Goal: Obtain resource: Download file/media

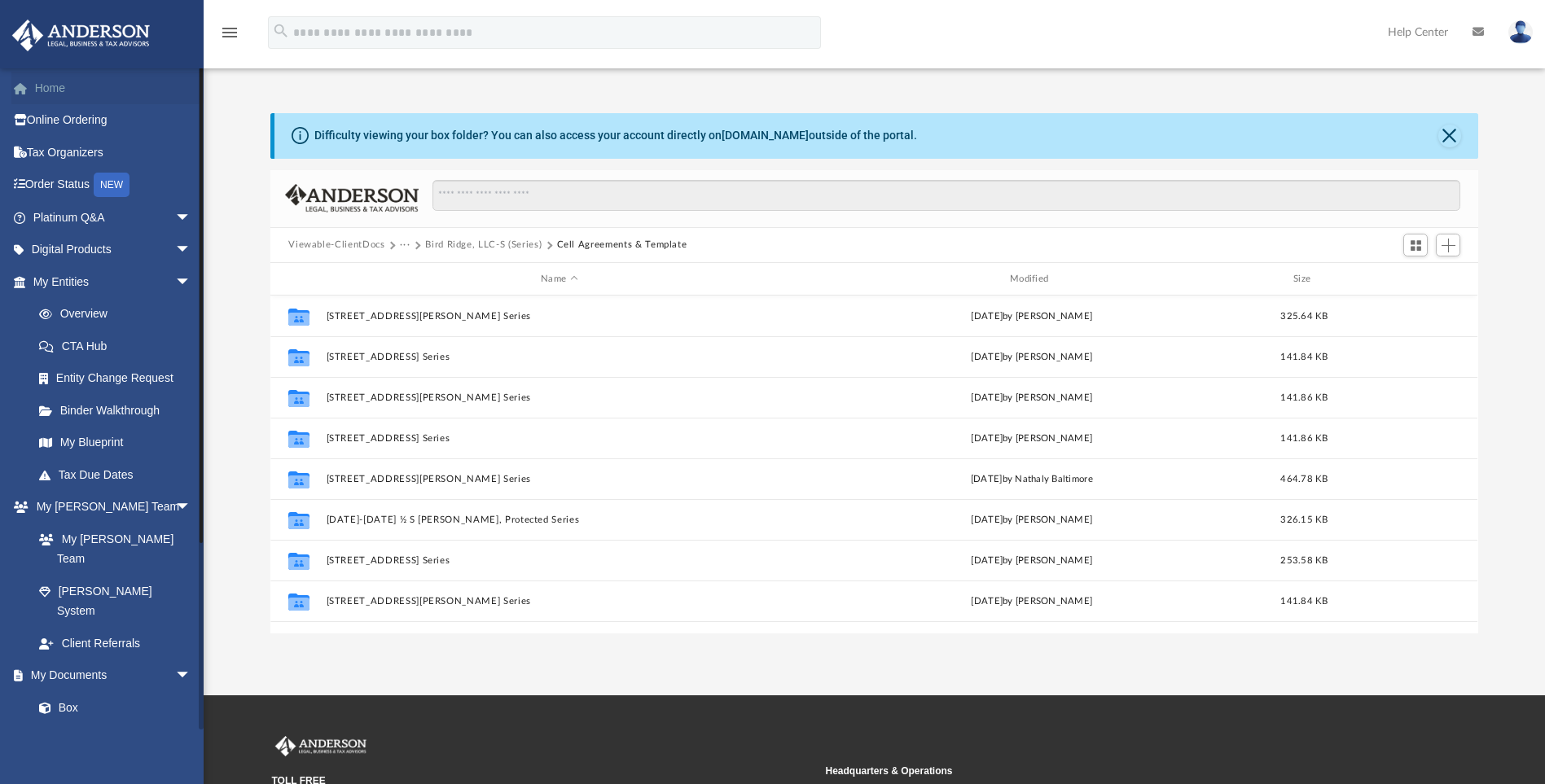
click at [127, 91] on link "Home" at bounding box center [113, 88] width 204 height 32
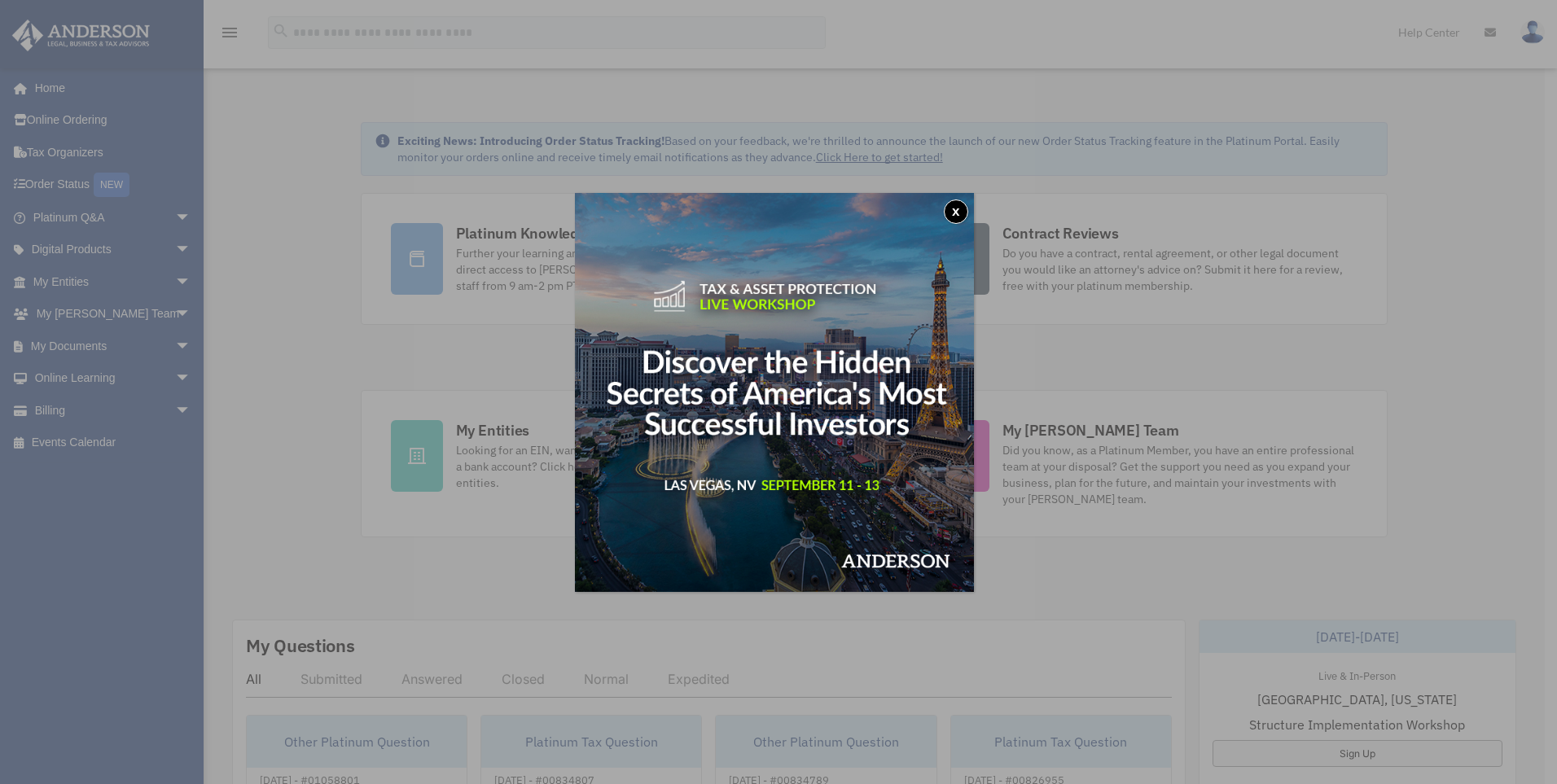
click at [962, 214] on button "x" at bounding box center [956, 211] width 25 height 25
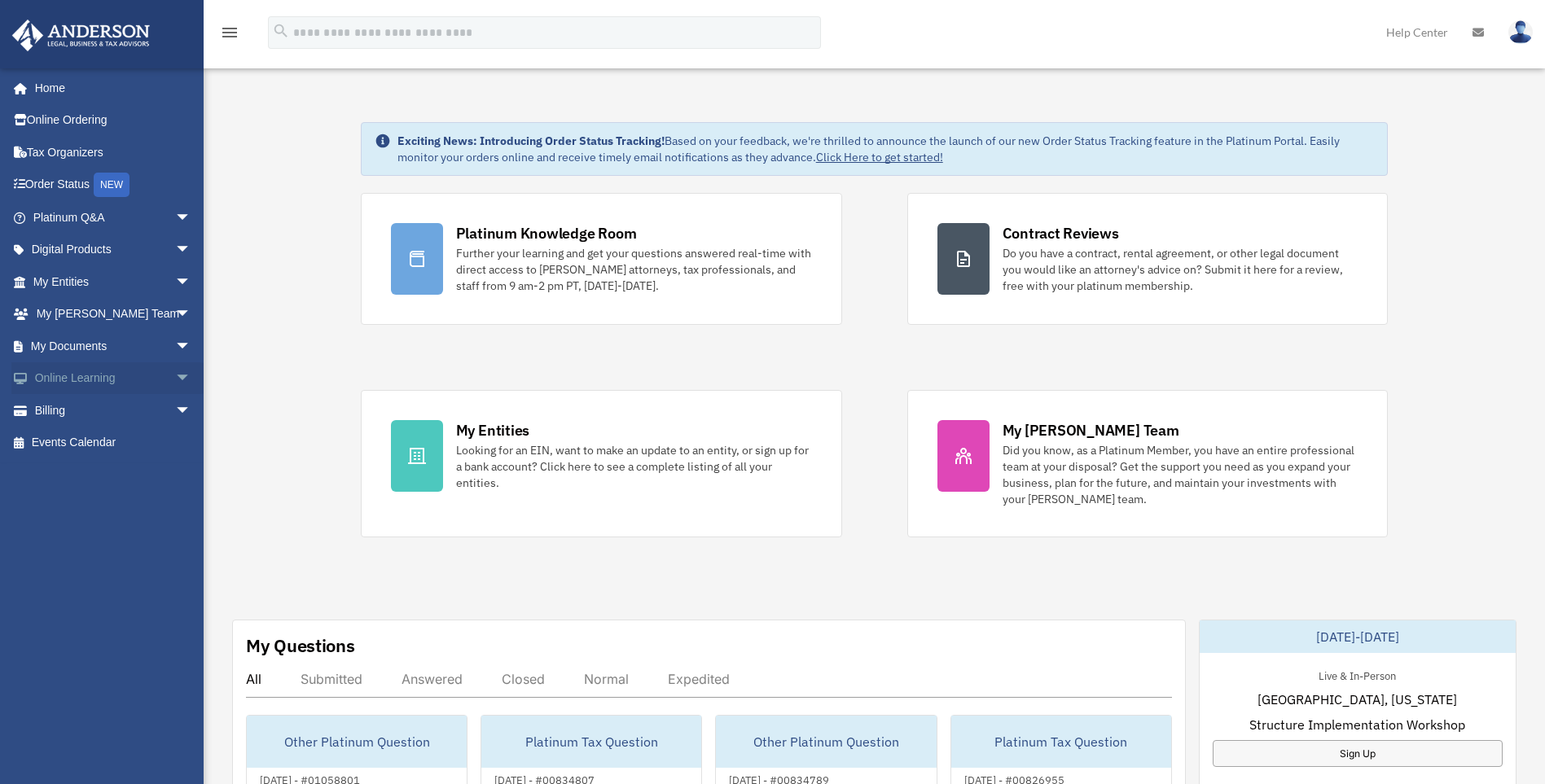
click at [175, 380] on span "arrow_drop_down" at bounding box center [192, 379] width 32 height 33
click at [129, 482] on link "Resources" at bounding box center [119, 474] width 193 height 32
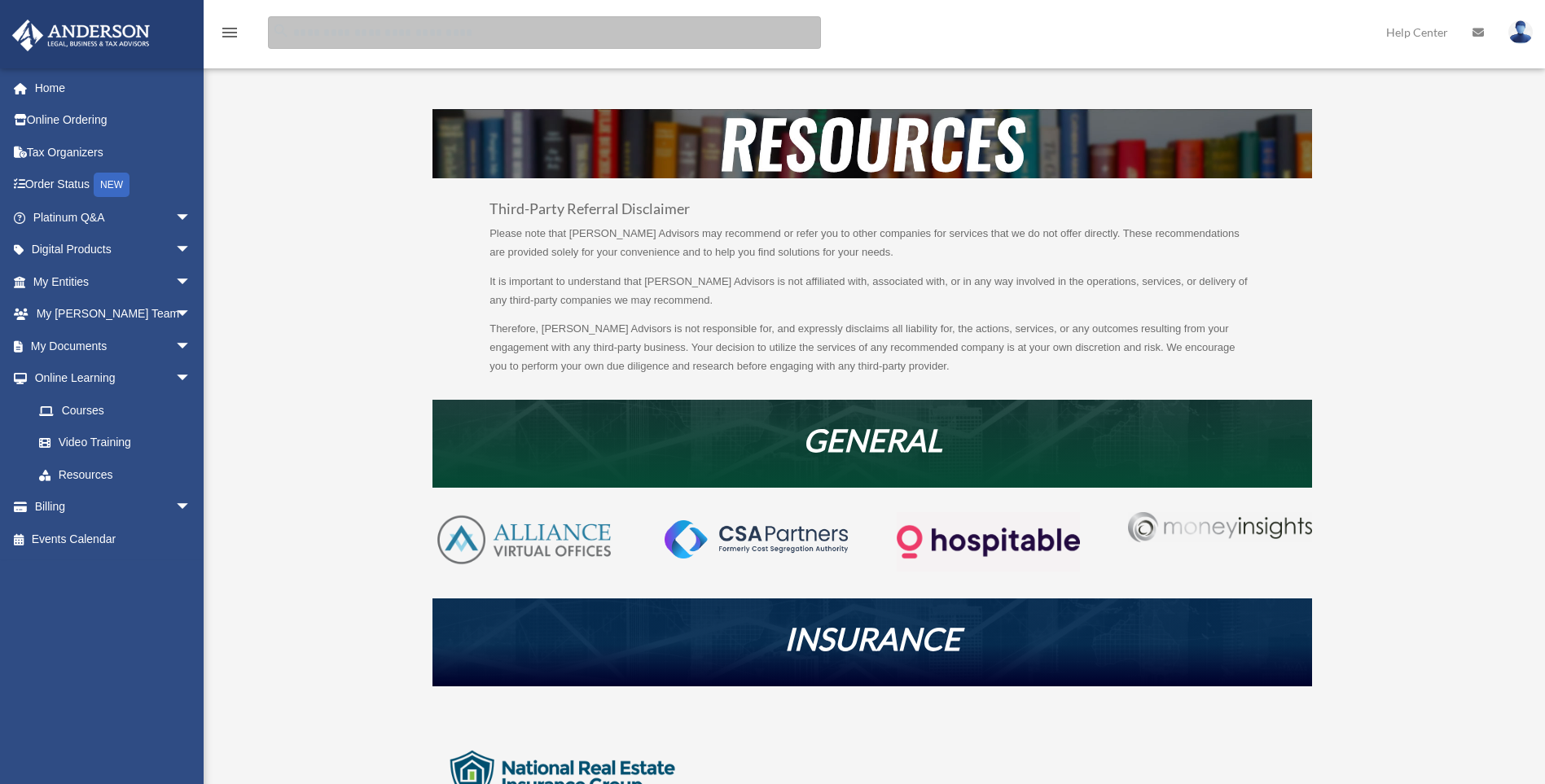
click at [488, 29] on input "search" at bounding box center [544, 32] width 553 height 32
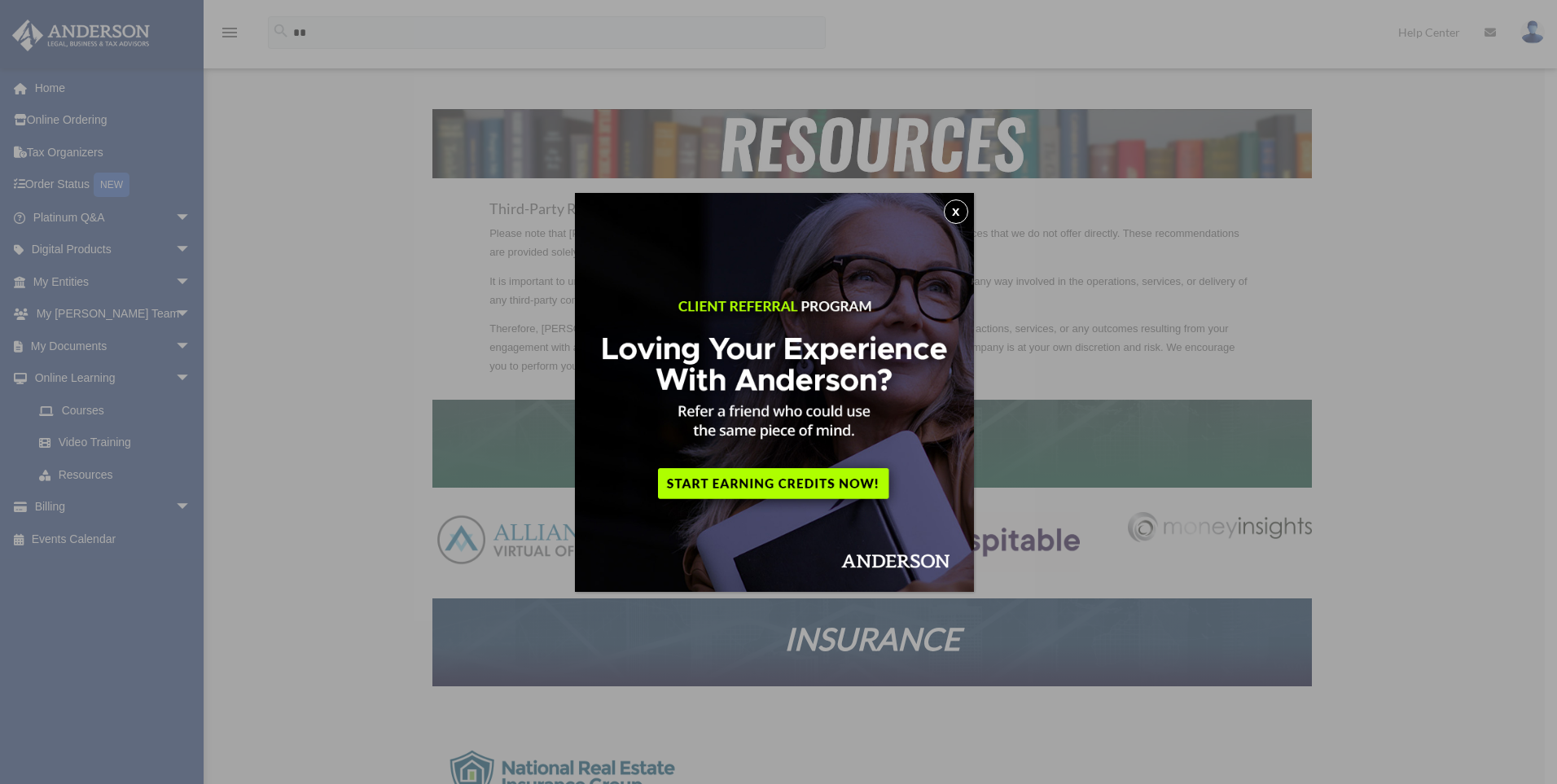
click at [956, 207] on button "x" at bounding box center [956, 211] width 25 height 25
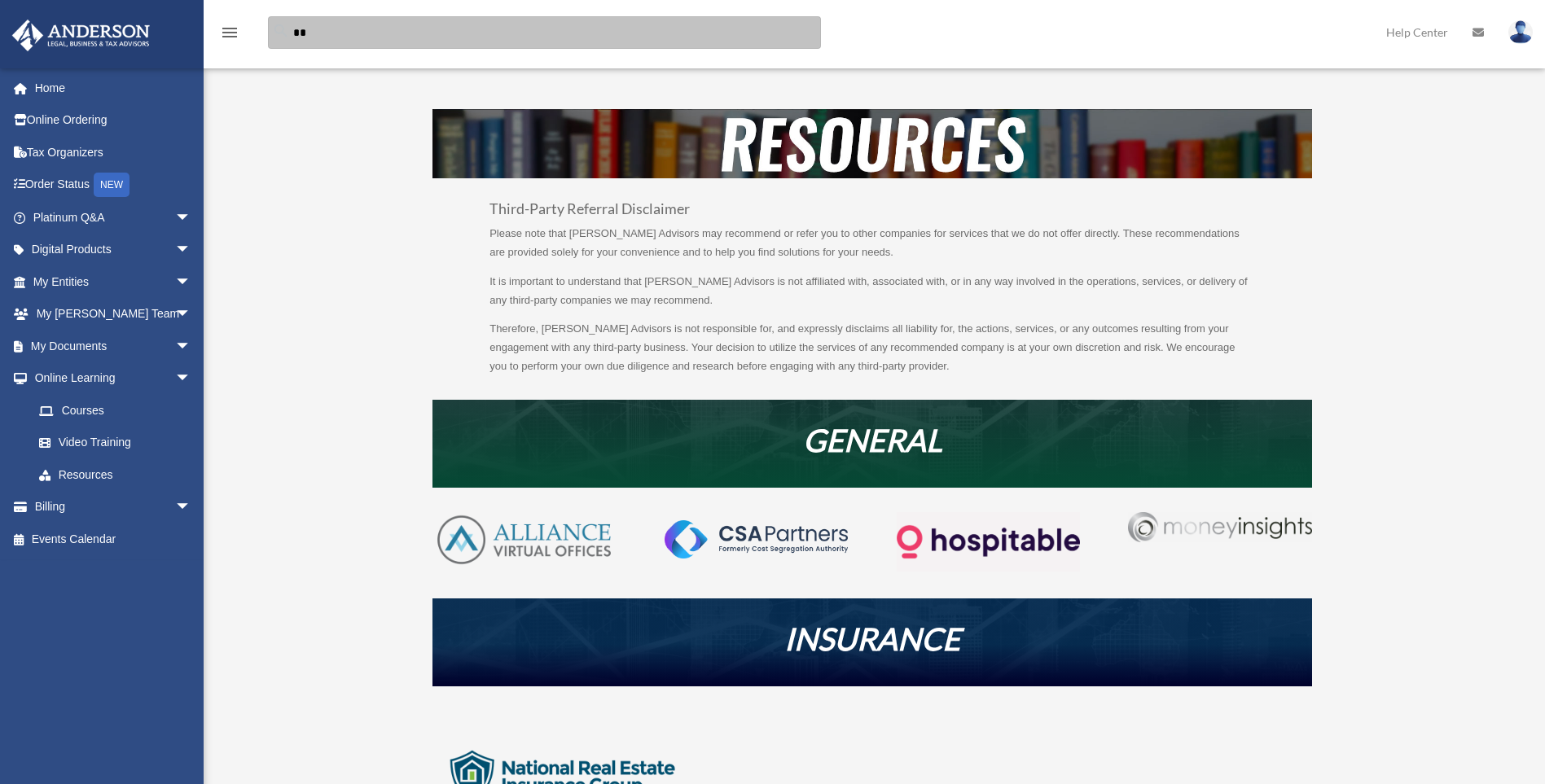
click at [704, 31] on input "**" at bounding box center [544, 32] width 553 height 32
type input "**********"
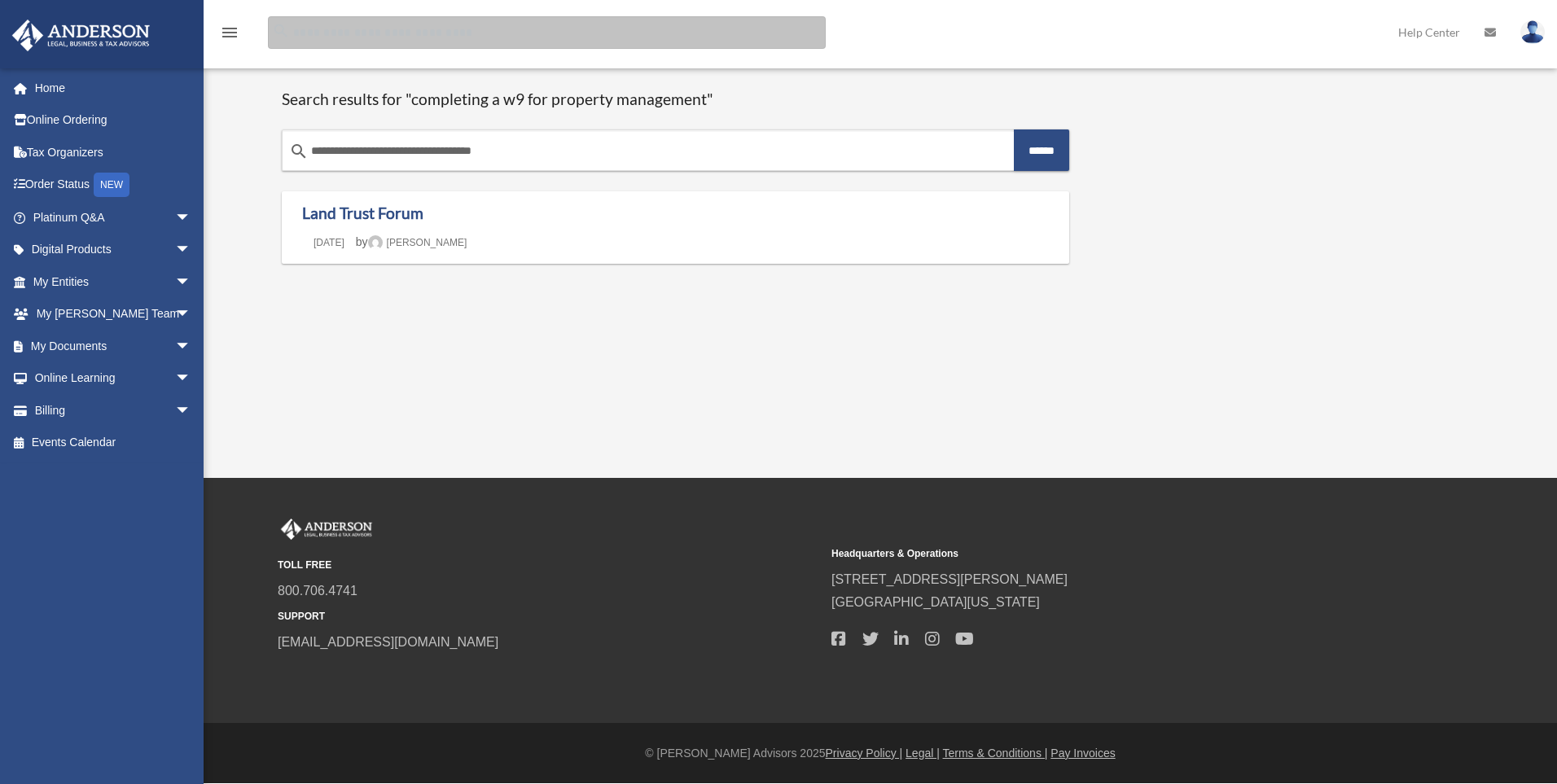
click at [395, 36] on input "Search for:" at bounding box center [547, 32] width 558 height 32
type input "**"
click at [355, 32] on input "**" at bounding box center [547, 32] width 558 height 32
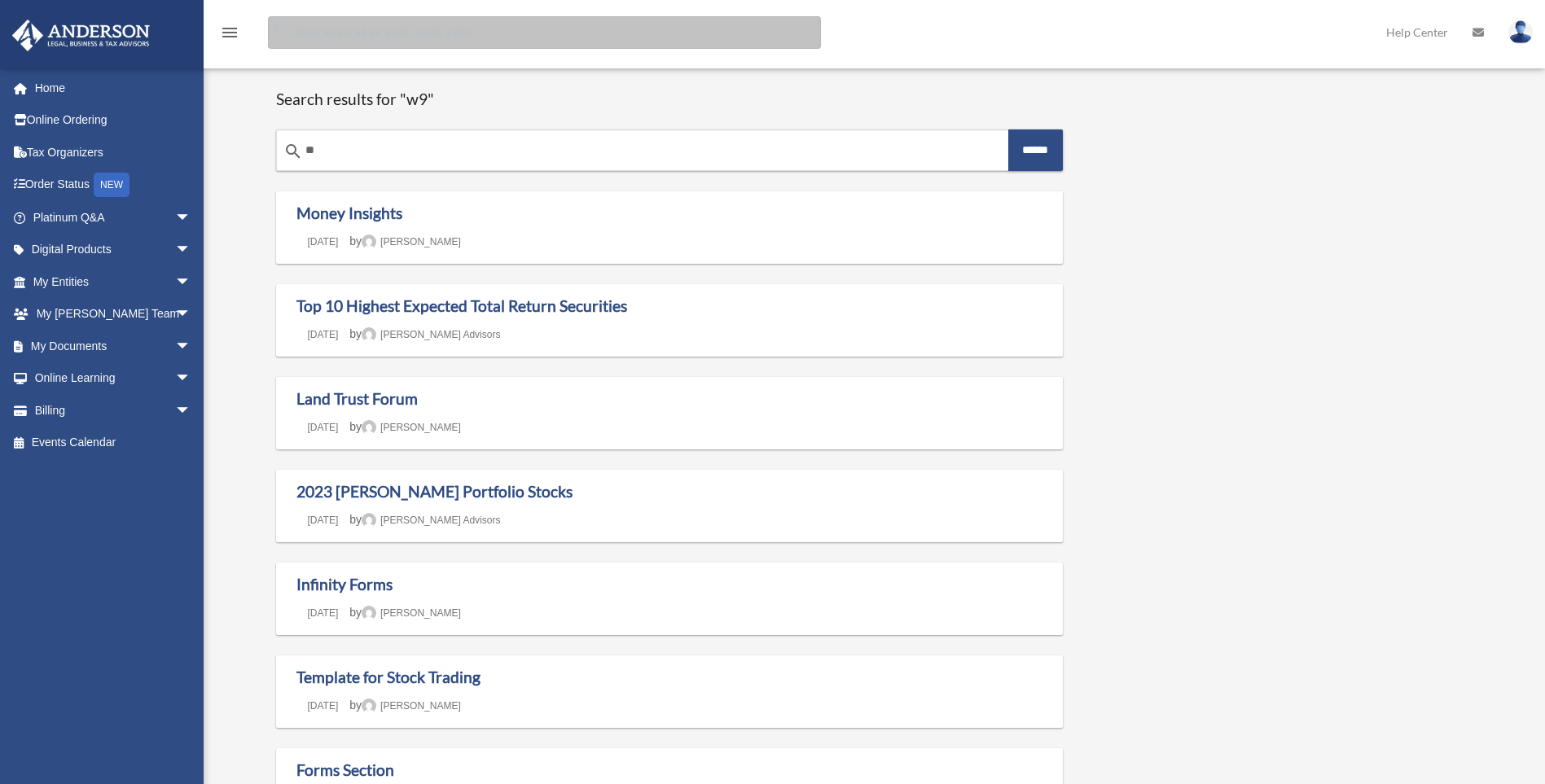
click at [506, 33] on input "Search for:" at bounding box center [544, 32] width 553 height 32
type input "**"
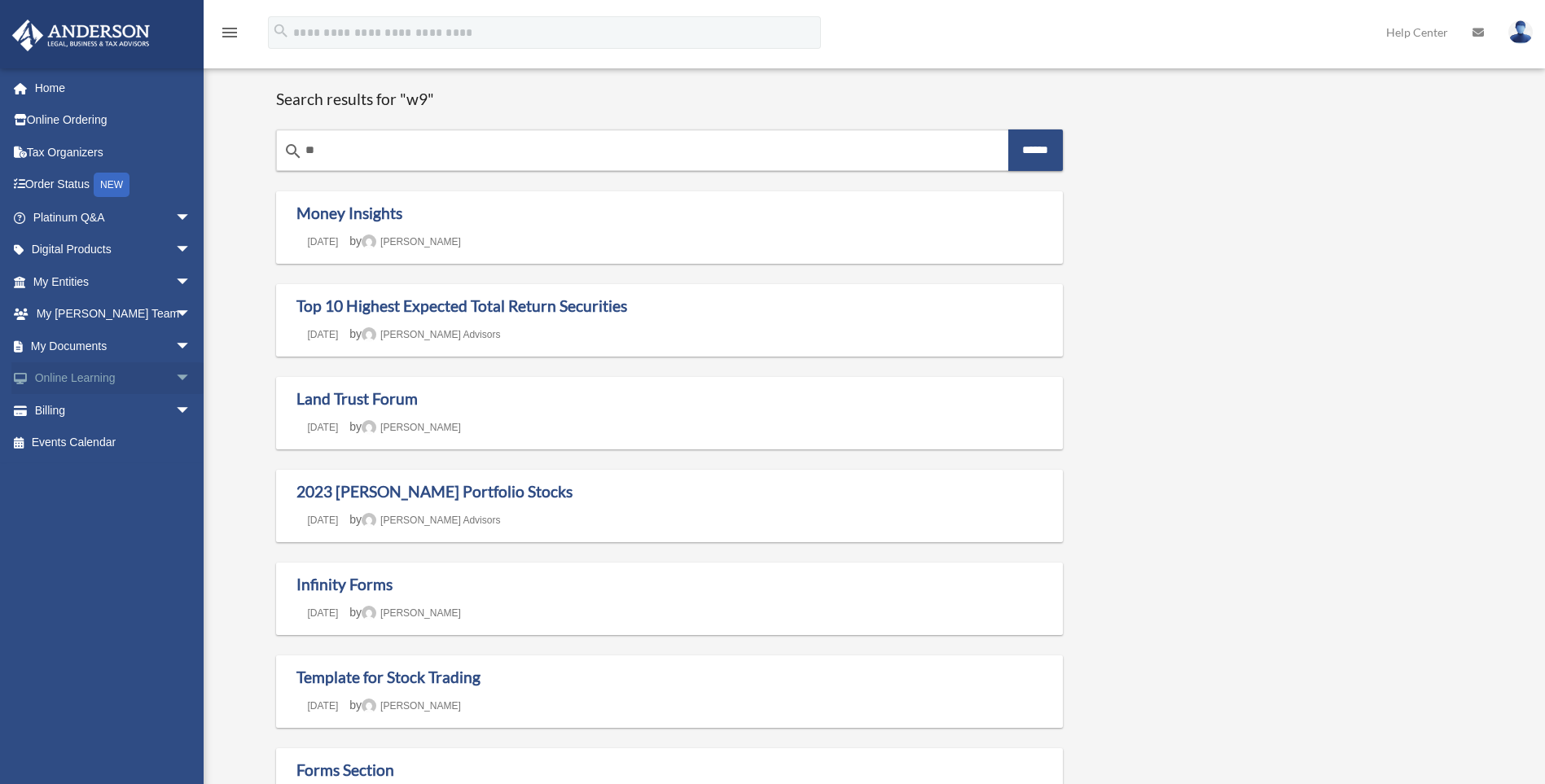
click at [73, 372] on link "Online Learning arrow_drop_down" at bounding box center [113, 379] width 204 height 32
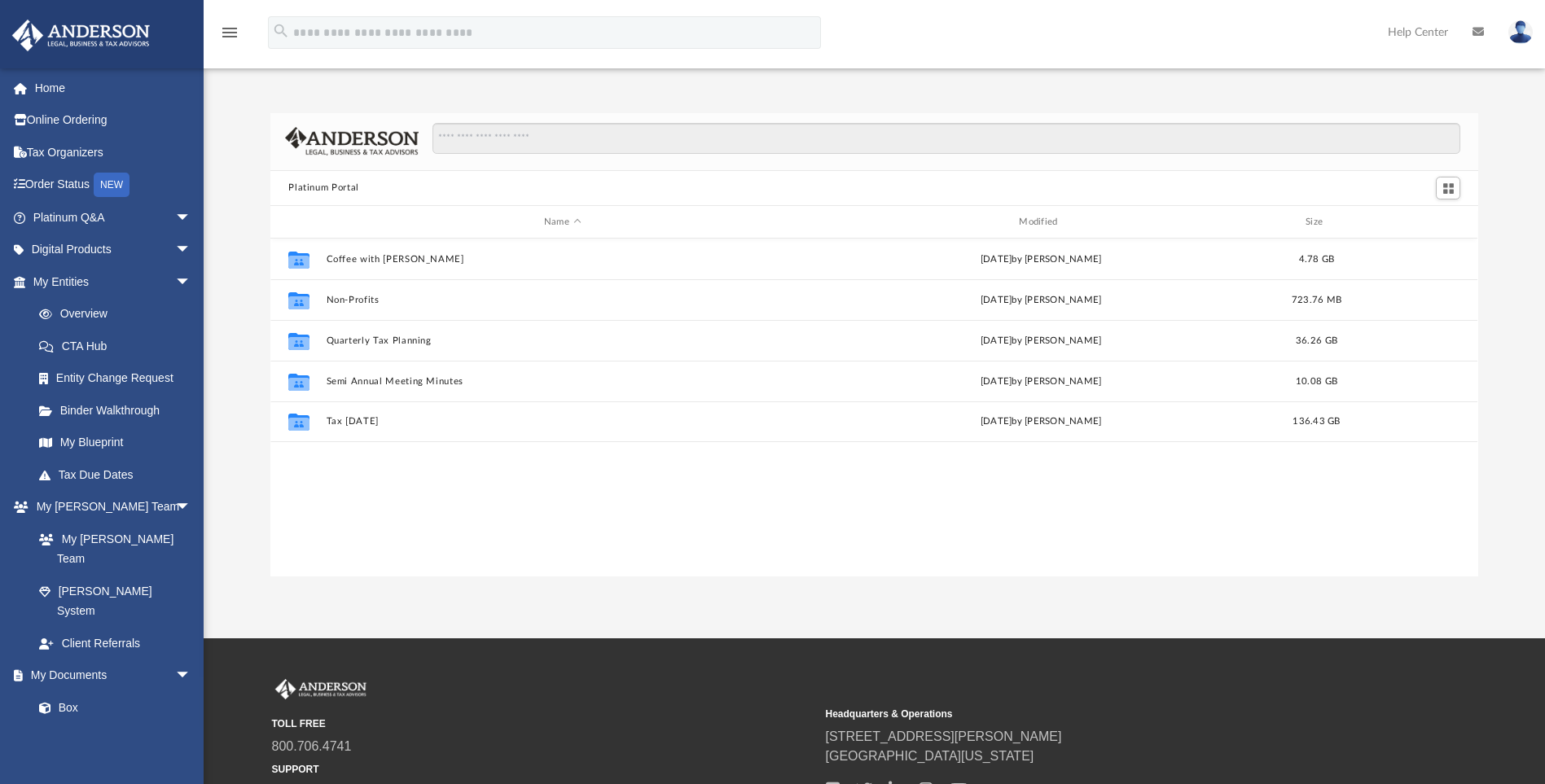
scroll to position [358, 1196]
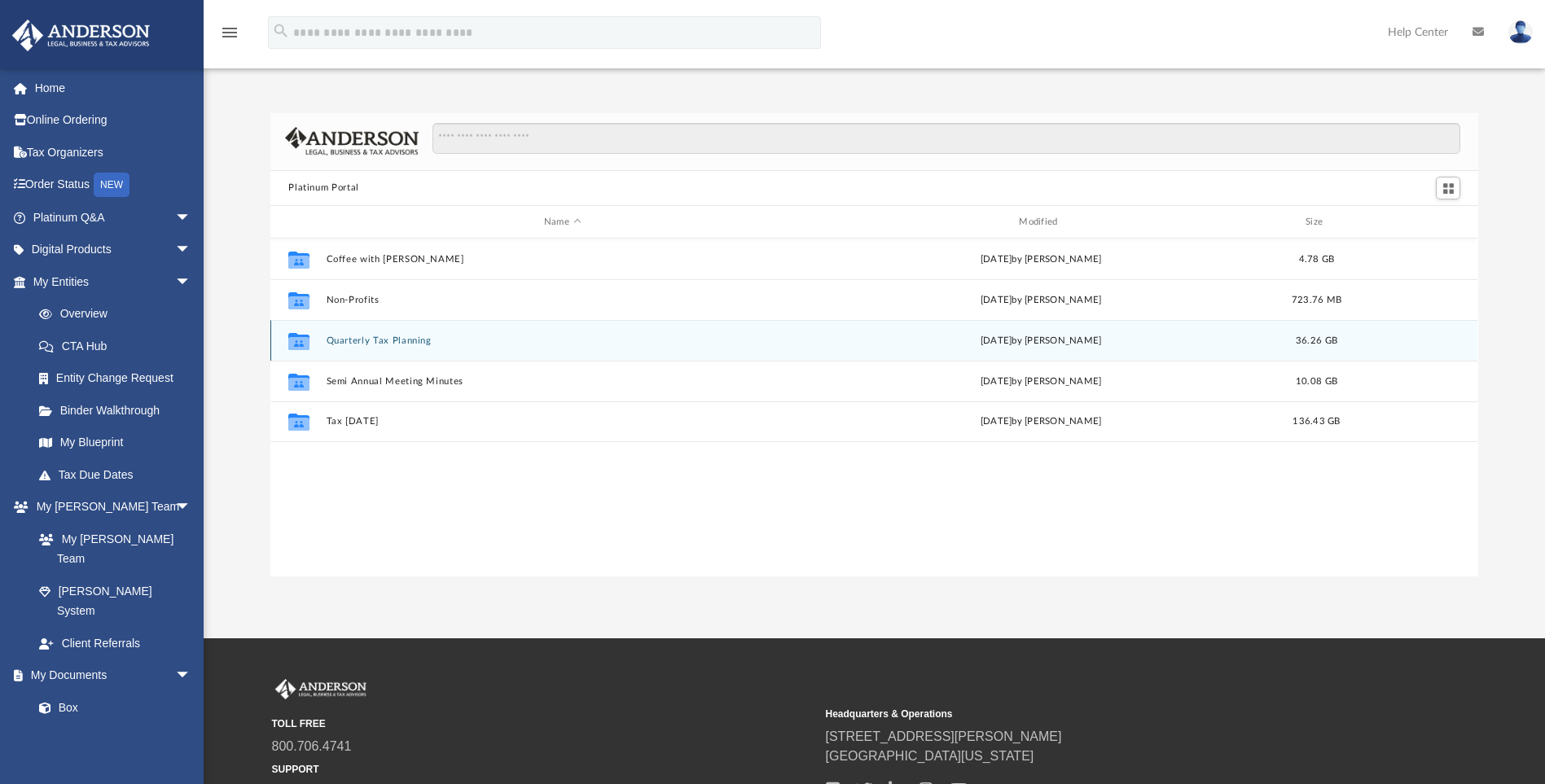
click at [393, 337] on button "Quarterly Tax Planning" at bounding box center [562, 340] width 472 height 10
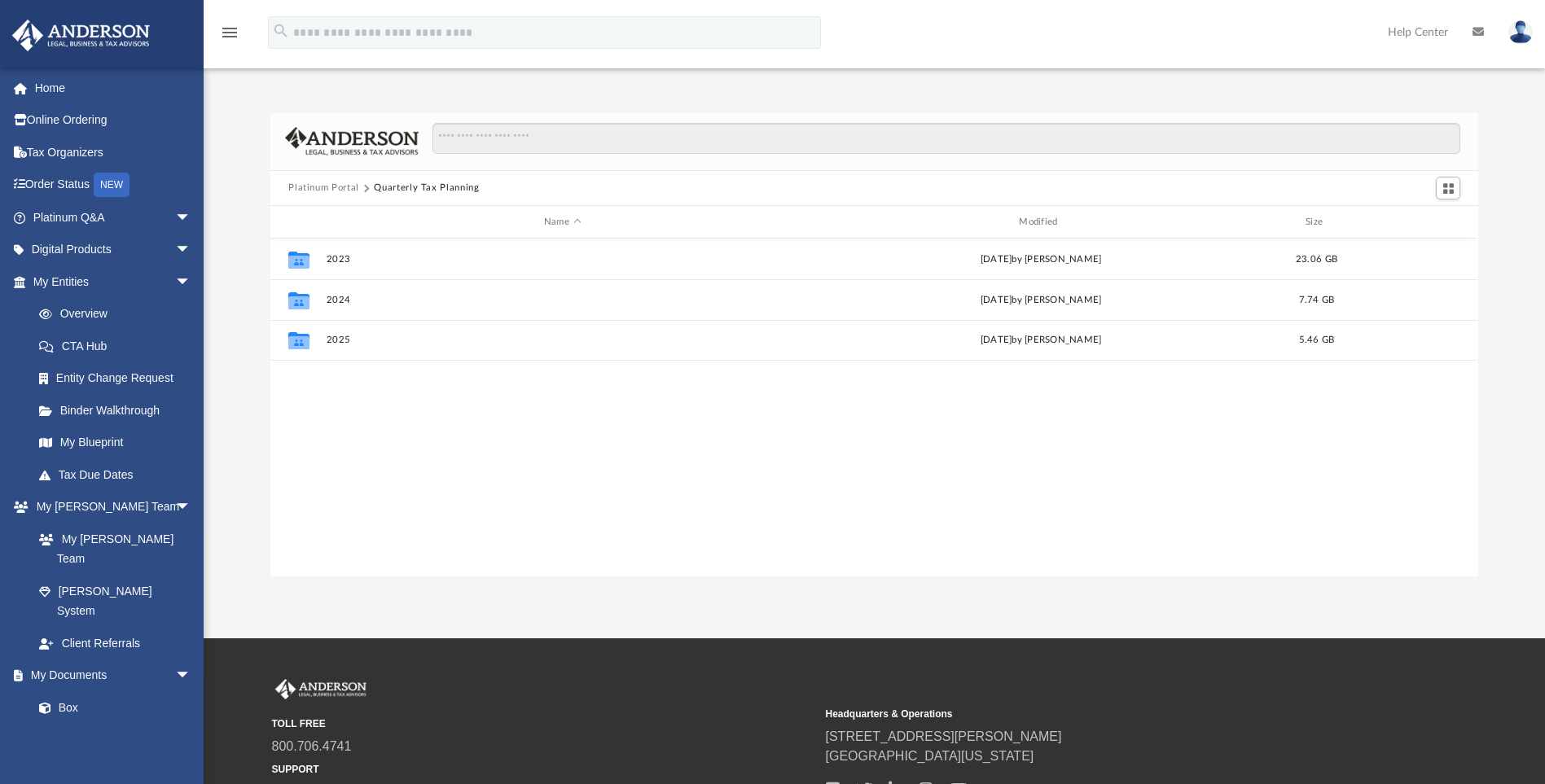
click at [335, 182] on div "Platinum Portal Quarterly Tax Planning" at bounding box center [873, 189] width 1207 height 36
click at [336, 186] on button "Platinum Portal" at bounding box center [324, 187] width 71 height 14
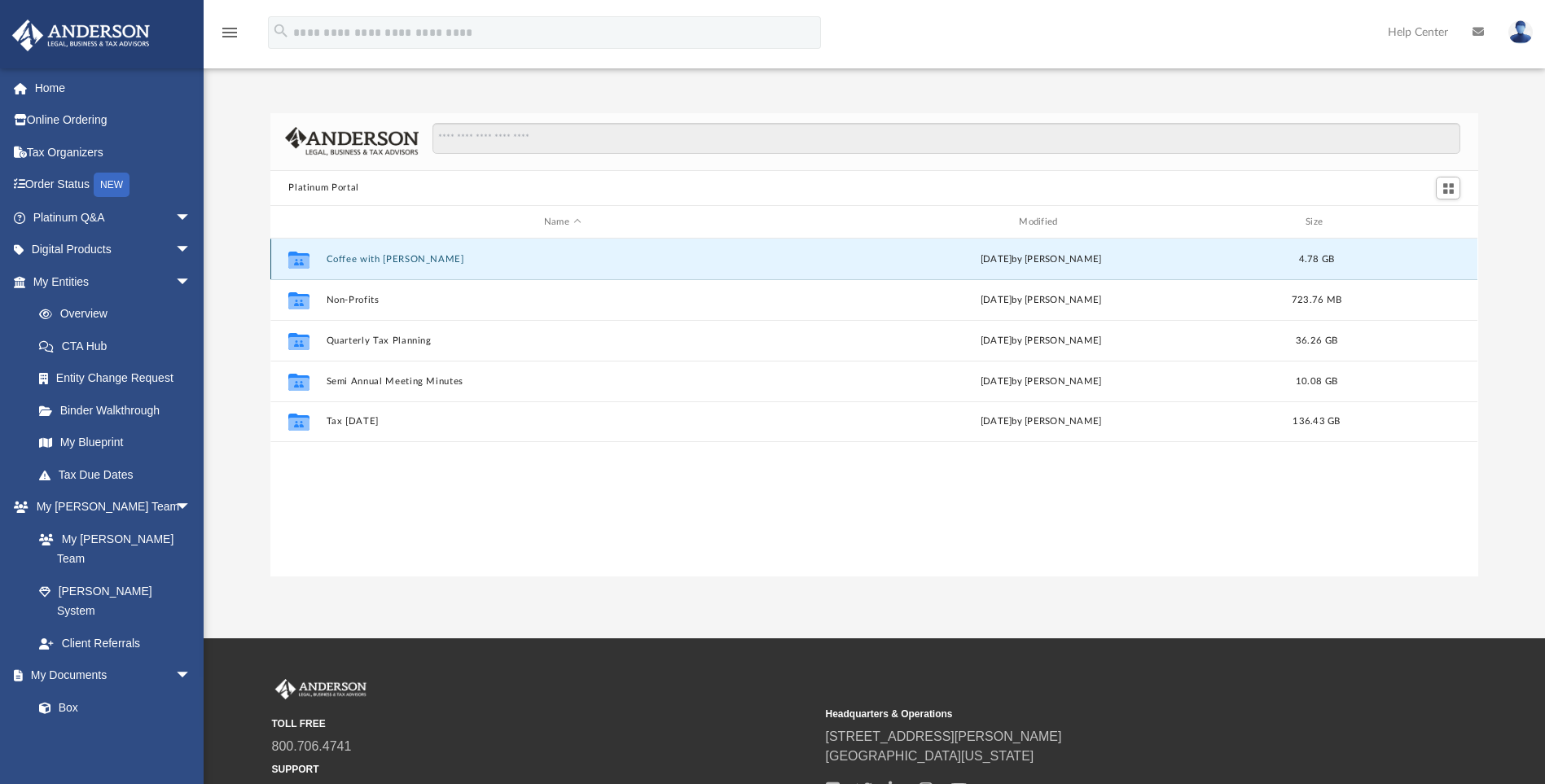
click at [361, 261] on button "Coffee with [PERSON_NAME]" at bounding box center [562, 259] width 472 height 10
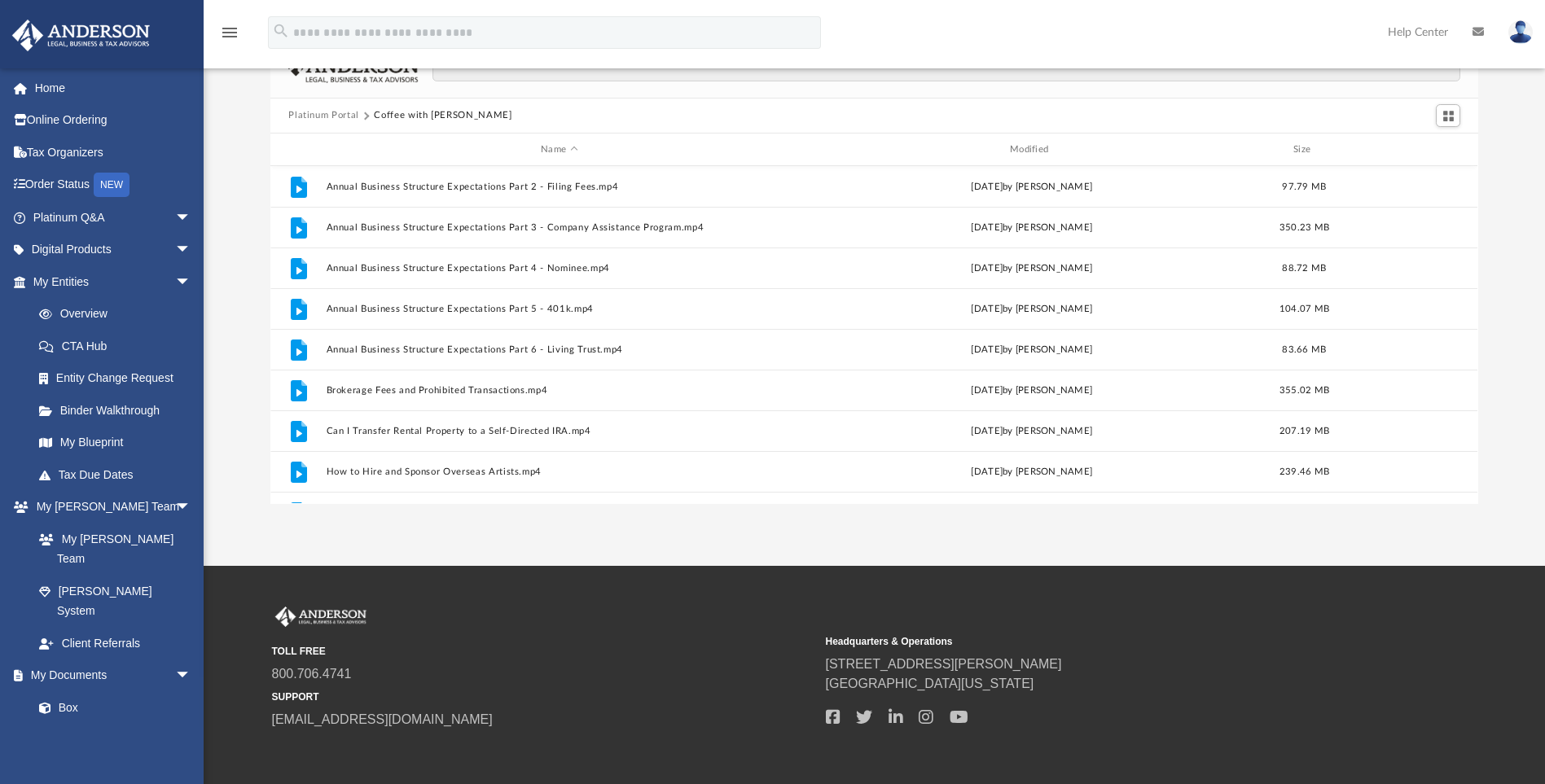
scroll to position [0, 0]
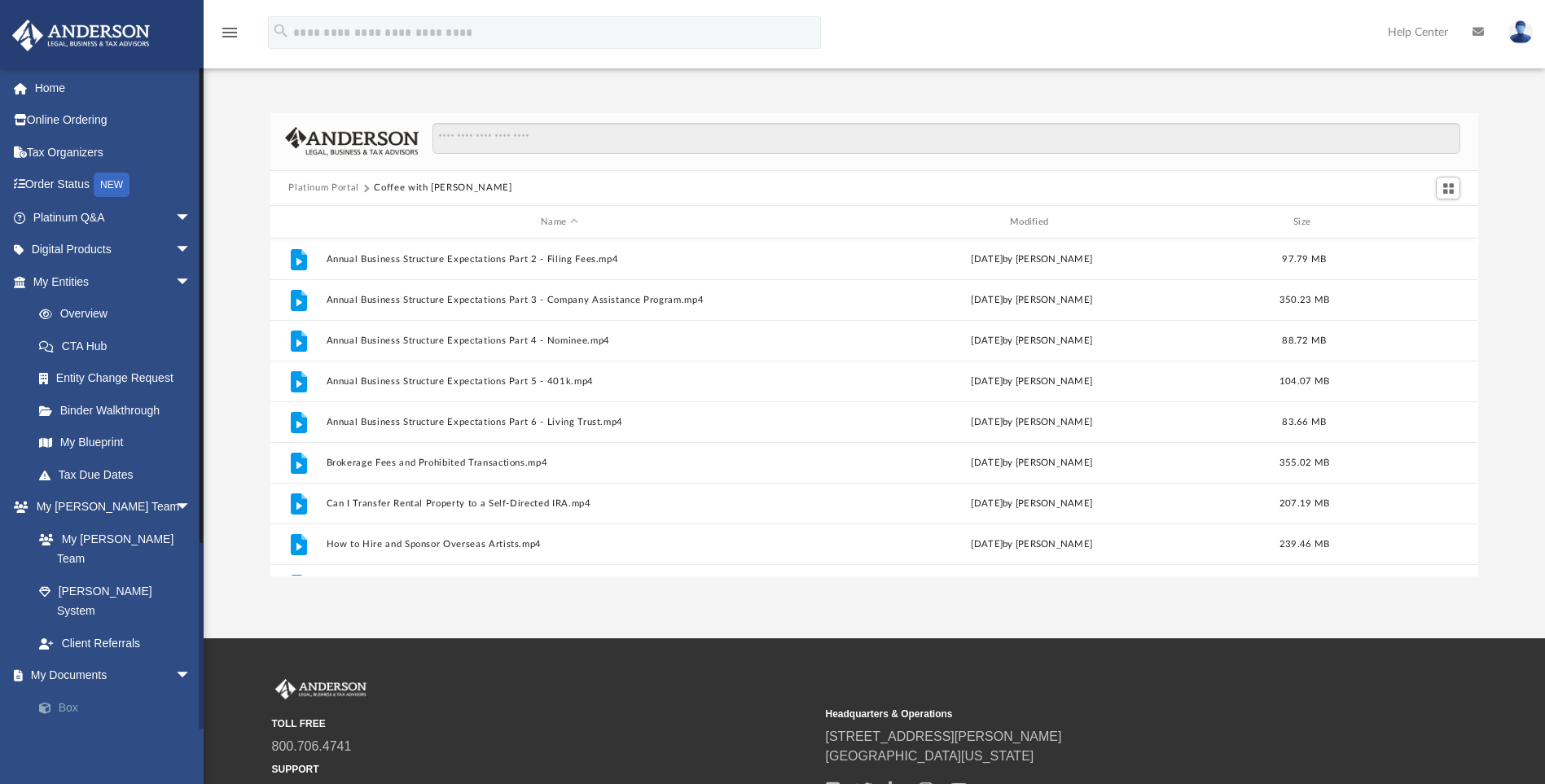
click at [84, 691] on link "Box" at bounding box center [119, 707] width 193 height 32
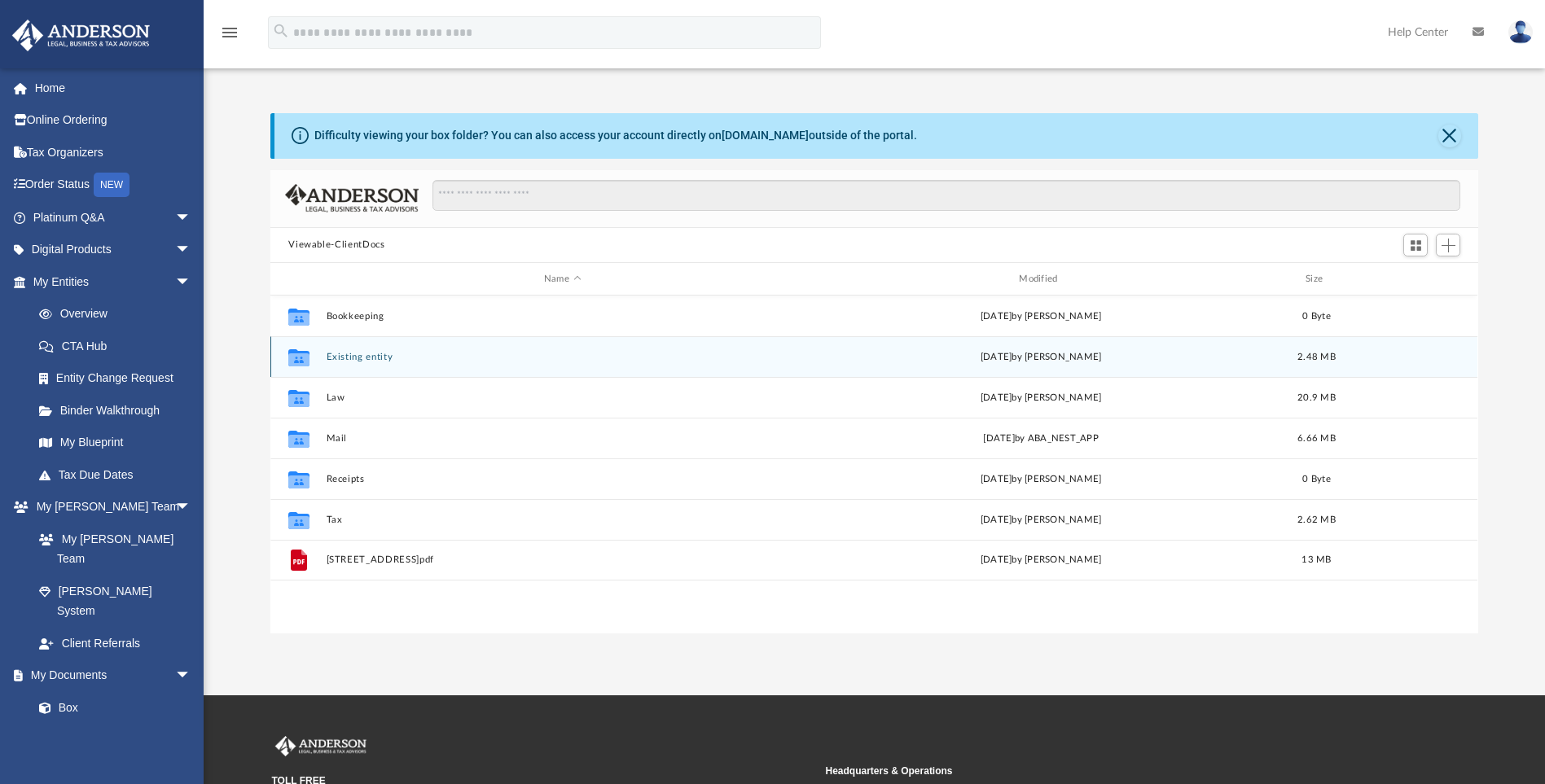
scroll to position [358, 1196]
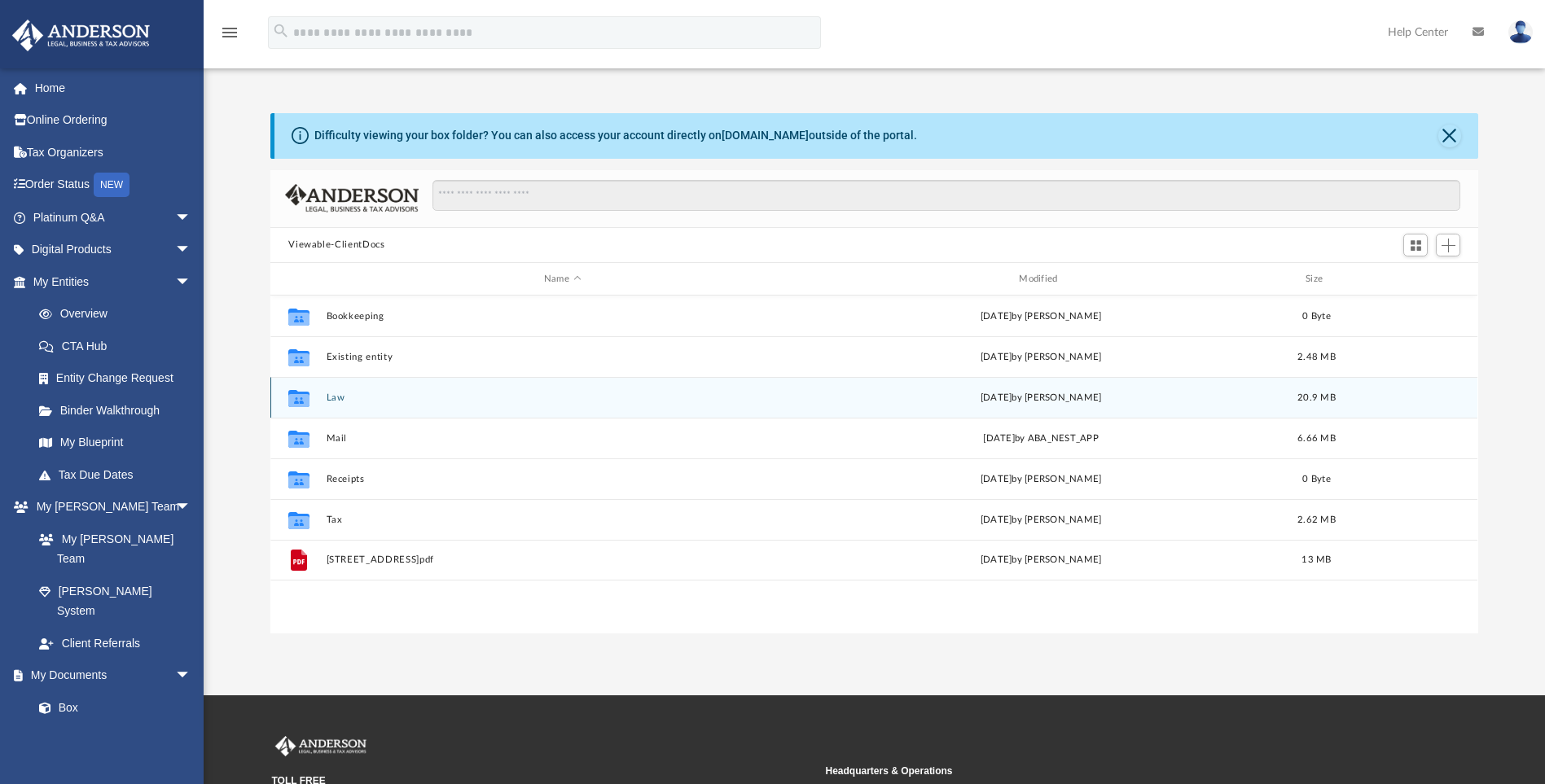
click at [299, 404] on icon "grid" at bounding box center [299, 400] width 21 height 13
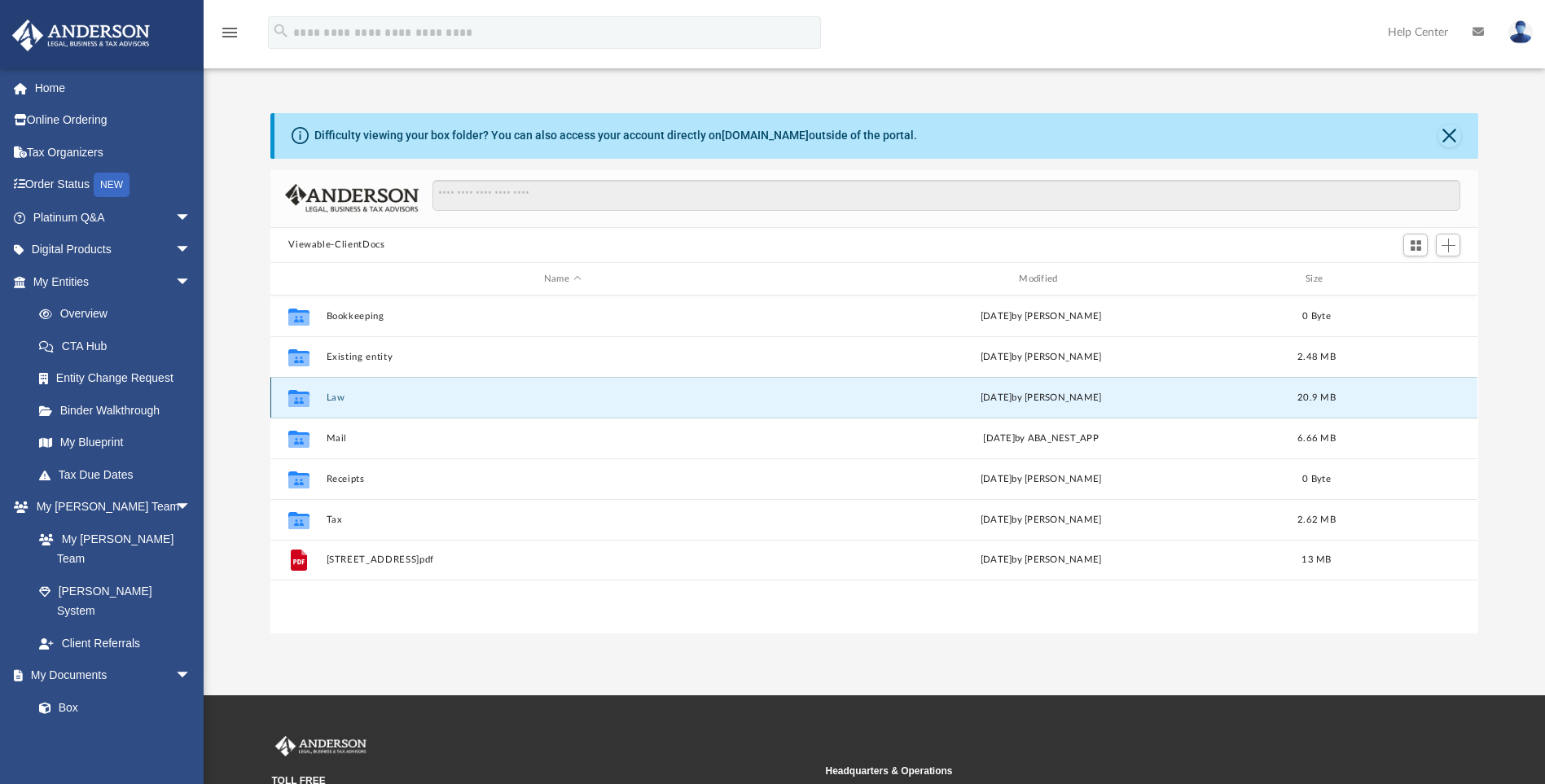
click at [334, 399] on button "Law" at bounding box center [562, 398] width 472 height 10
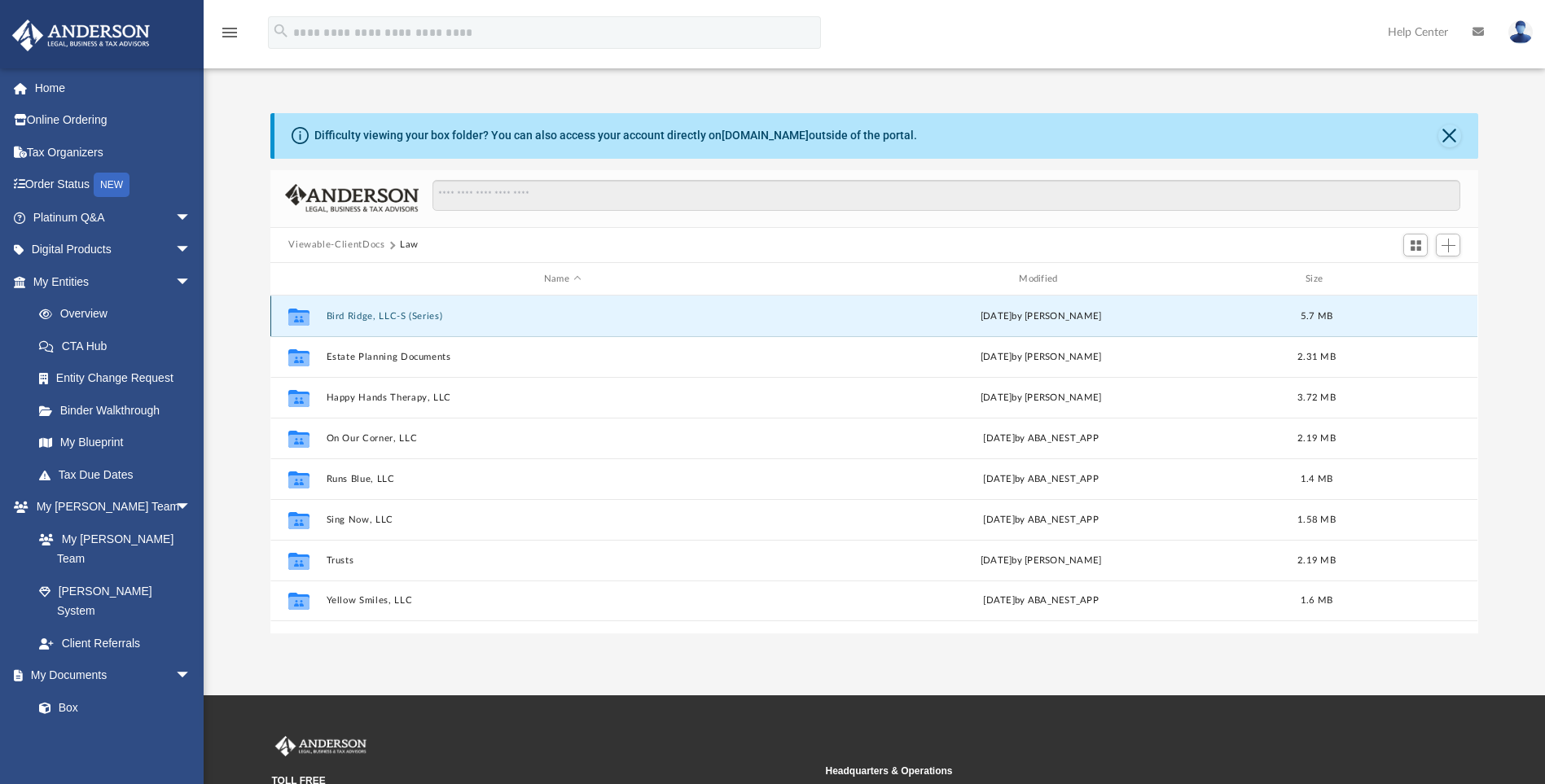
click at [357, 312] on button "Bird Ridge, LLC-S (Series)" at bounding box center [562, 316] width 472 height 10
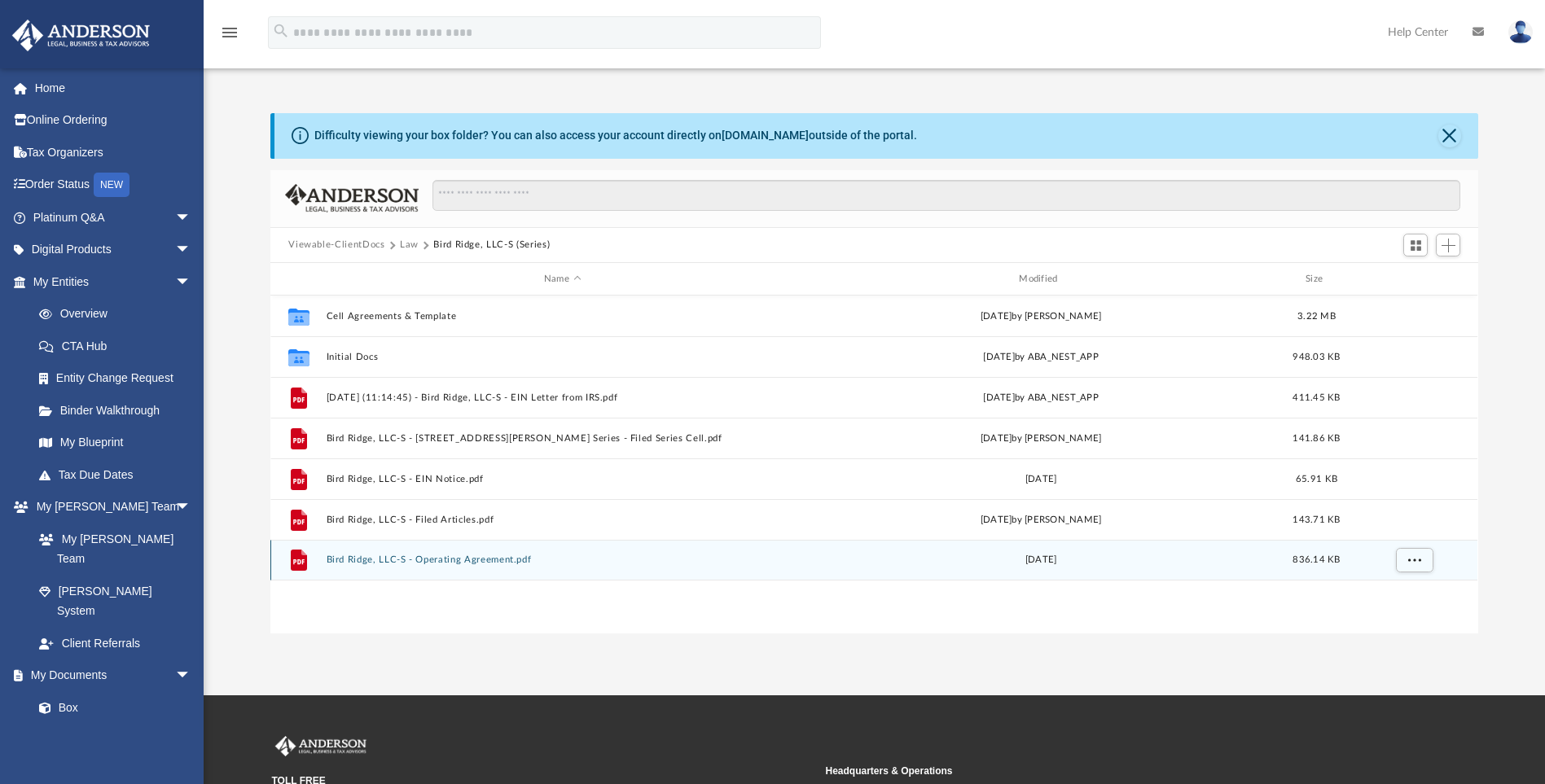
click at [393, 559] on button "Bird Ridge, LLC-S - Operating Agreement.pdf" at bounding box center [562, 560] width 472 height 10
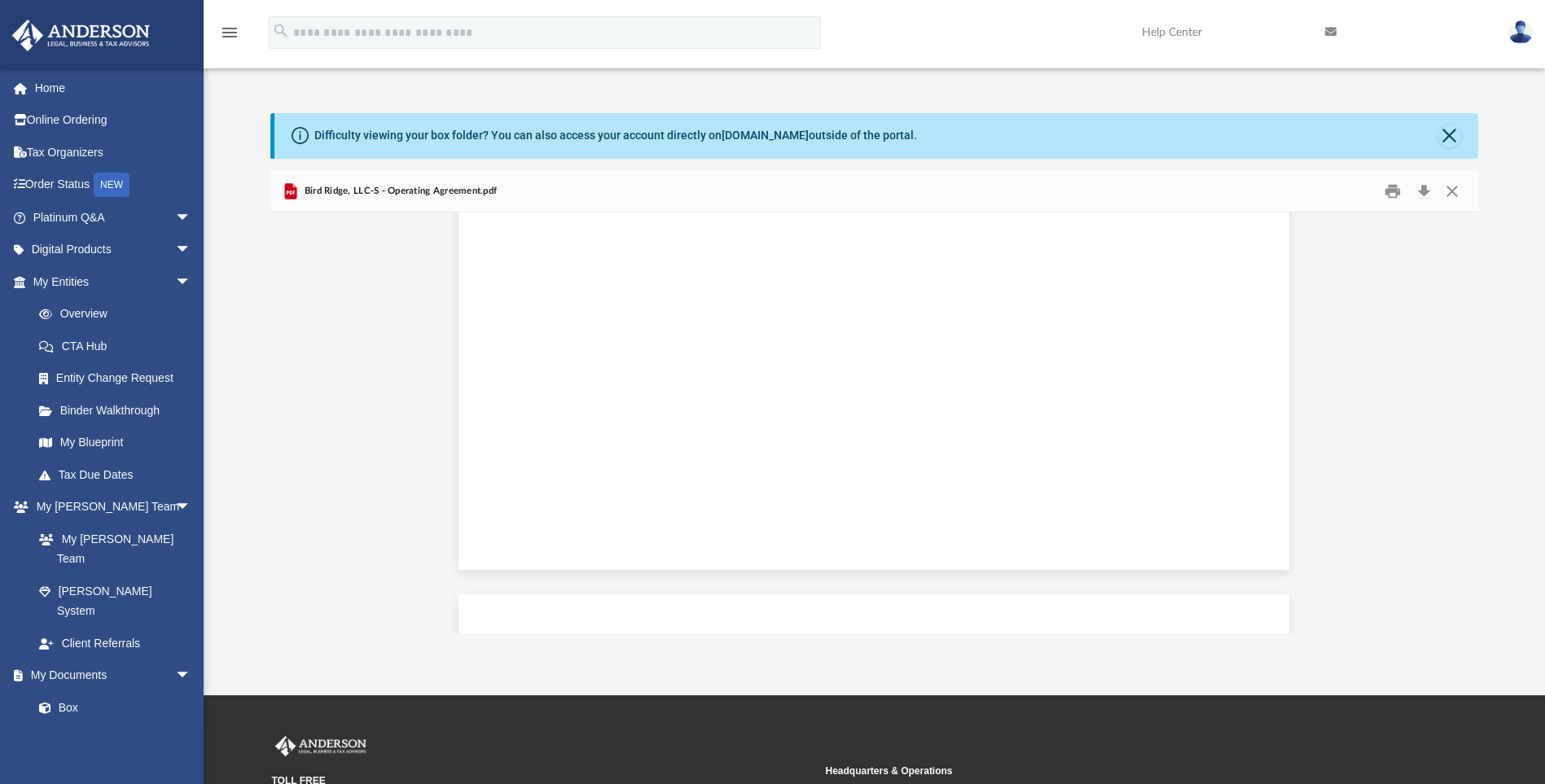
scroll to position [1801, 0]
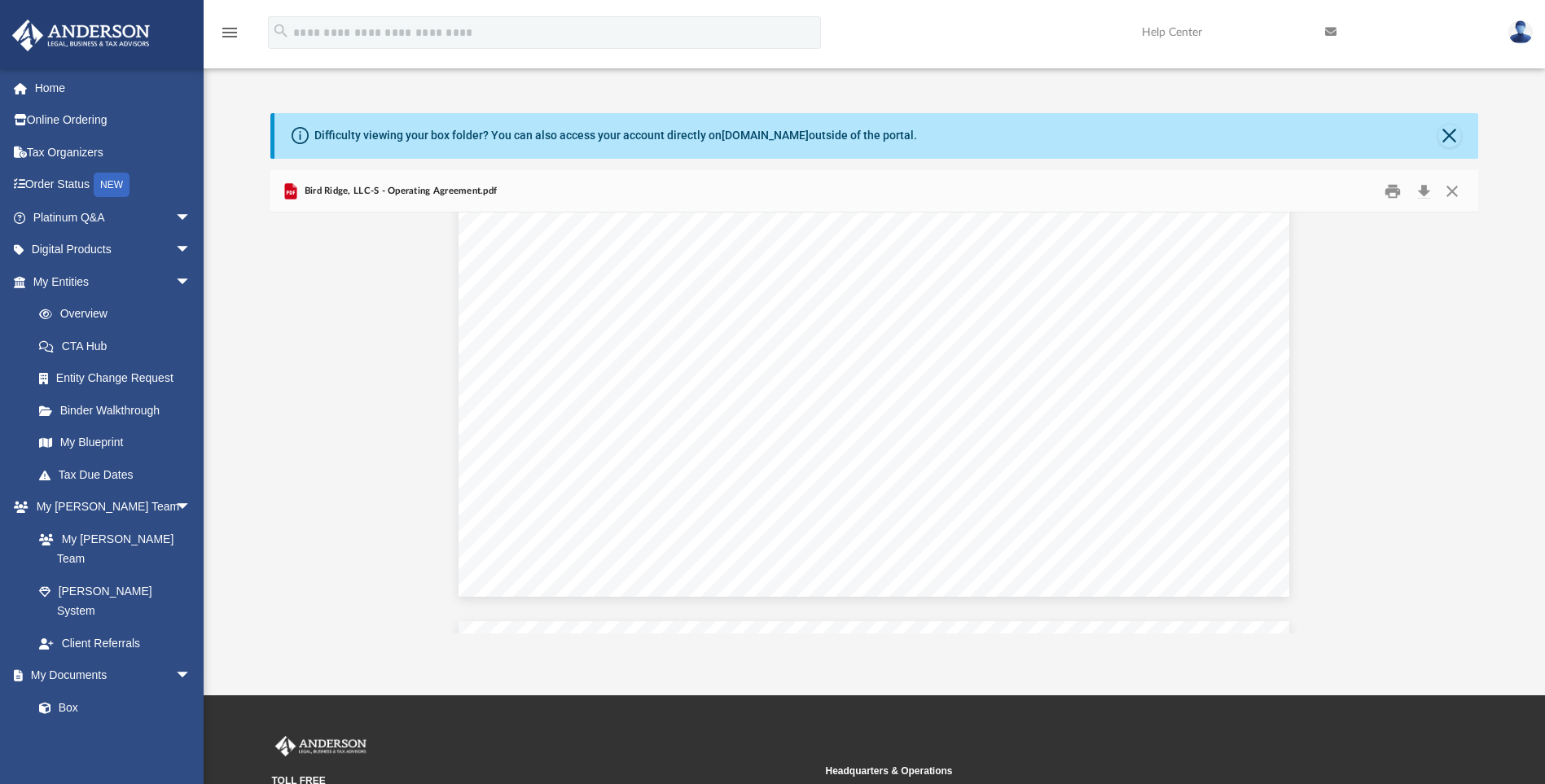
click at [891, 95] on div "Difficulty viewing your box folder? You can also access your account directly o…" at bounding box center [874, 356] width 1341 height 554
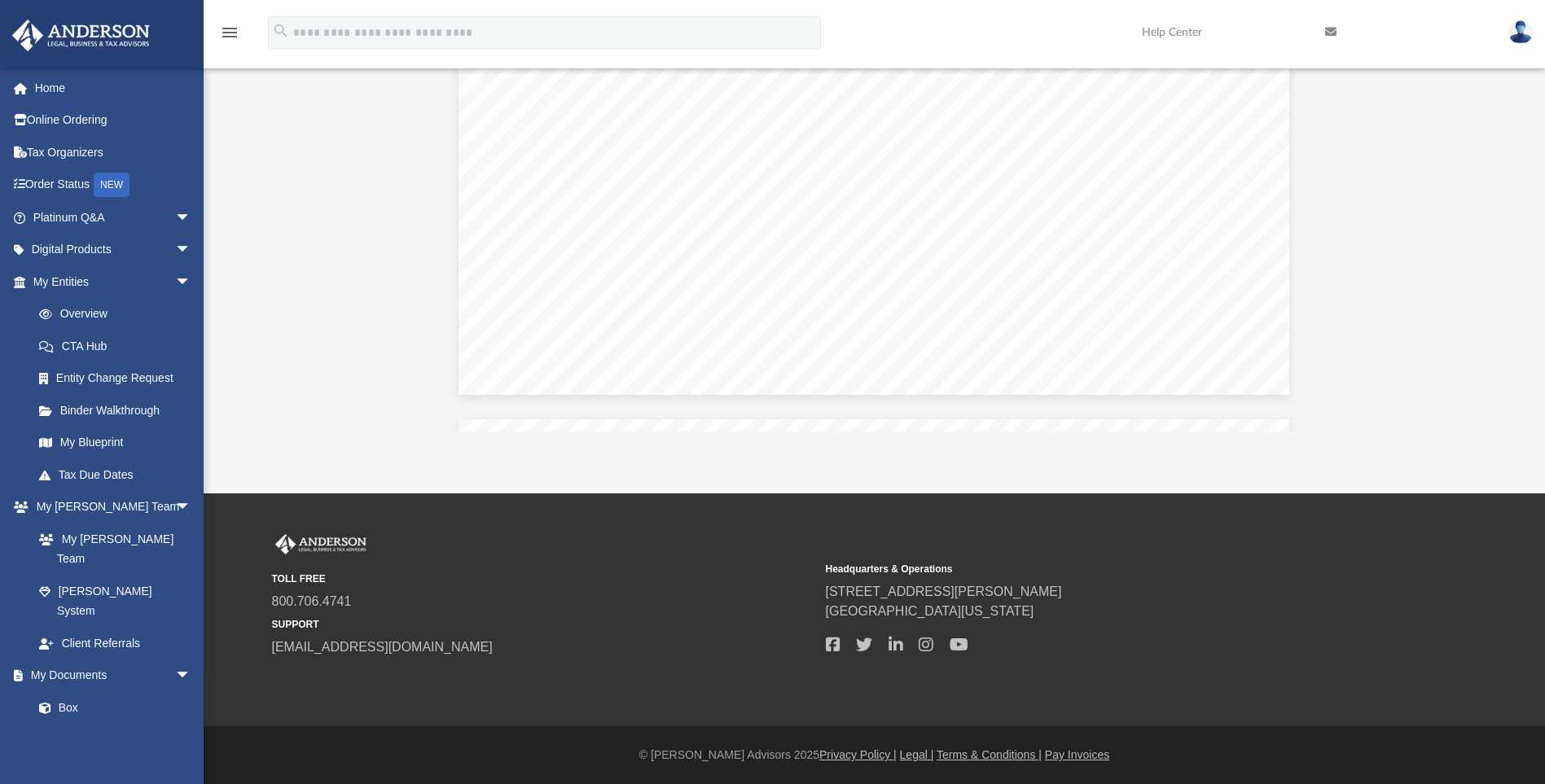
scroll to position [0, 0]
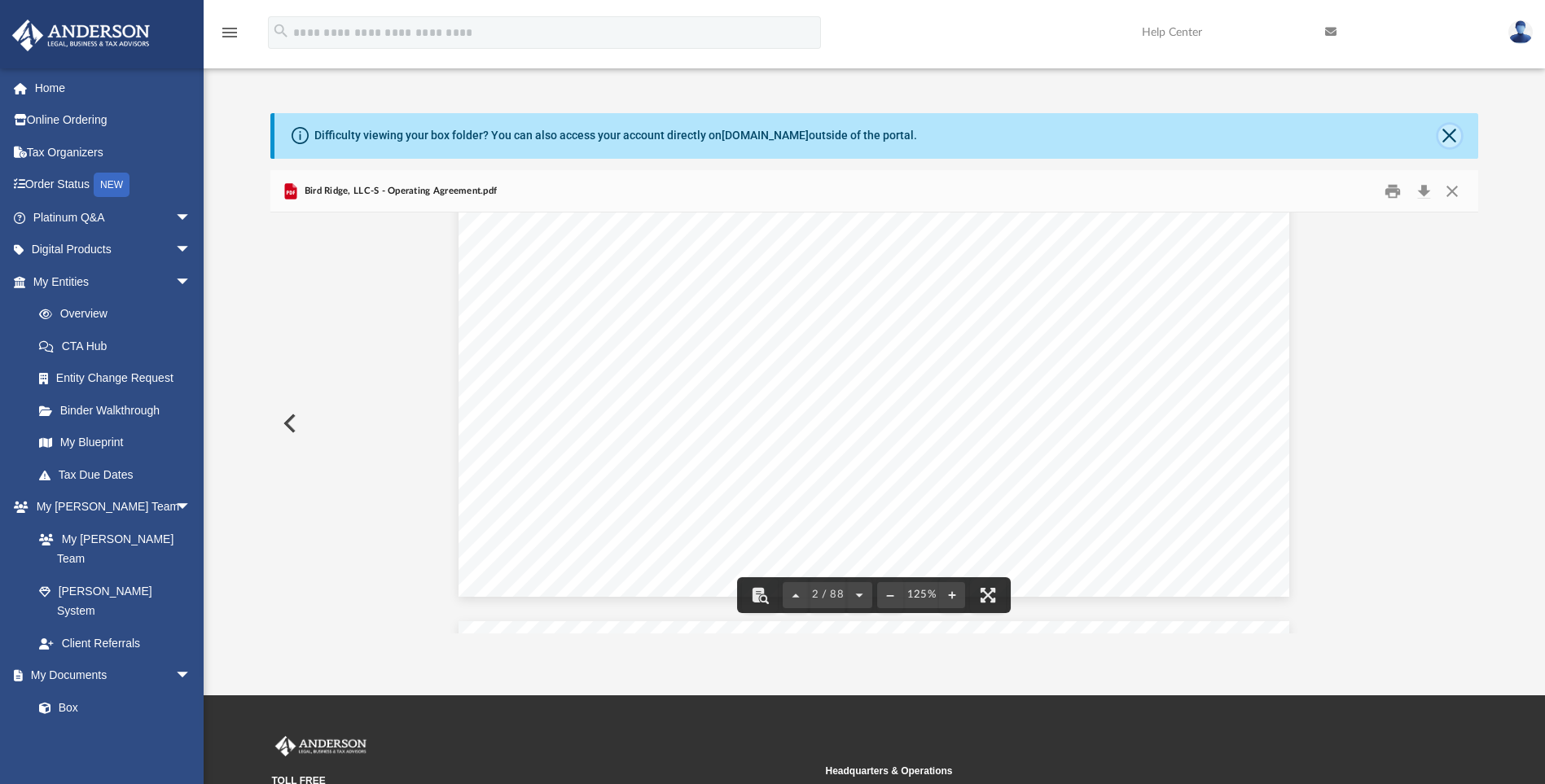
click at [1447, 140] on button "Close" at bounding box center [1450, 135] width 23 height 23
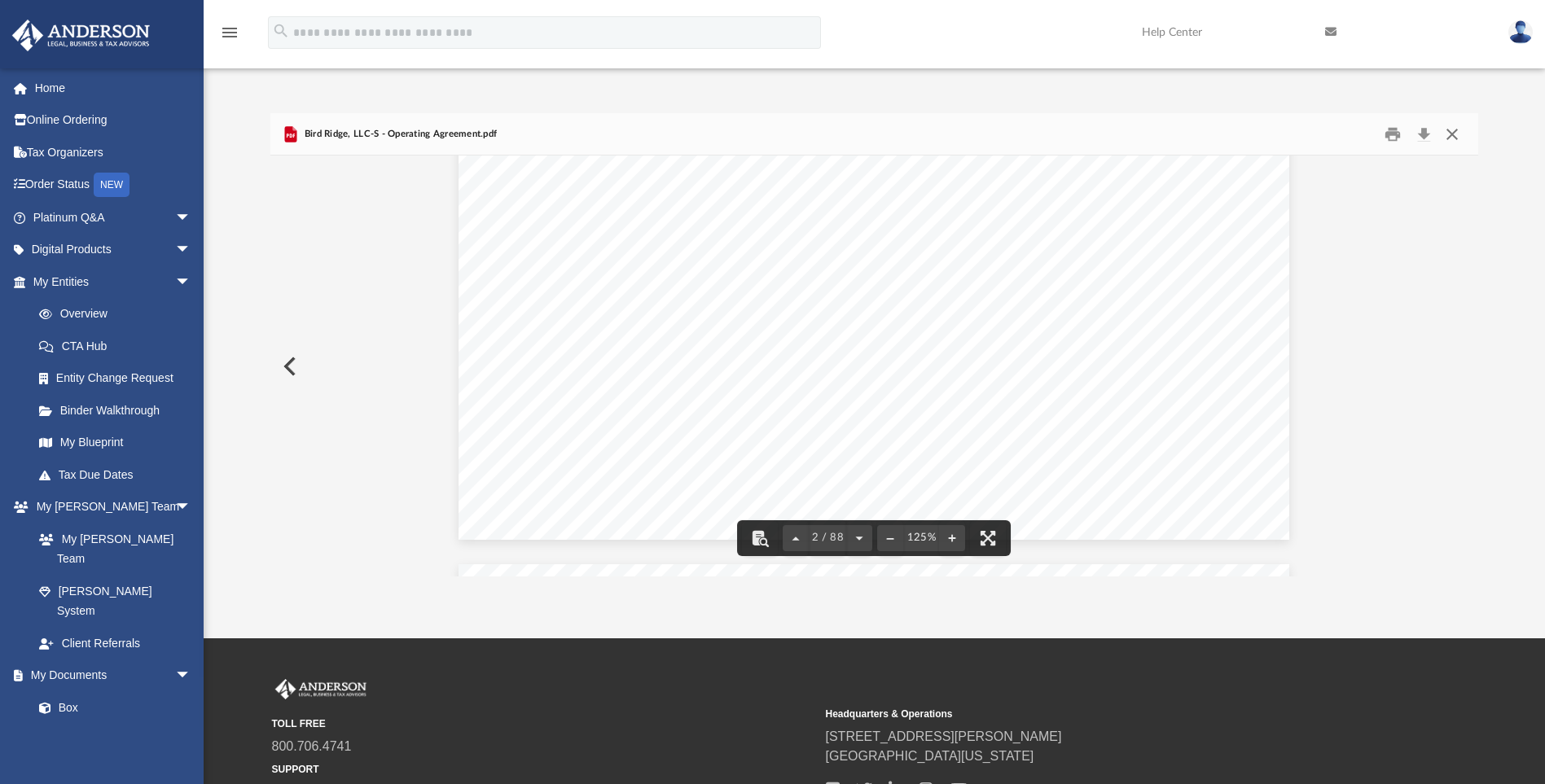
click at [1450, 140] on button "Close" at bounding box center [1452, 134] width 29 height 26
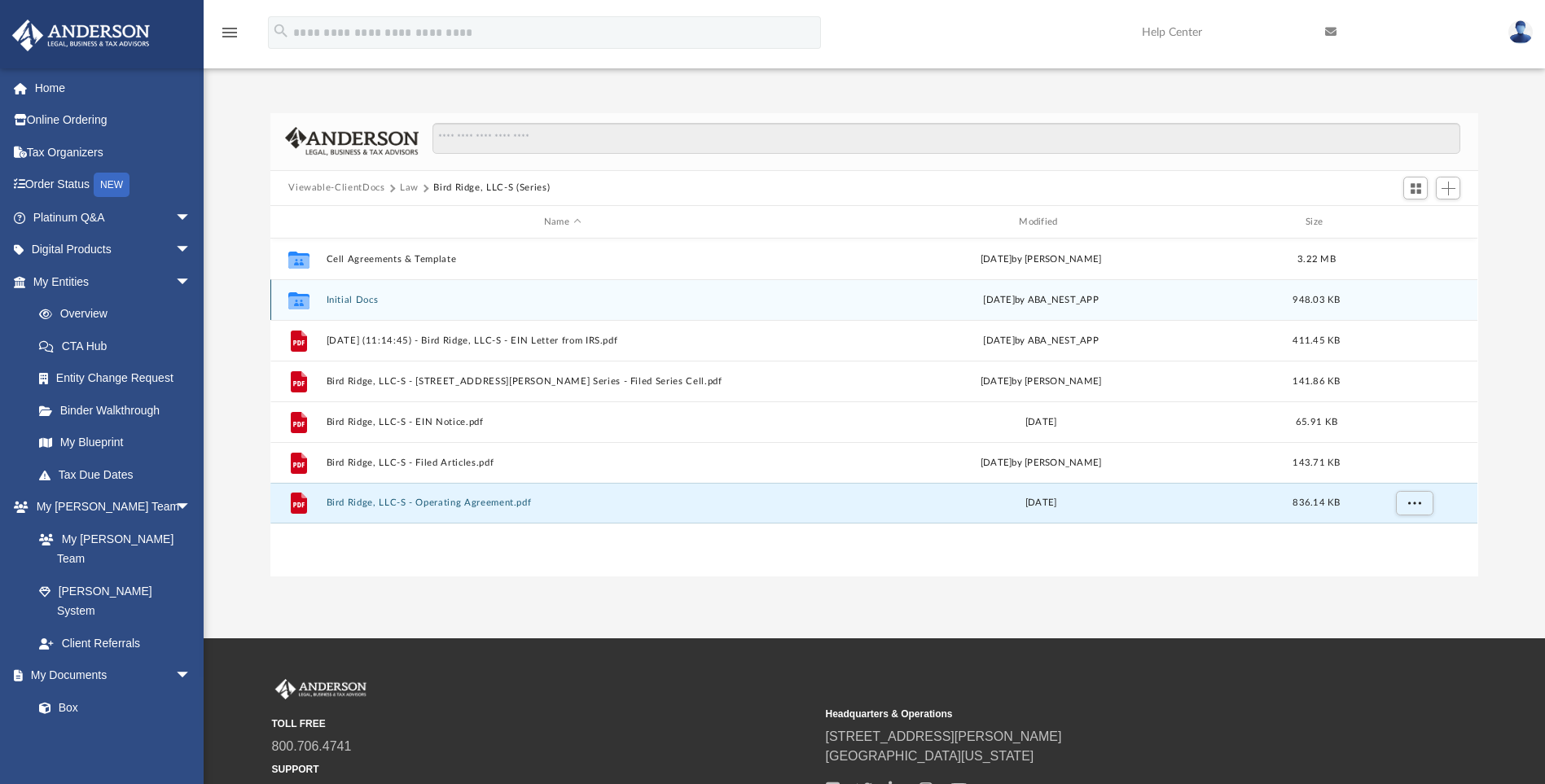
click at [342, 299] on button "Initial Docs" at bounding box center [562, 300] width 472 height 10
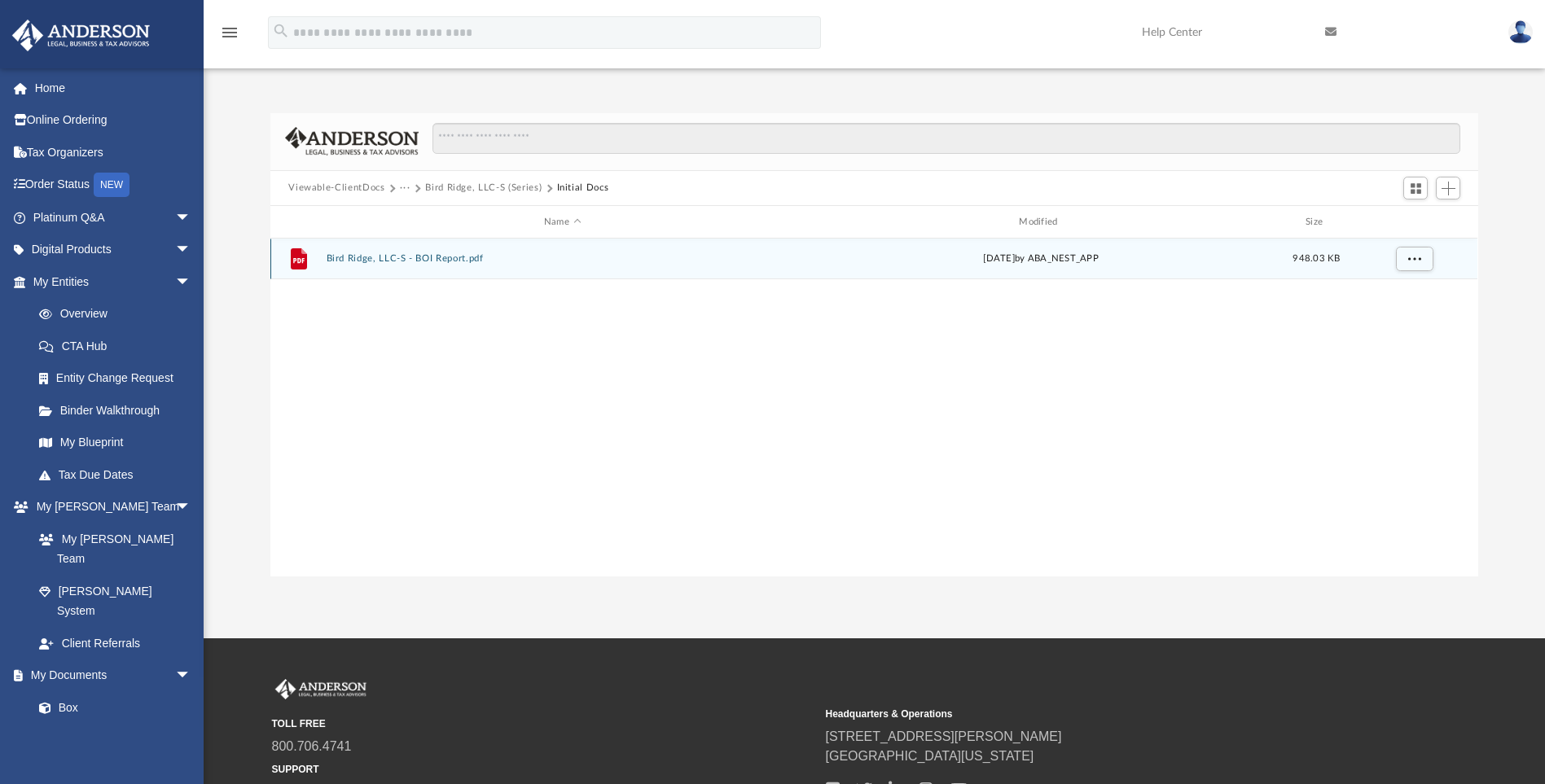
click at [369, 255] on button "Bird Ridge, LLC-S - BOI Report.pdf" at bounding box center [562, 259] width 472 height 10
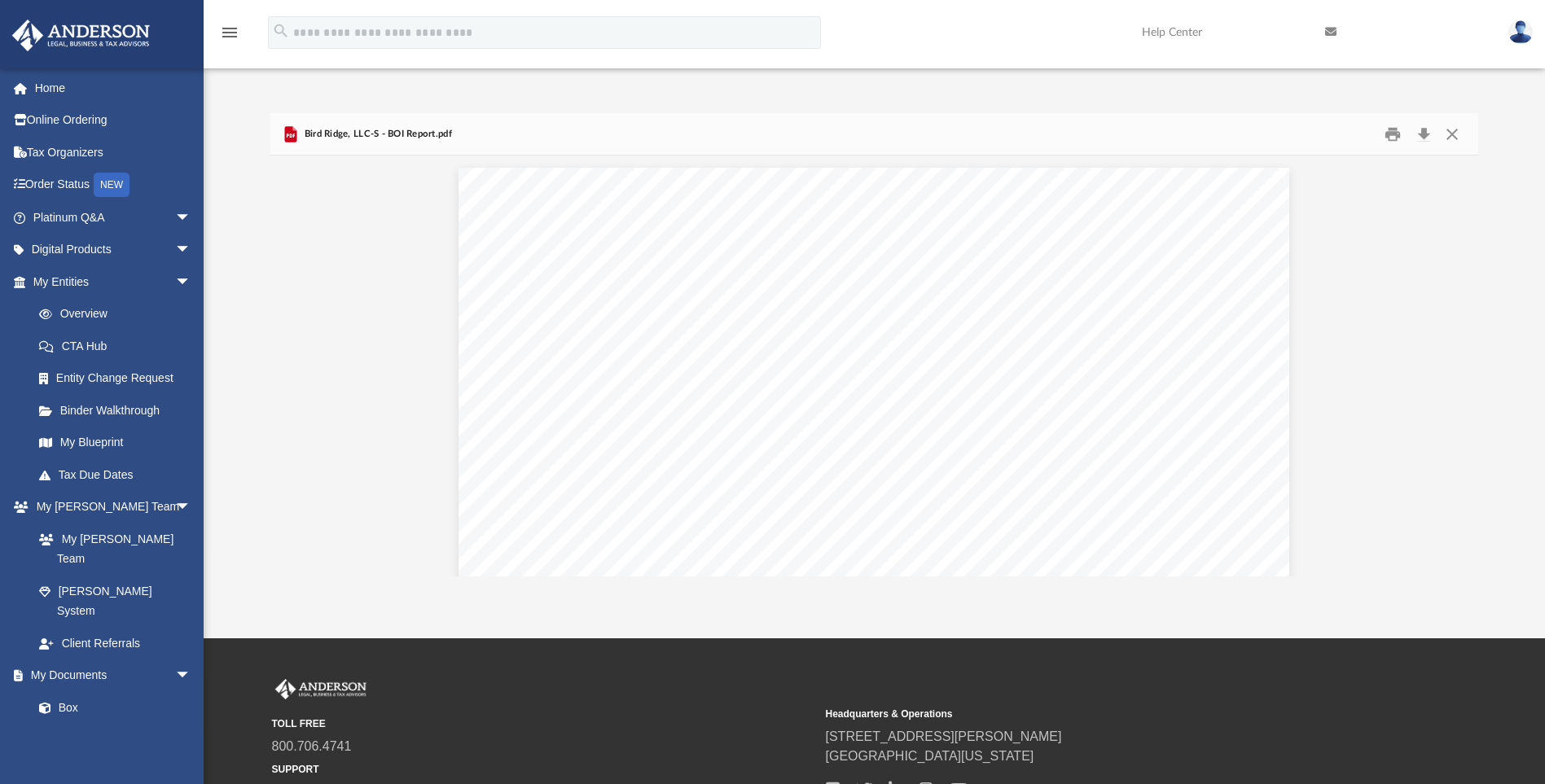
scroll to position [3297, 0]
click at [1456, 130] on button "Close" at bounding box center [1452, 134] width 29 height 26
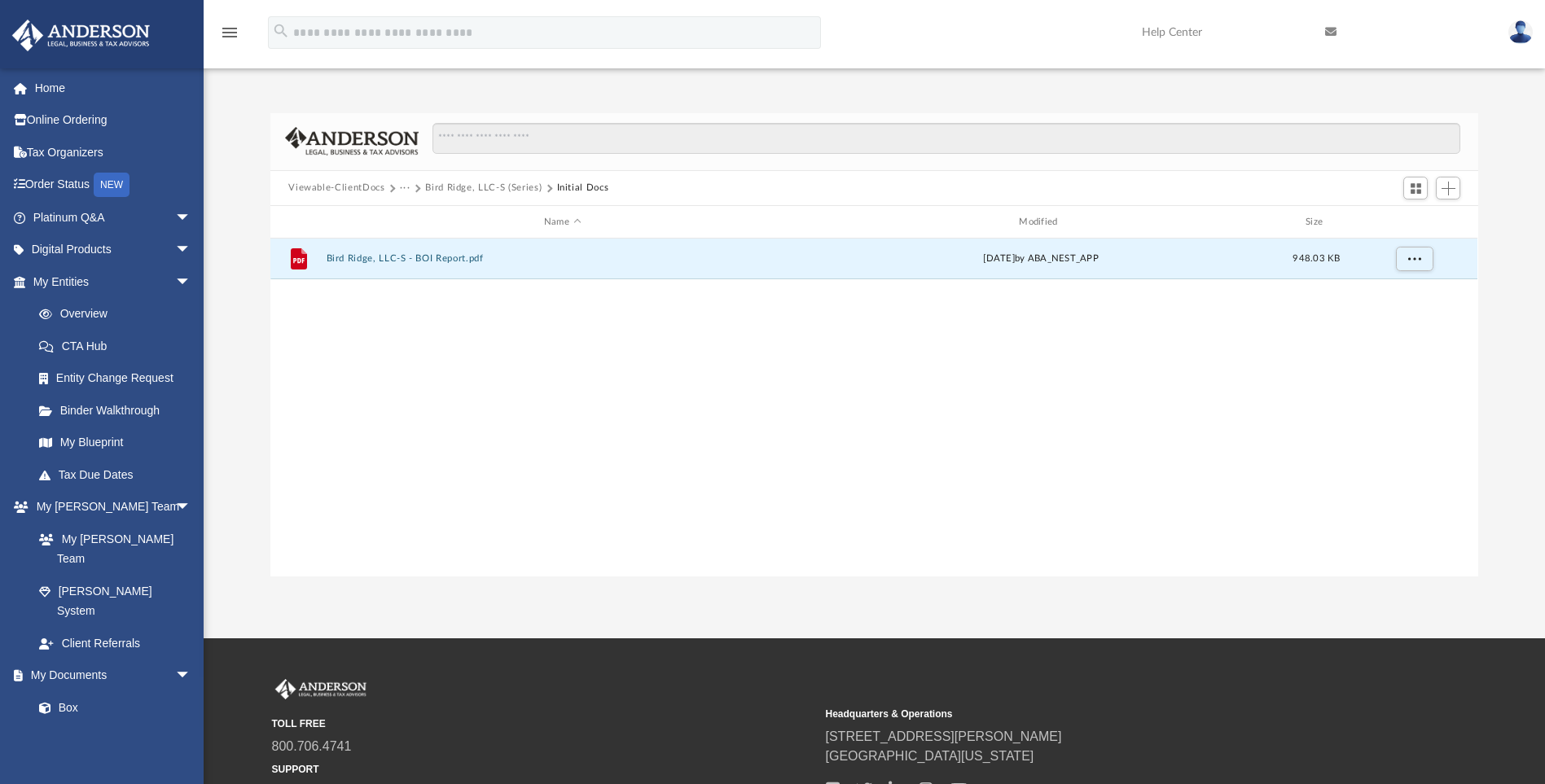
click at [473, 192] on button "Bird Ridge, LLC-S (Series)" at bounding box center [483, 187] width 117 height 14
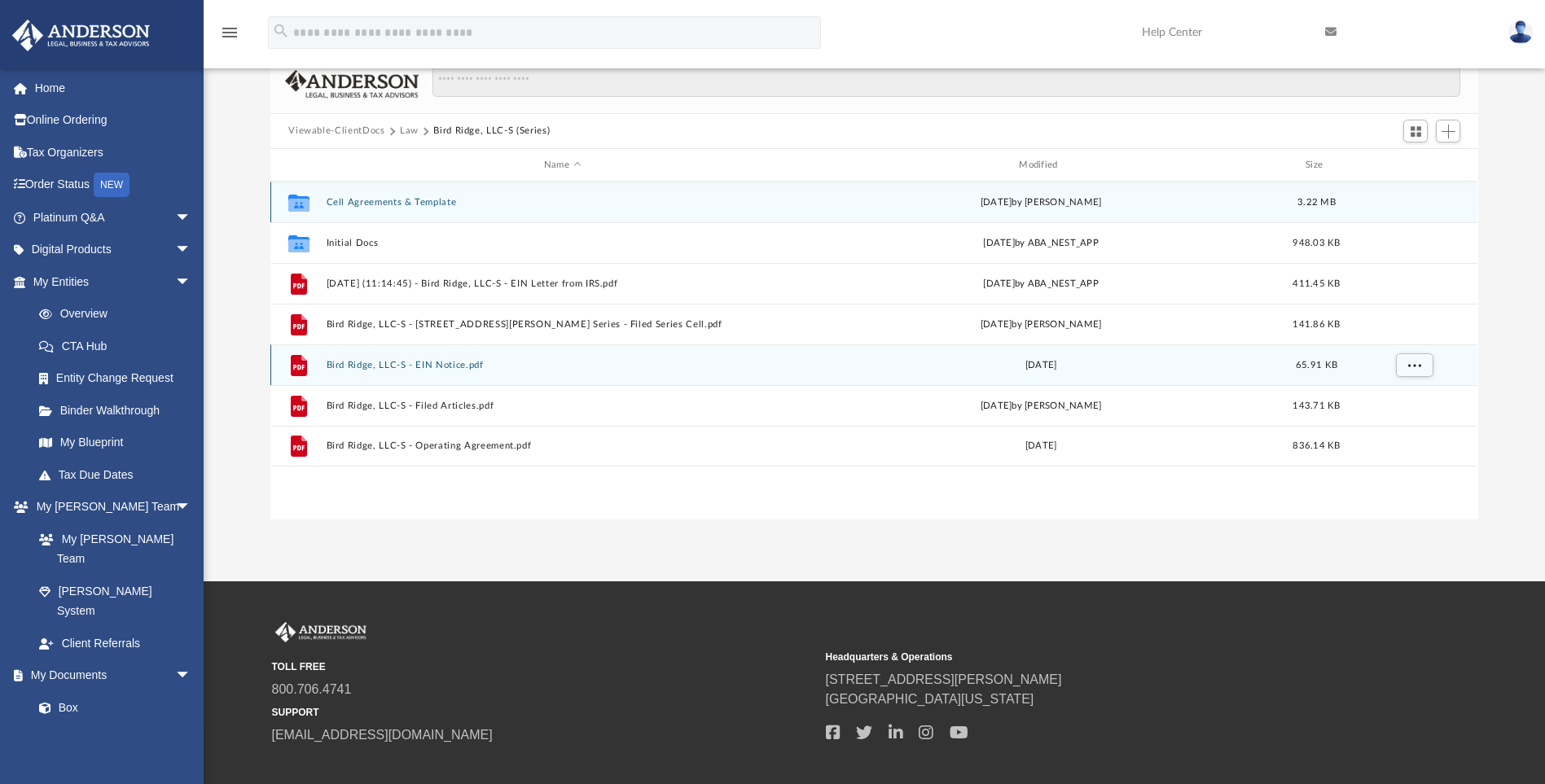
scroll to position [0, 0]
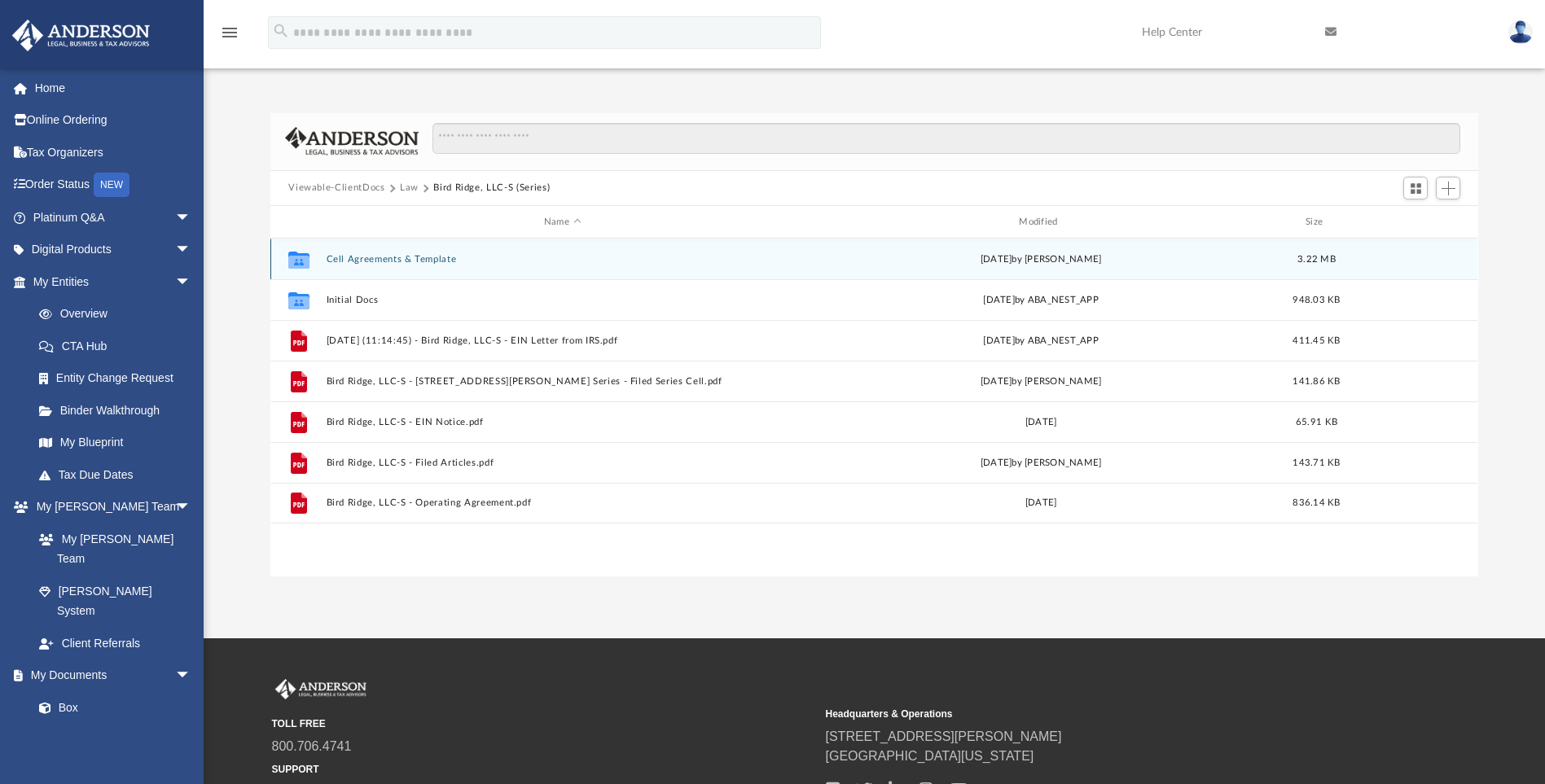
click at [385, 250] on div "Collaborated Folder Cell Agreements & Template [DATE] by [PERSON_NAME] 3.22 MB" at bounding box center [873, 259] width 1207 height 41
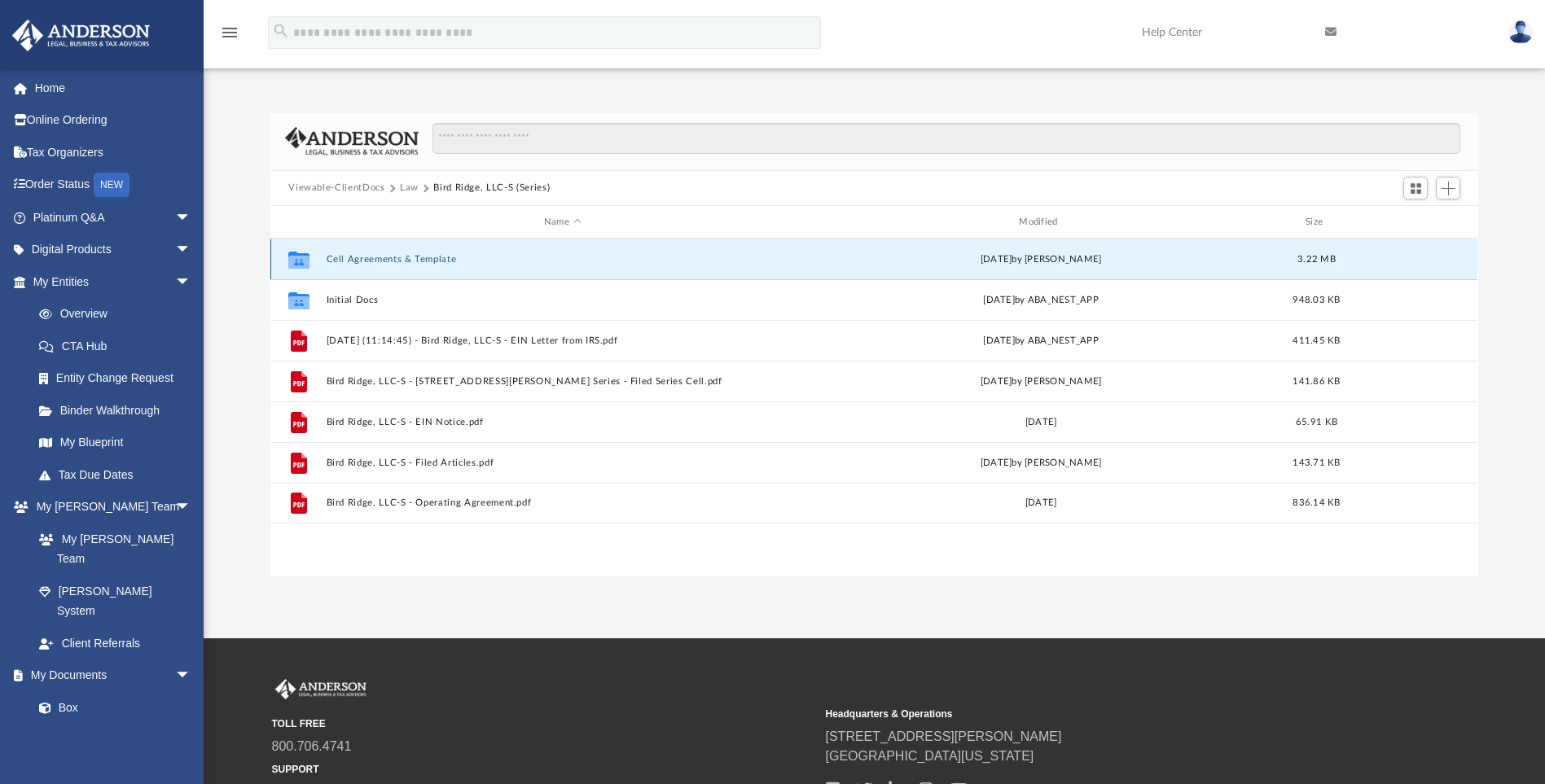
click at [387, 254] on button "Cell Agreements & Template" at bounding box center [562, 259] width 472 height 10
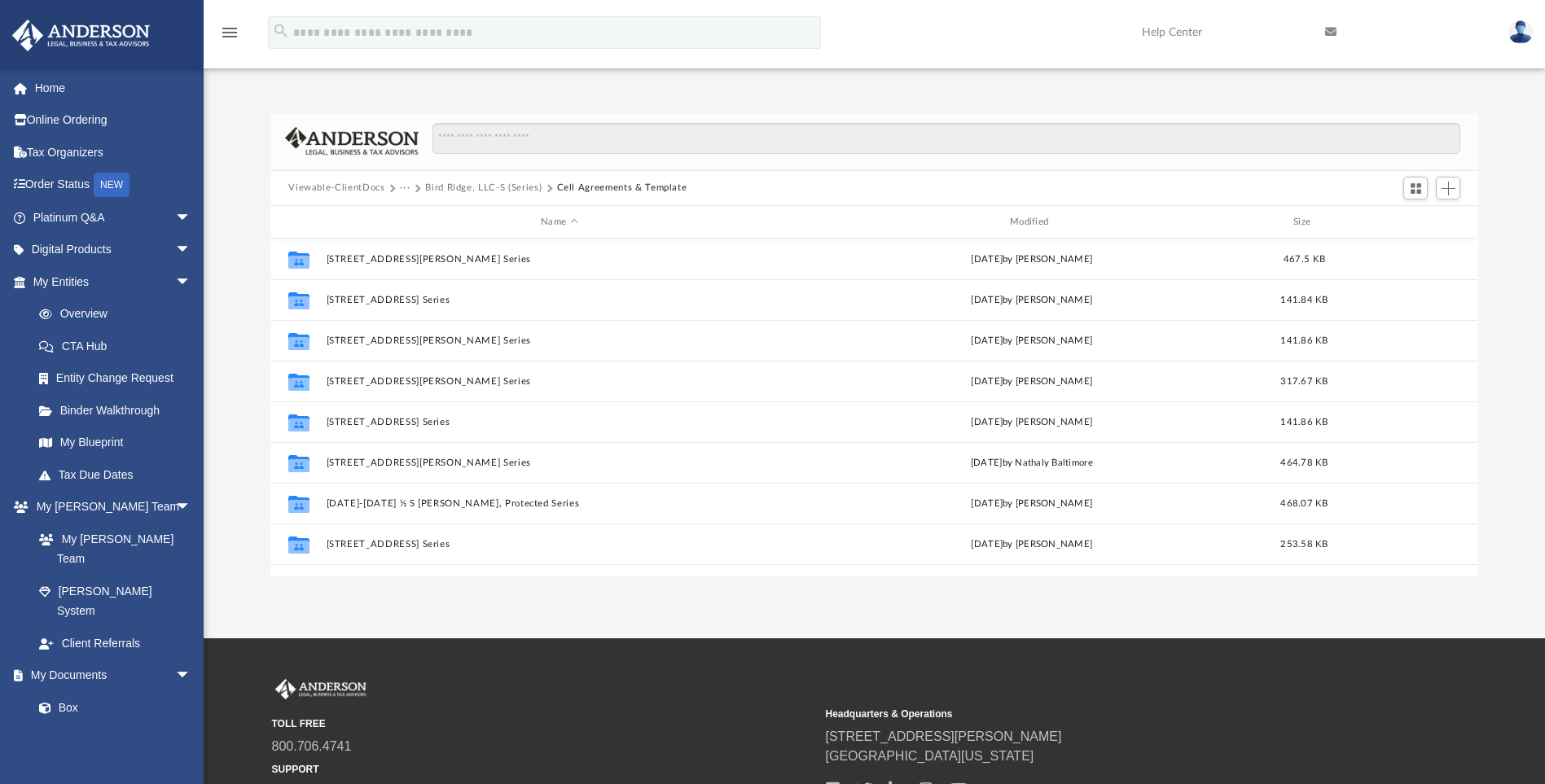
click at [485, 185] on button "Bird Ridge, LLC-S (Series)" at bounding box center [483, 187] width 117 height 14
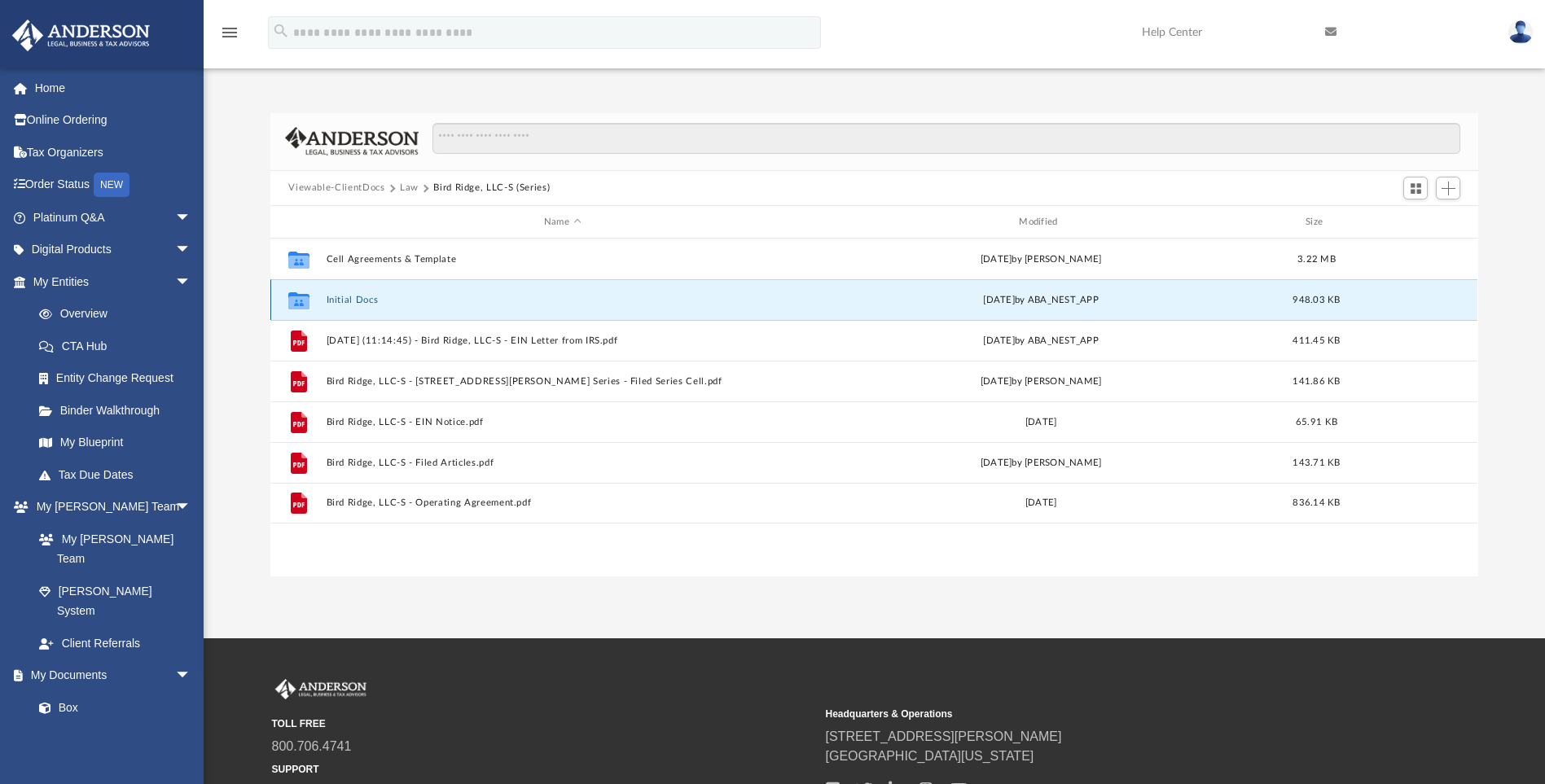
click at [363, 296] on button "Initial Docs" at bounding box center [562, 300] width 472 height 10
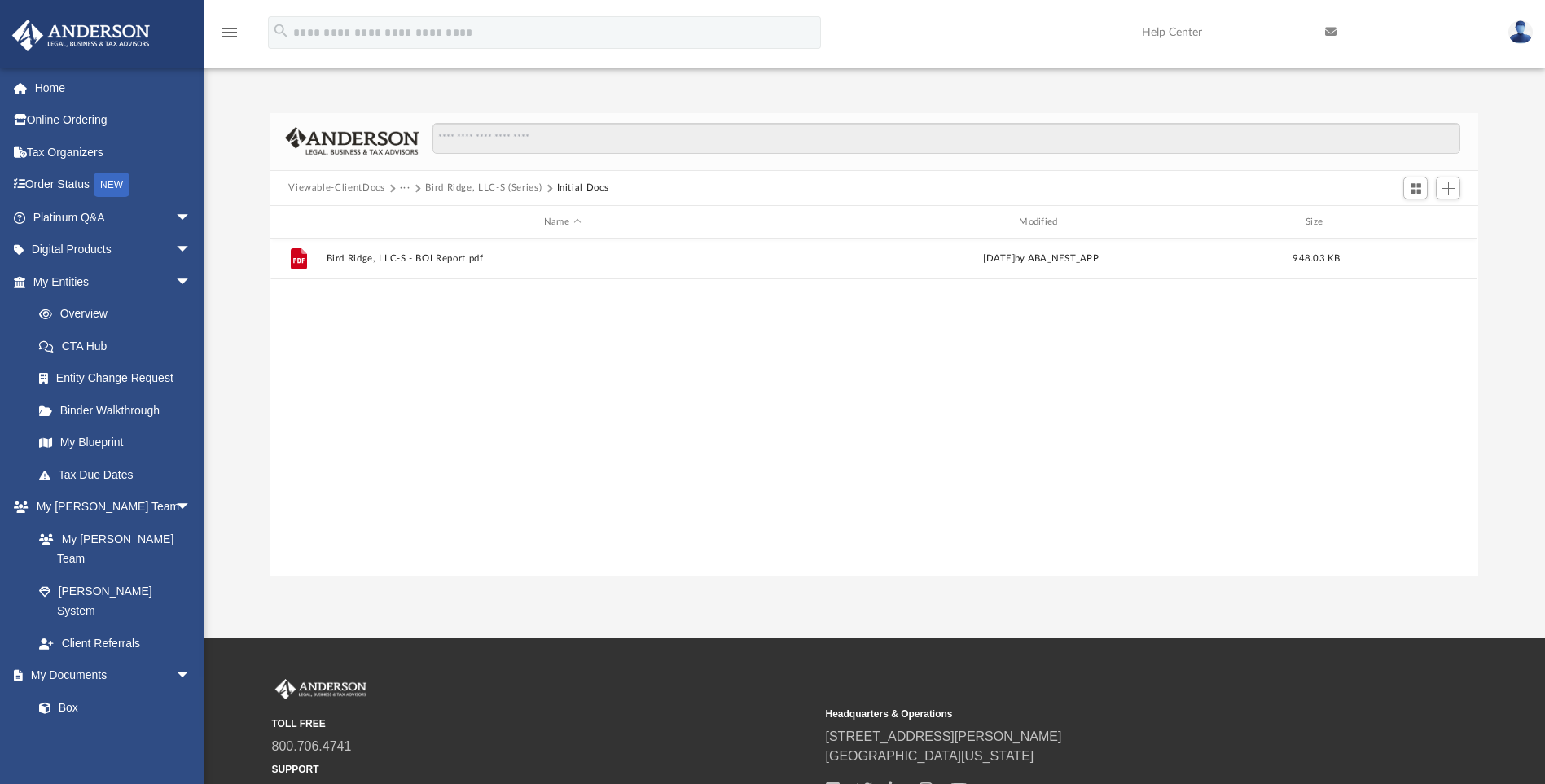
click at [454, 189] on button "Bird Ridge, LLC-S (Series)" at bounding box center [483, 187] width 117 height 14
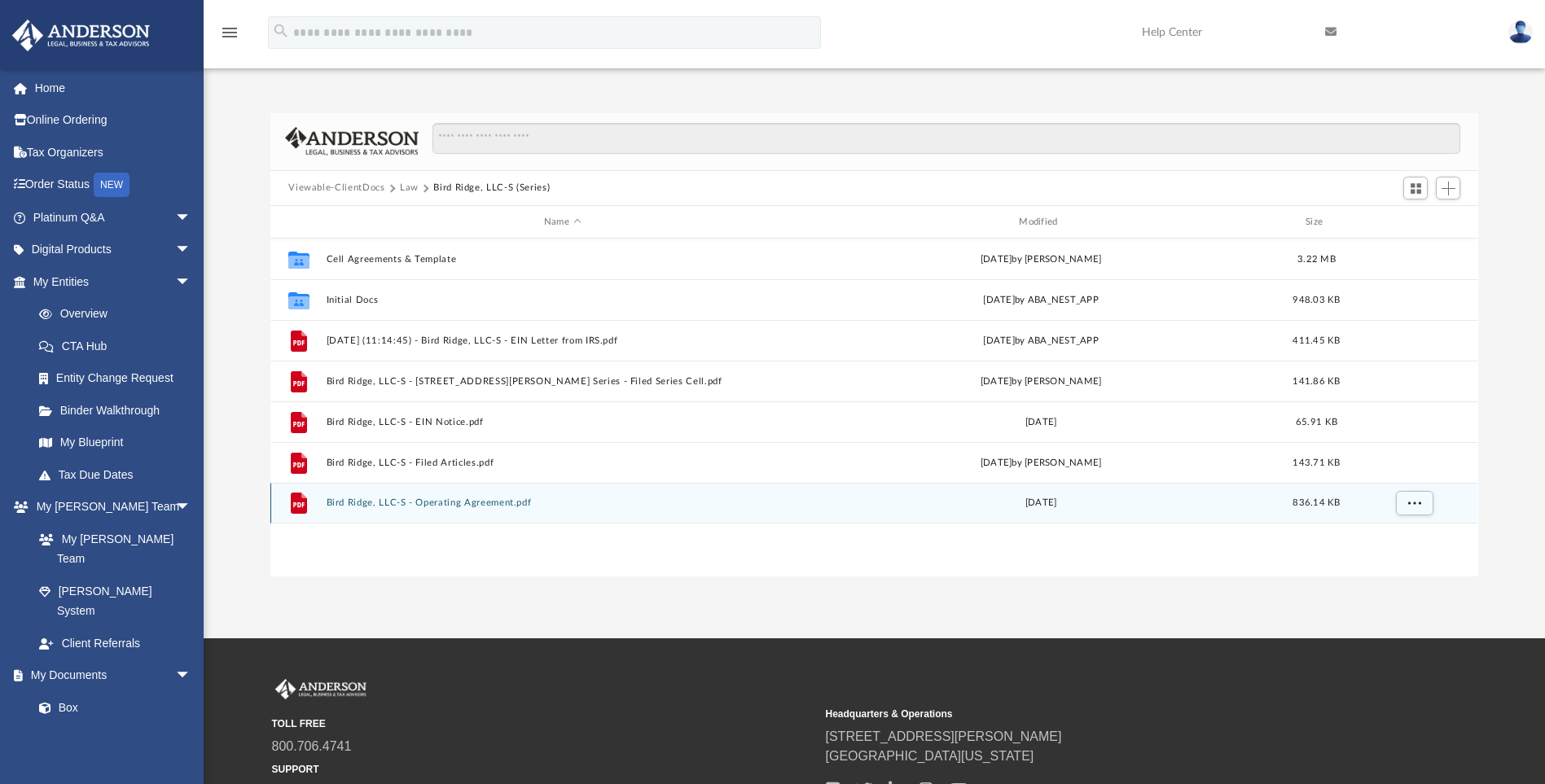
click at [396, 506] on button "Bird Ridge, LLC-S - Operating Agreement.pdf" at bounding box center [562, 503] width 472 height 10
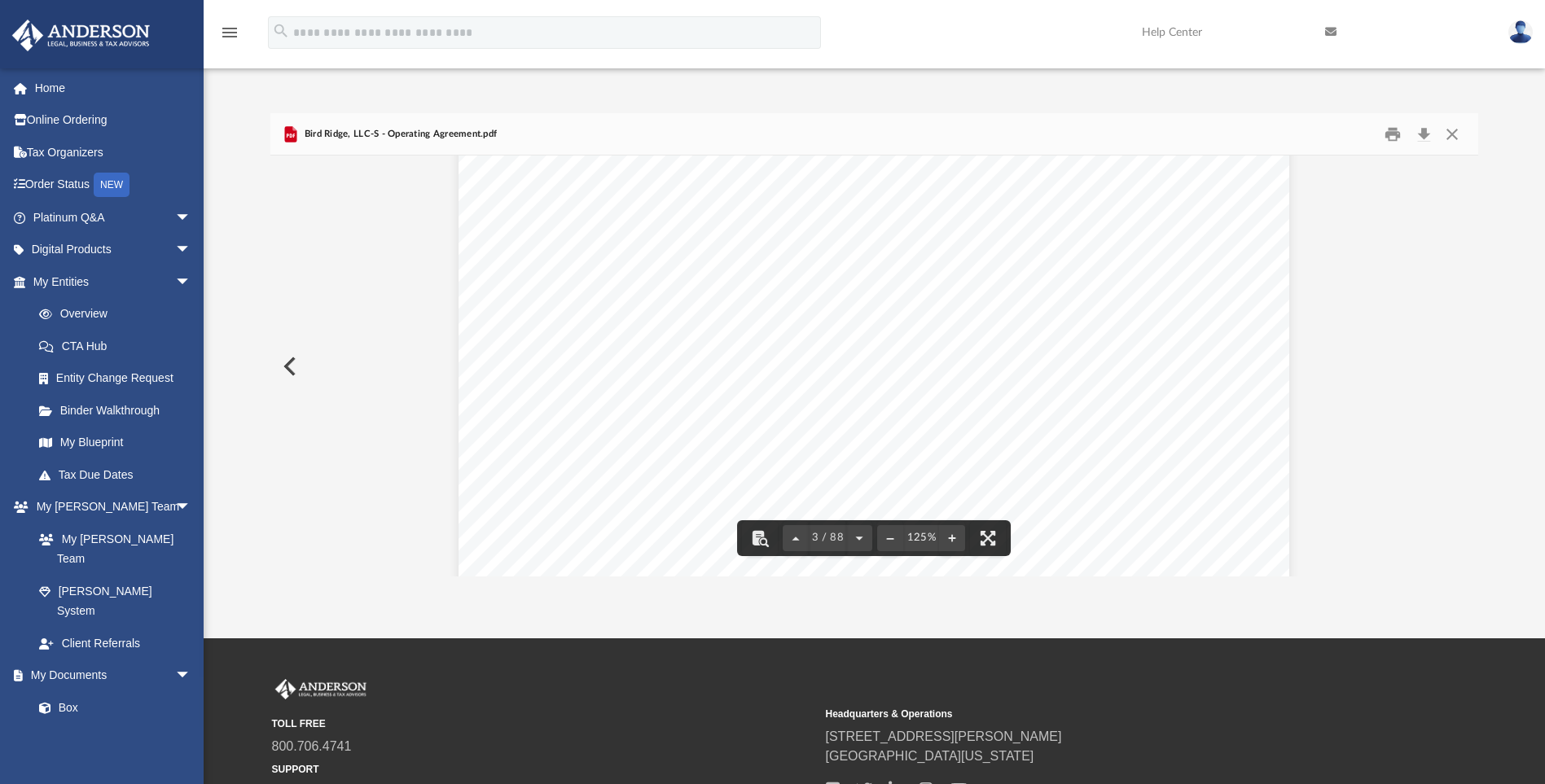
scroll to position [2646, 0]
click at [1461, 129] on button "Close" at bounding box center [1452, 134] width 29 height 26
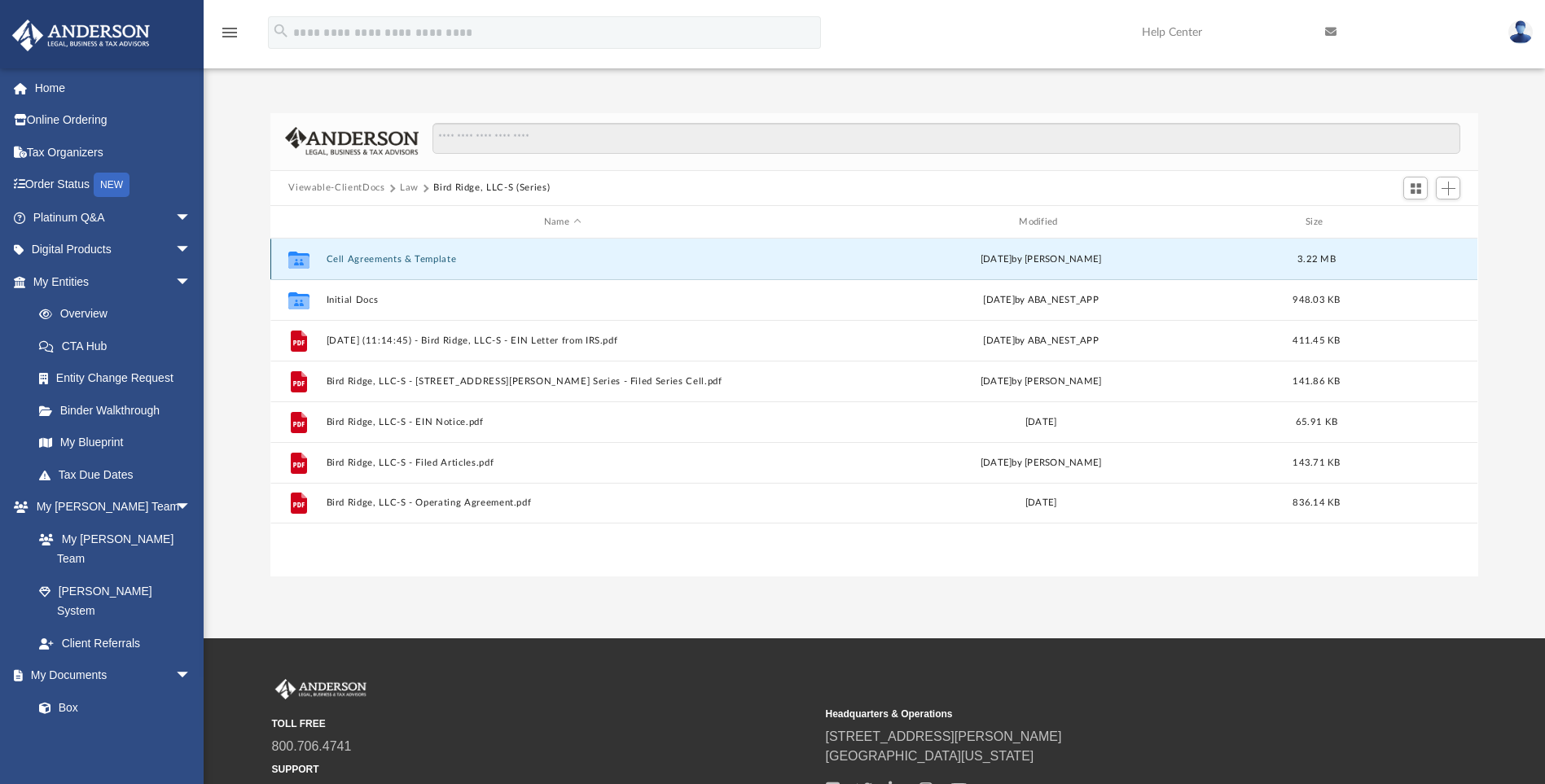
click at [377, 255] on button "Cell Agreements & Template" at bounding box center [562, 259] width 472 height 10
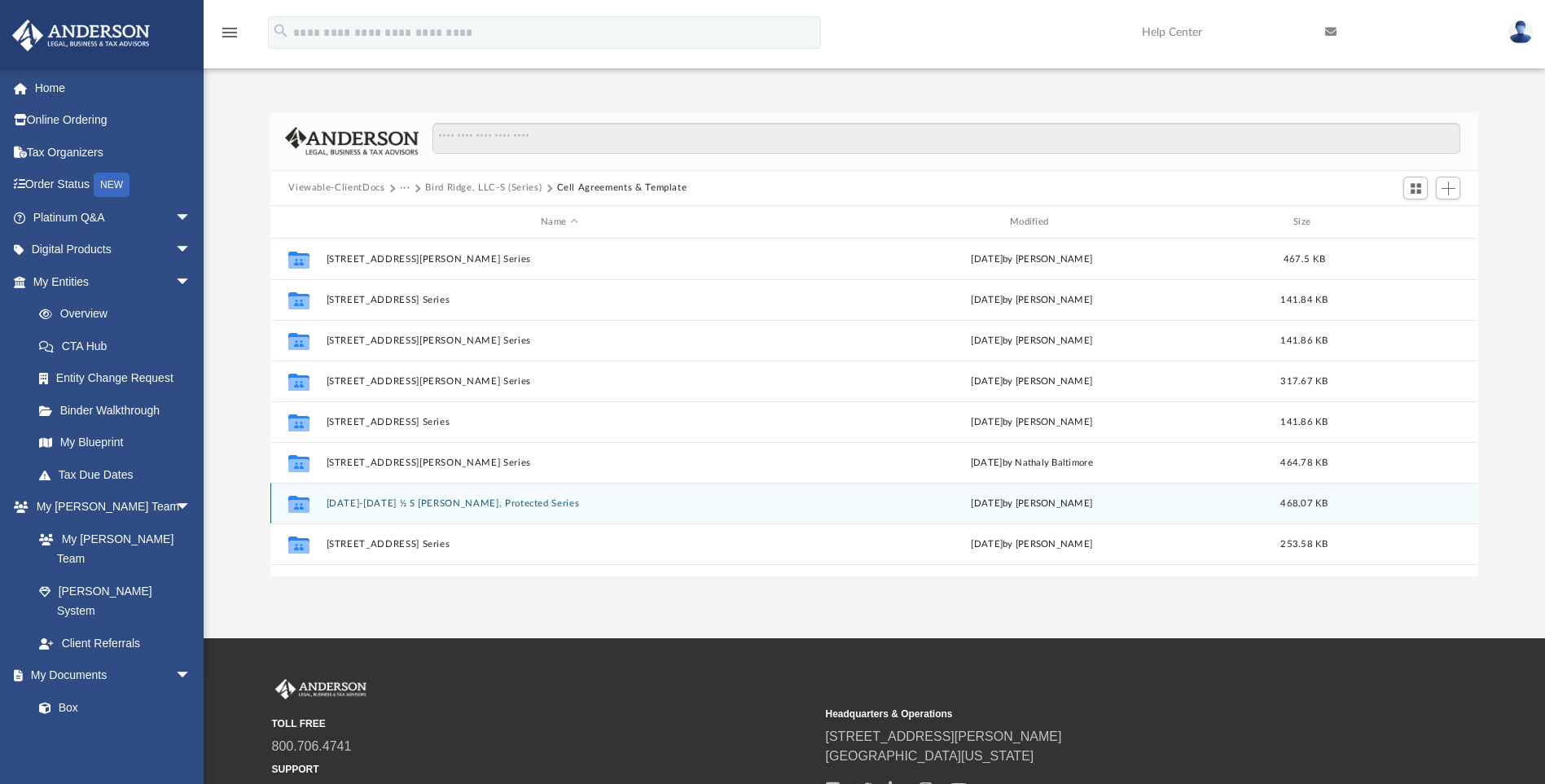
click at [411, 501] on button "[DATE]-[DATE] ½ S [PERSON_NAME], Protected Series" at bounding box center [559, 503] width 466 height 10
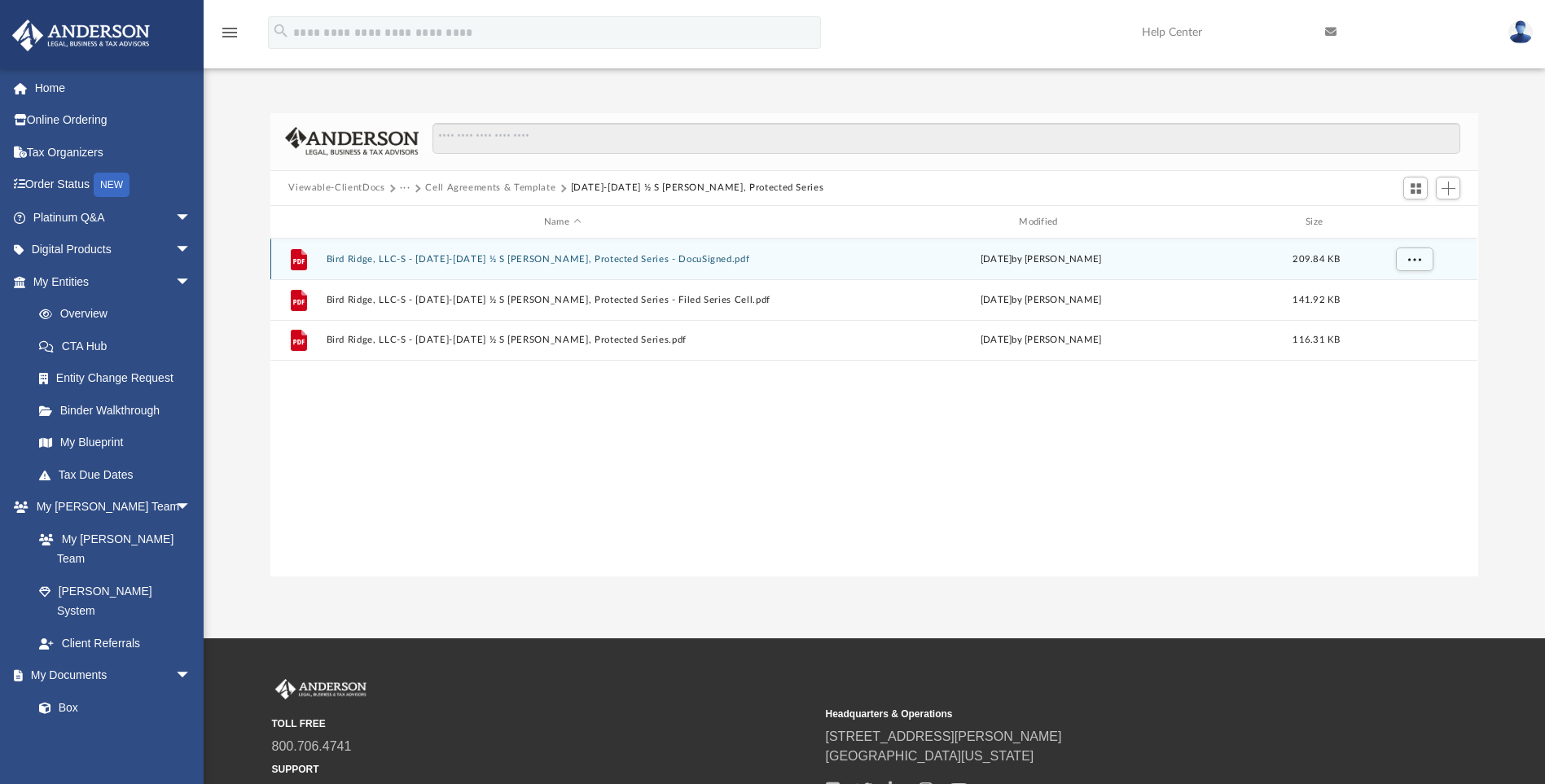
click at [423, 270] on div "File Bird Ridge, LLC-S - [DATE]-[DATE] ½ S [PERSON_NAME], Protected Series - Do…" at bounding box center [873, 259] width 1207 height 41
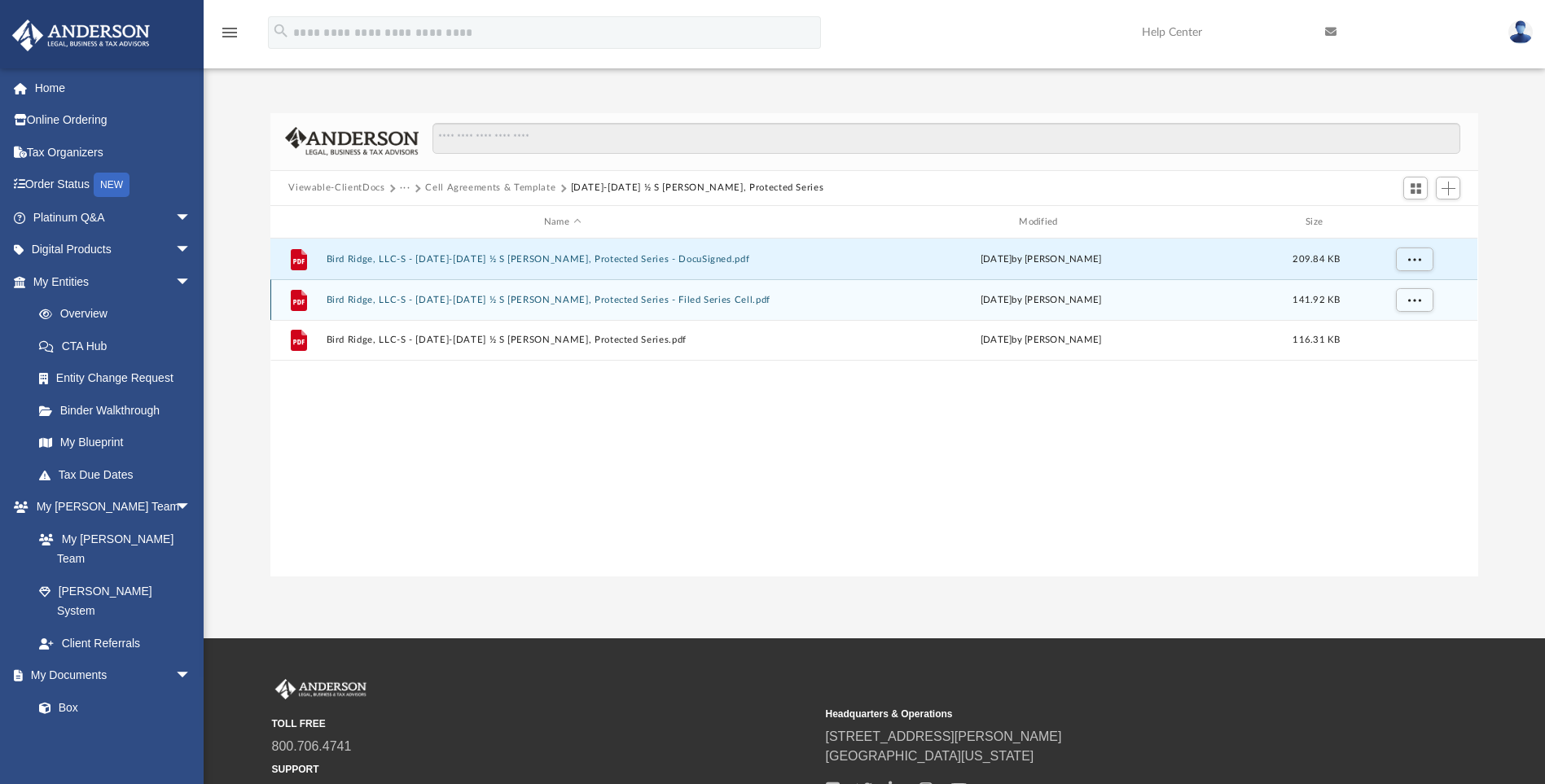
click at [435, 298] on button "Bird Ridge, LLC-S - [DATE]-[DATE] ½ S [PERSON_NAME], Protected Series - Filed S…" at bounding box center [562, 300] width 472 height 10
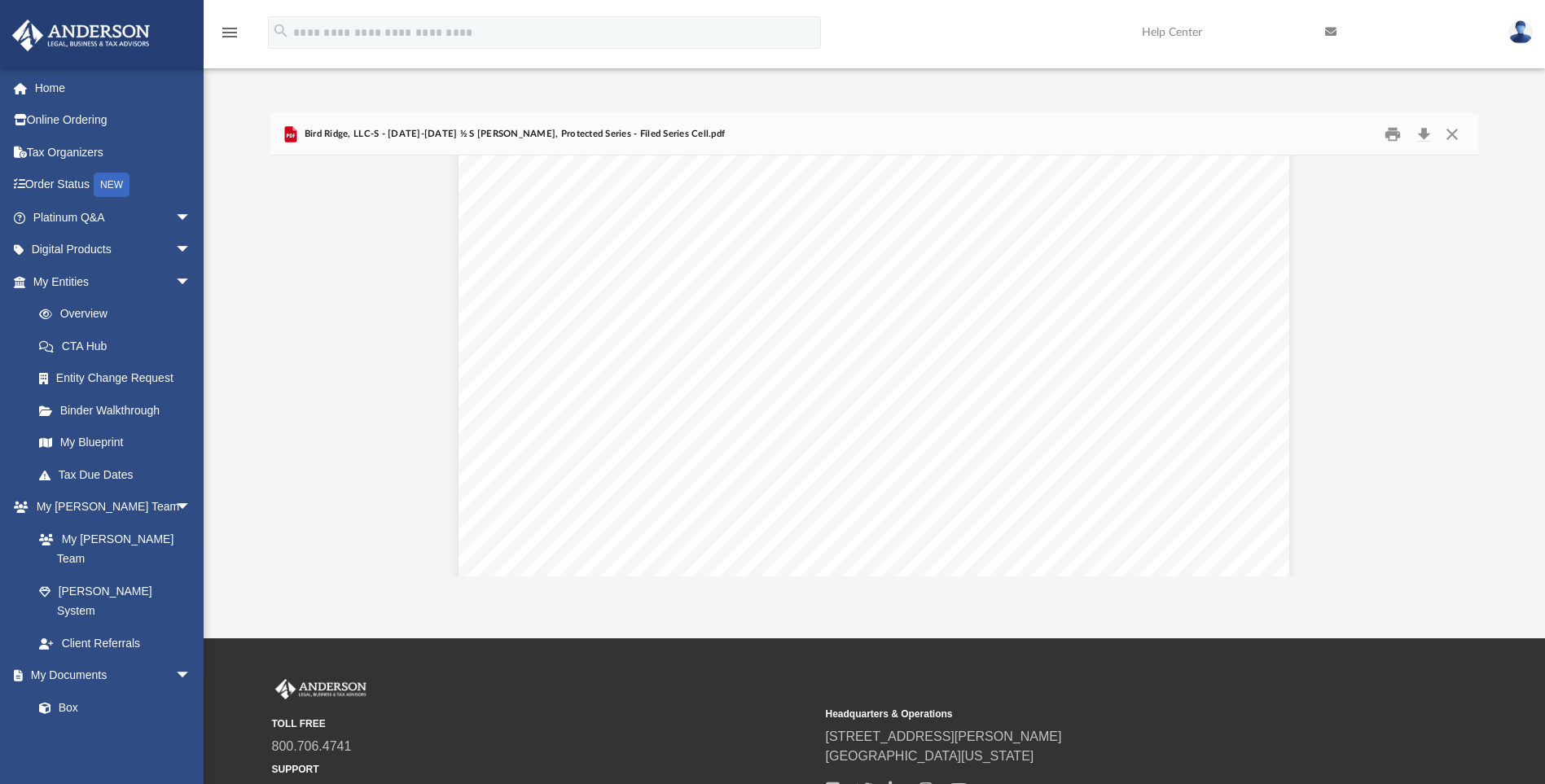
scroll to position [1125, 0]
click at [1444, 129] on button "Close" at bounding box center [1452, 134] width 29 height 26
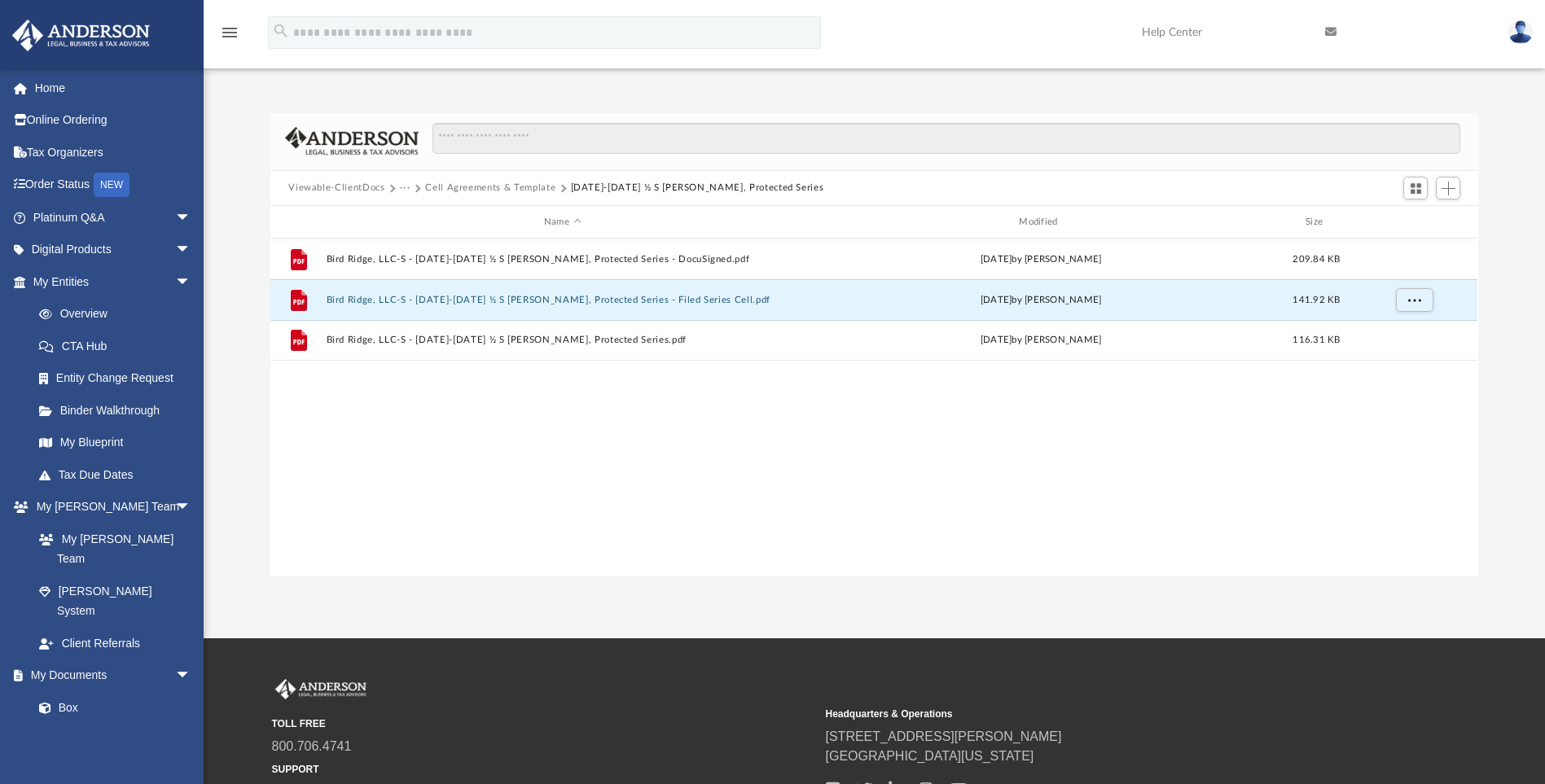
click at [487, 186] on button "Cell Agreements & Template" at bounding box center [490, 187] width 130 height 14
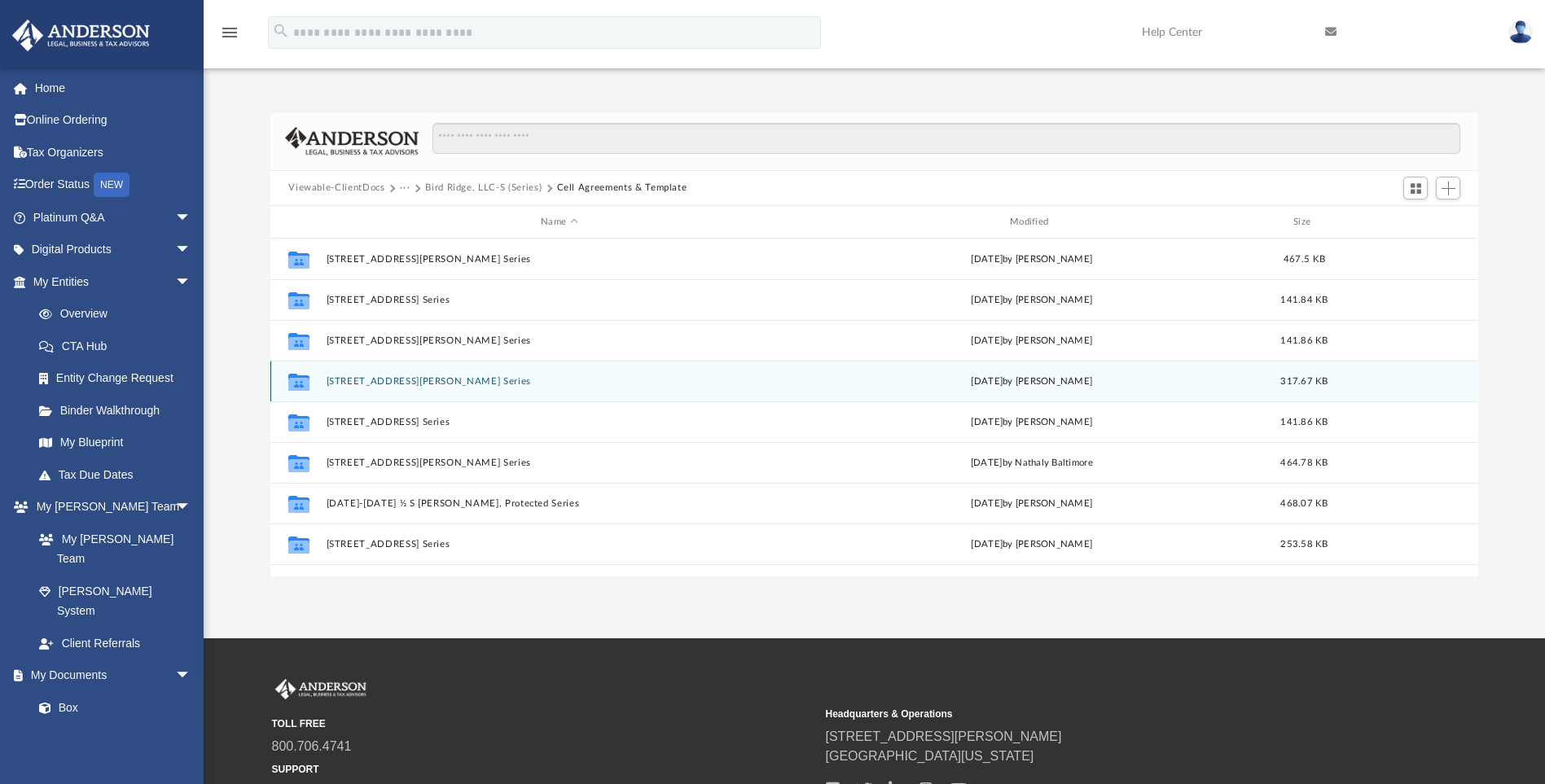
click at [379, 378] on button "[STREET_ADDRESS][PERSON_NAME] Series" at bounding box center [559, 381] width 466 height 10
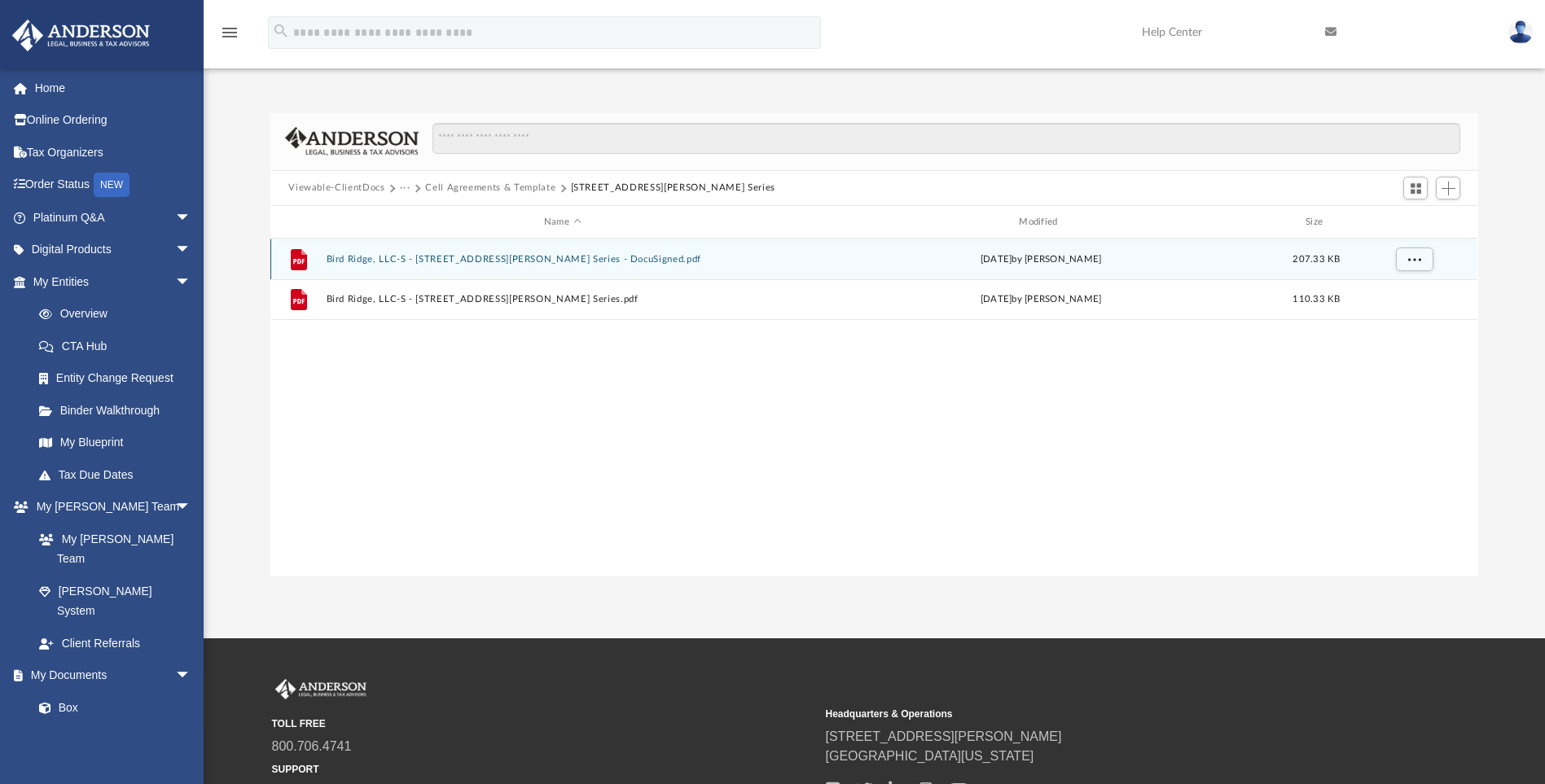
click at [374, 266] on div "File Bird Ridge, LLC-S - [STREET_ADDRESS][PERSON_NAME] Series - DocuSigned.pdf …" at bounding box center [873, 259] width 1207 height 41
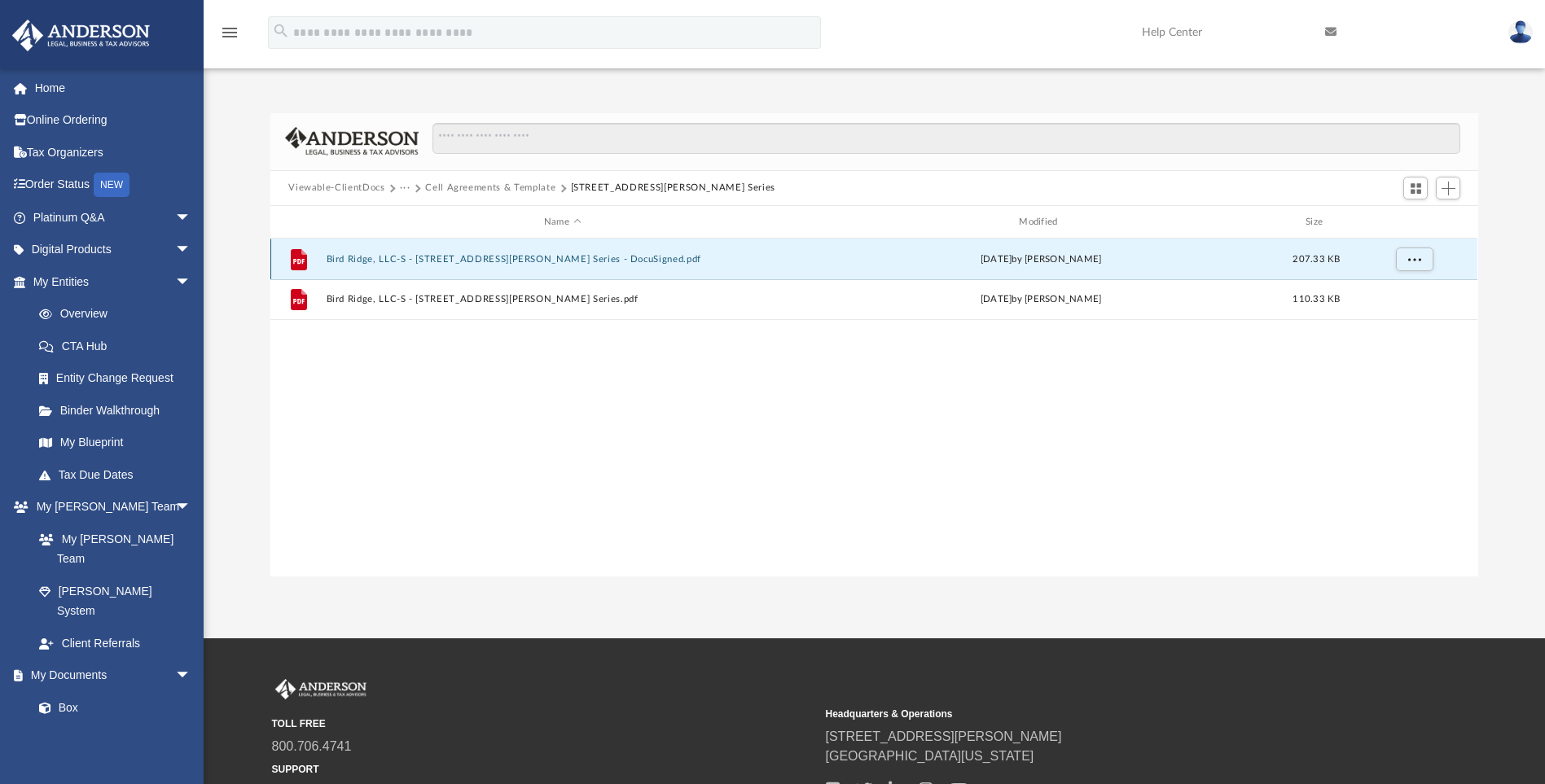
click at [480, 262] on button "Bird Ridge, LLC-S - [STREET_ADDRESS][PERSON_NAME] Series - DocuSigned.pdf" at bounding box center [562, 259] width 472 height 10
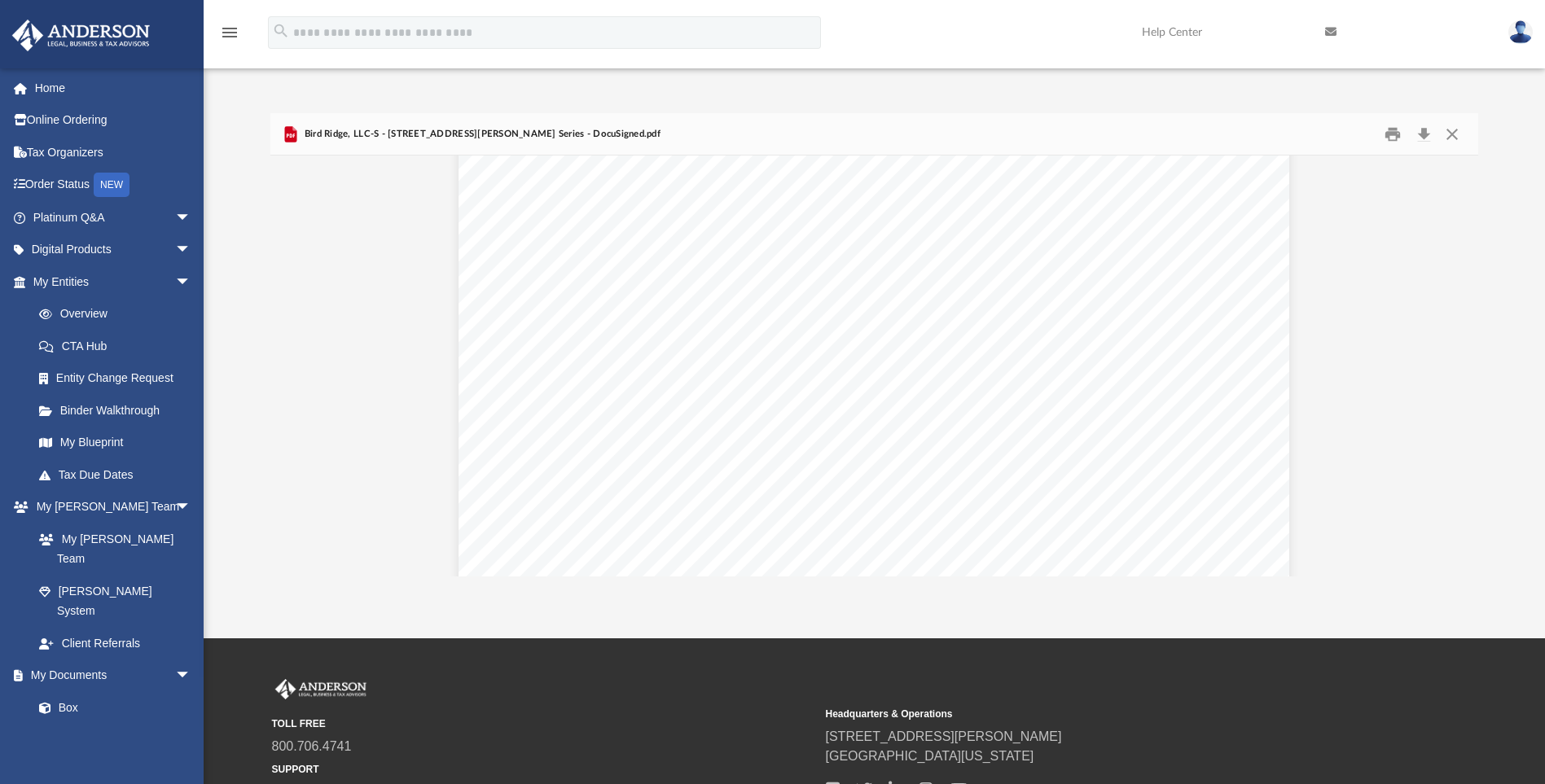
scroll to position [1465, 0]
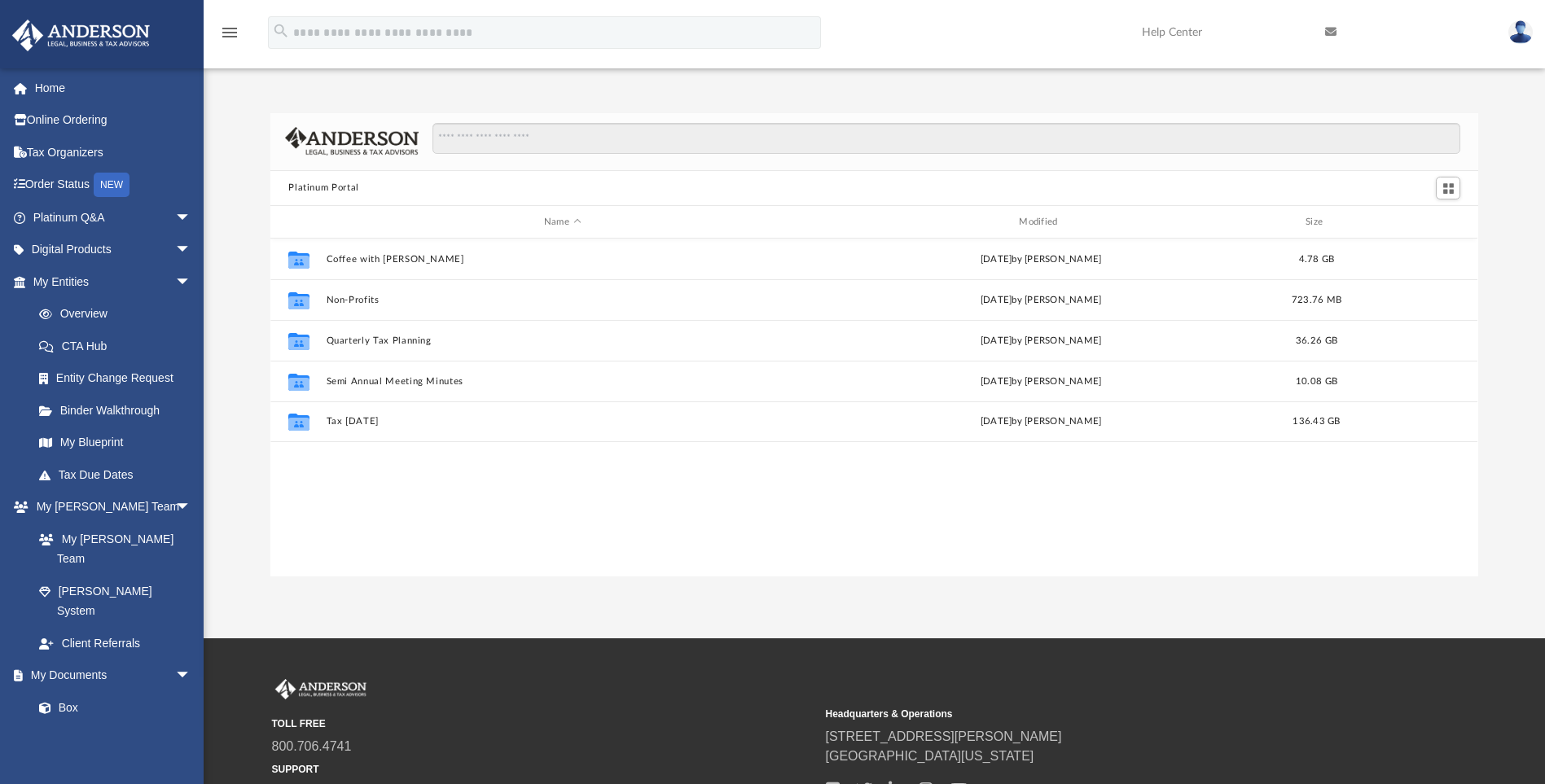
scroll to position [358, 1196]
click at [331, 184] on button "Platinum Portal" at bounding box center [324, 187] width 71 height 14
click at [71, 691] on link "Box" at bounding box center [119, 707] width 193 height 32
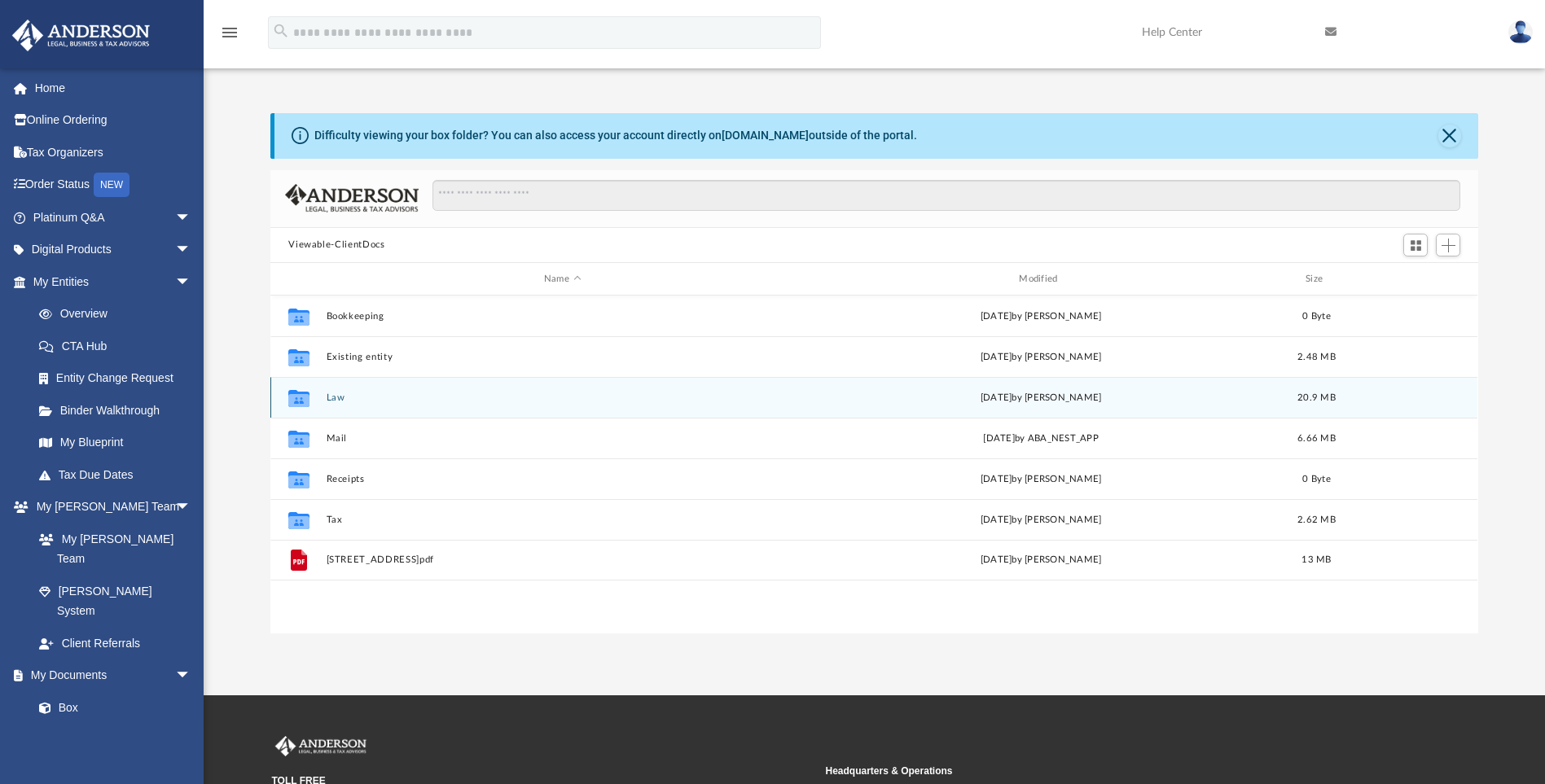
click at [327, 399] on button "Law" at bounding box center [562, 398] width 472 height 10
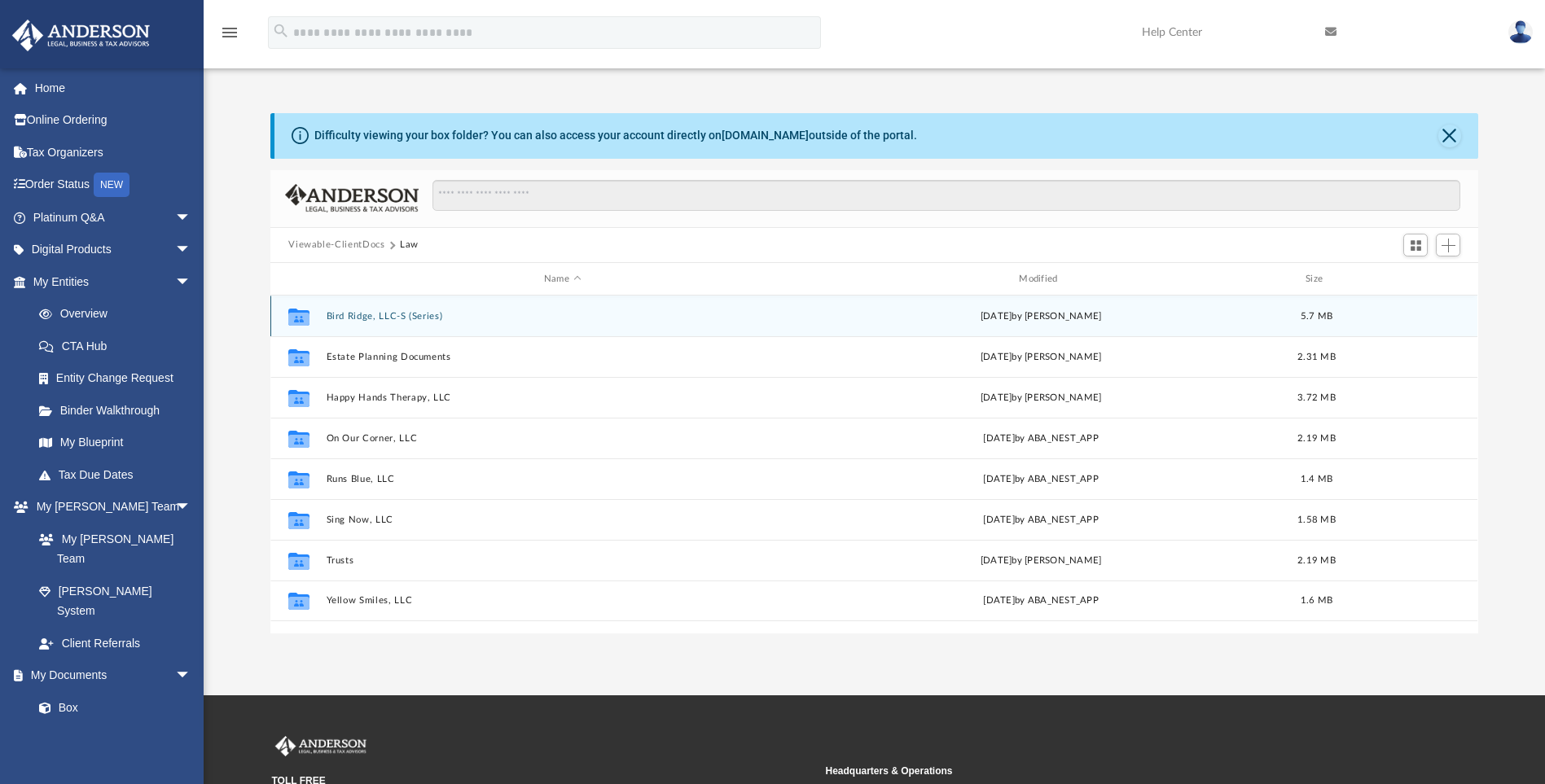
click at [367, 320] on button "Bird Ridge, LLC-S (Series)" at bounding box center [562, 316] width 472 height 10
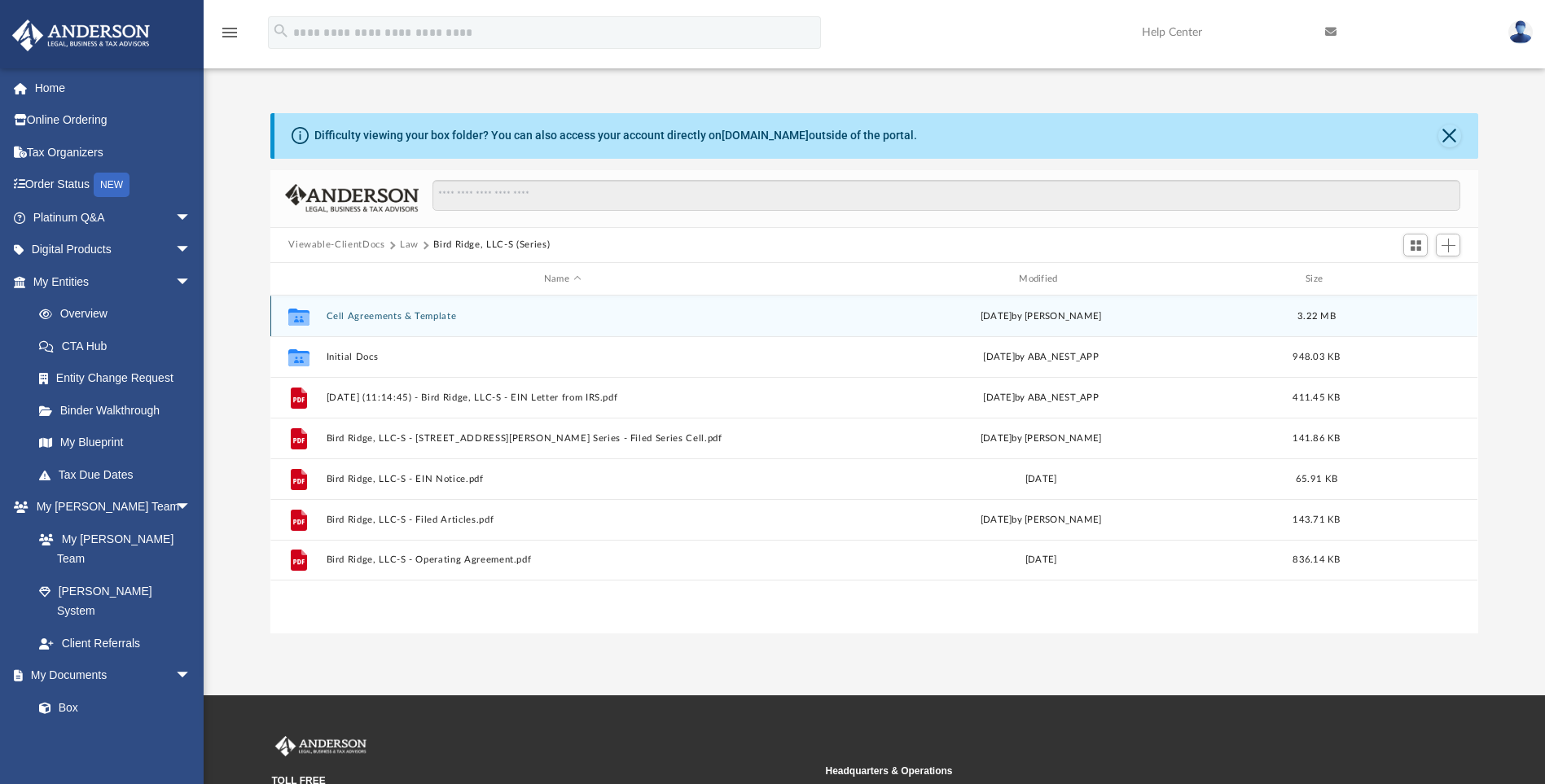
click at [370, 318] on button "Cell Agreements & Template" at bounding box center [562, 316] width 472 height 10
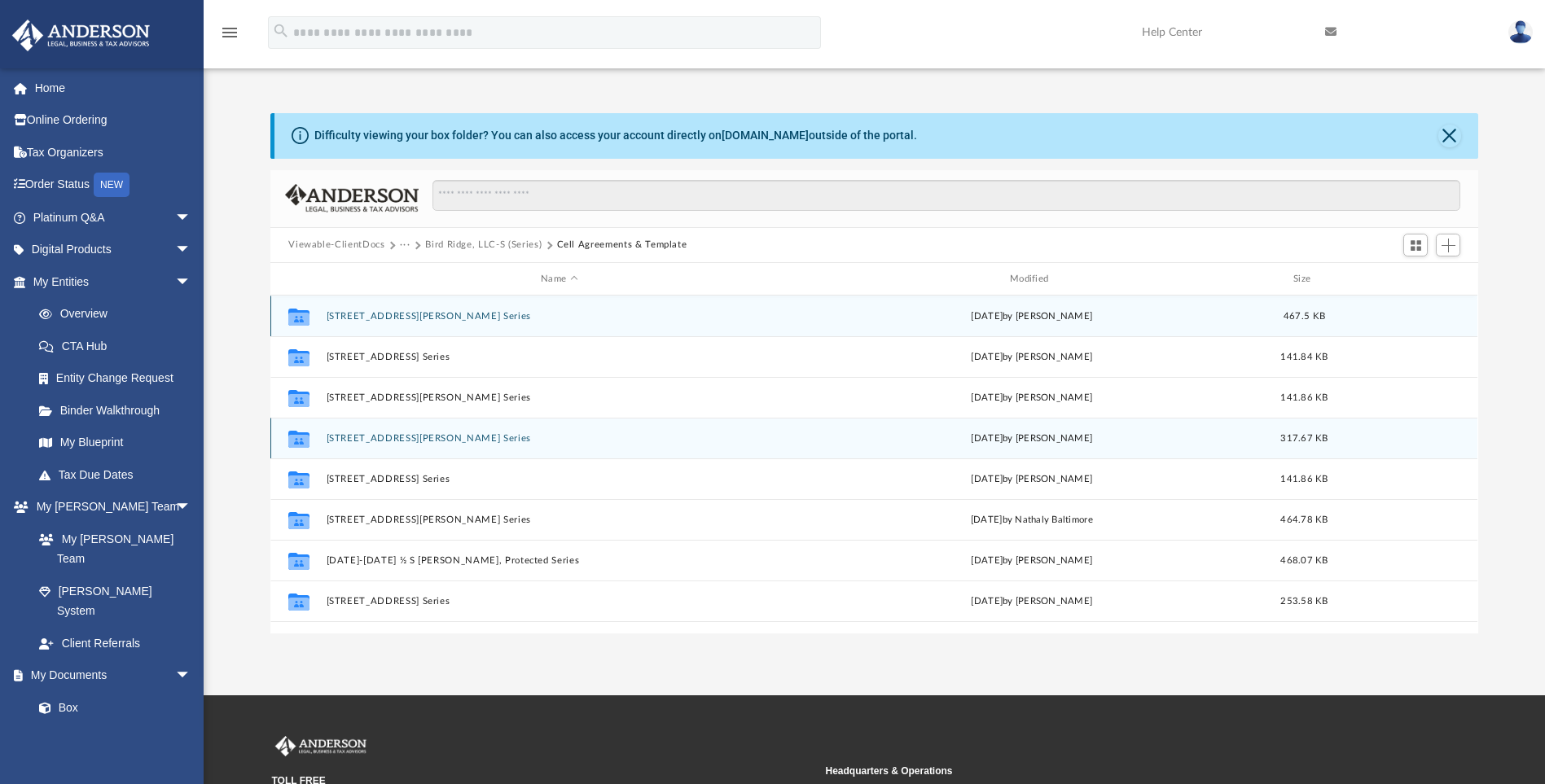
scroll to position [82, 0]
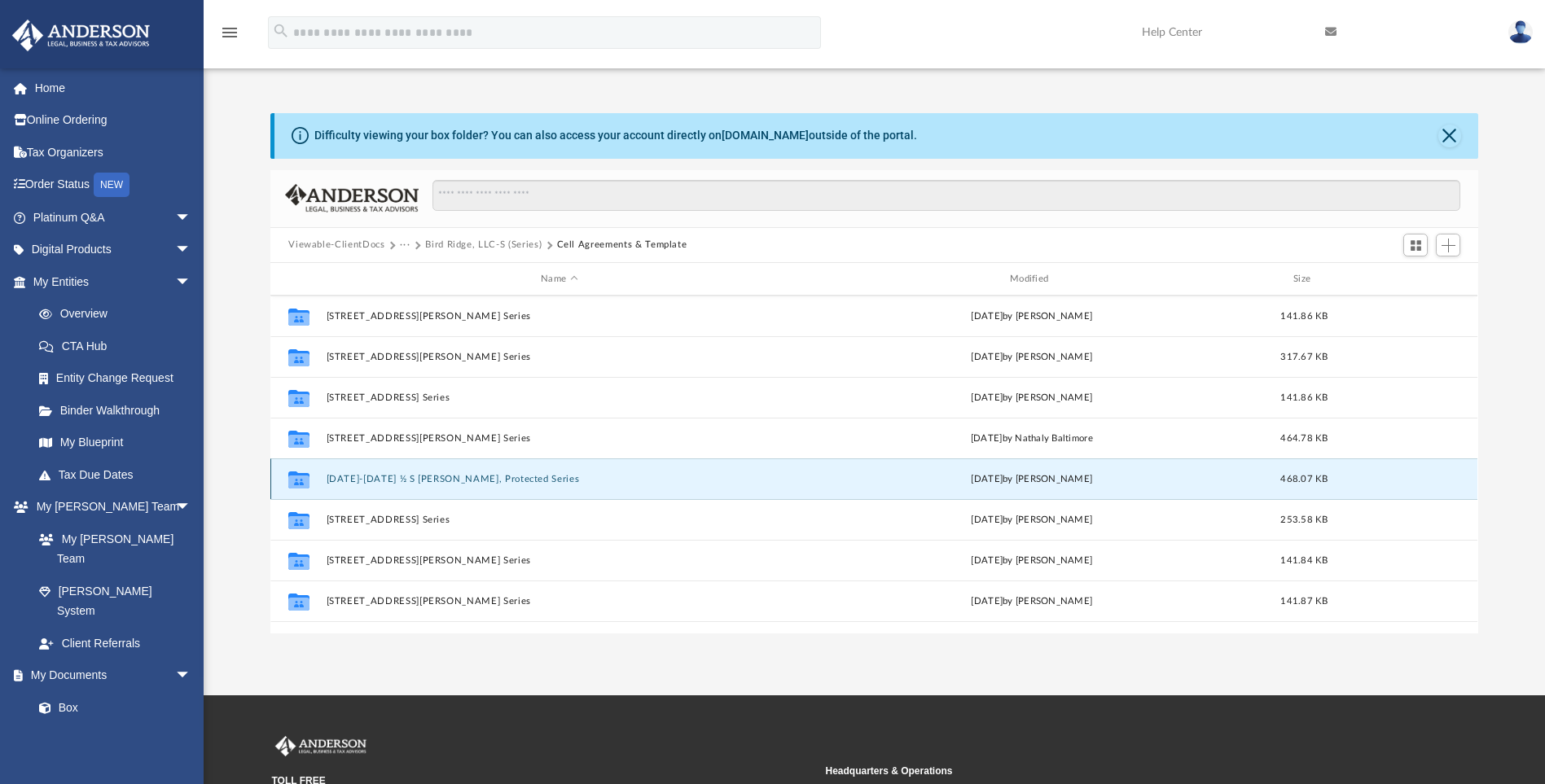
click at [393, 476] on button "[DATE]-[DATE] ½ S [PERSON_NAME], Protected Series" at bounding box center [559, 479] width 466 height 10
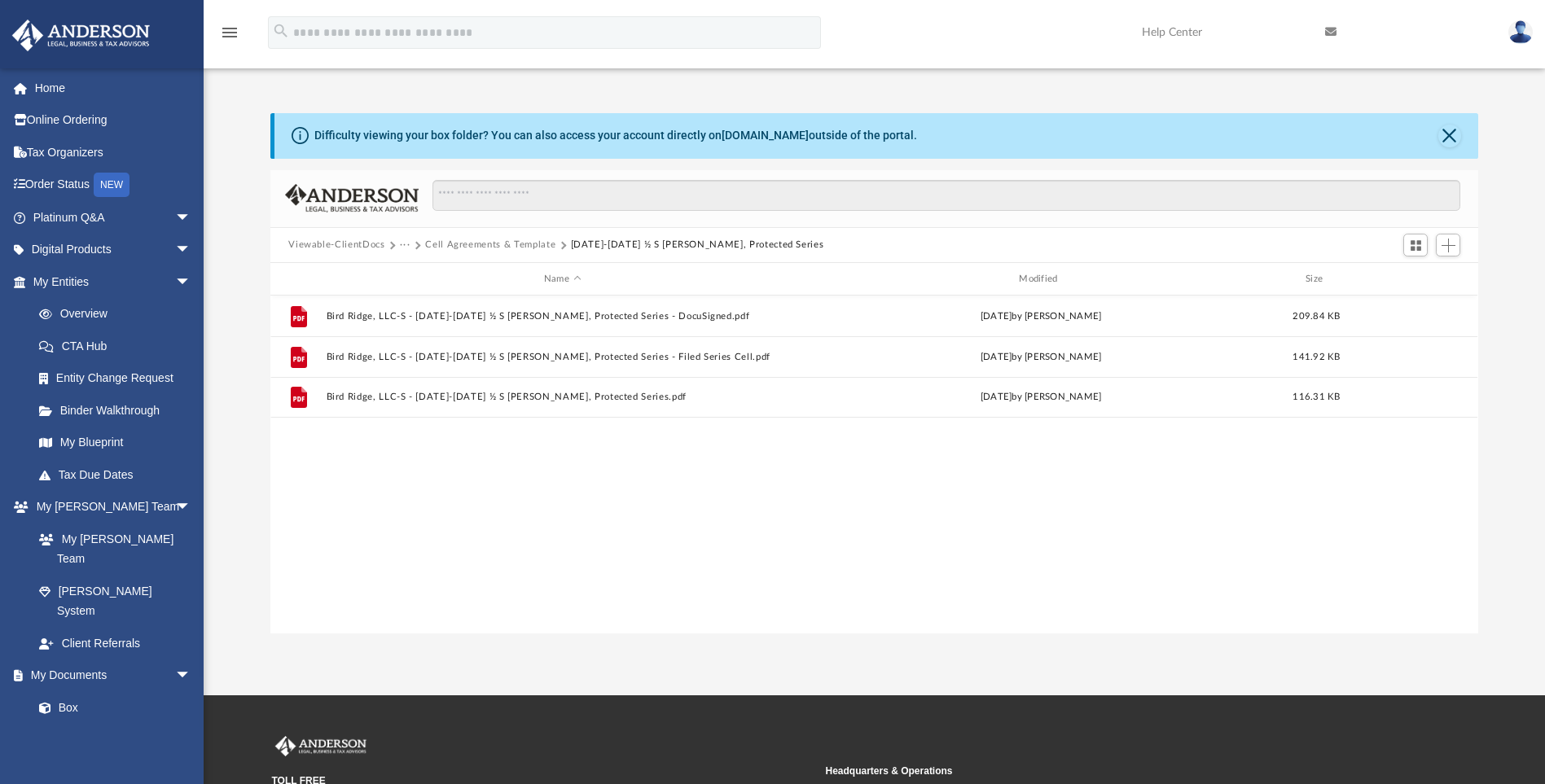
scroll to position [0, 0]
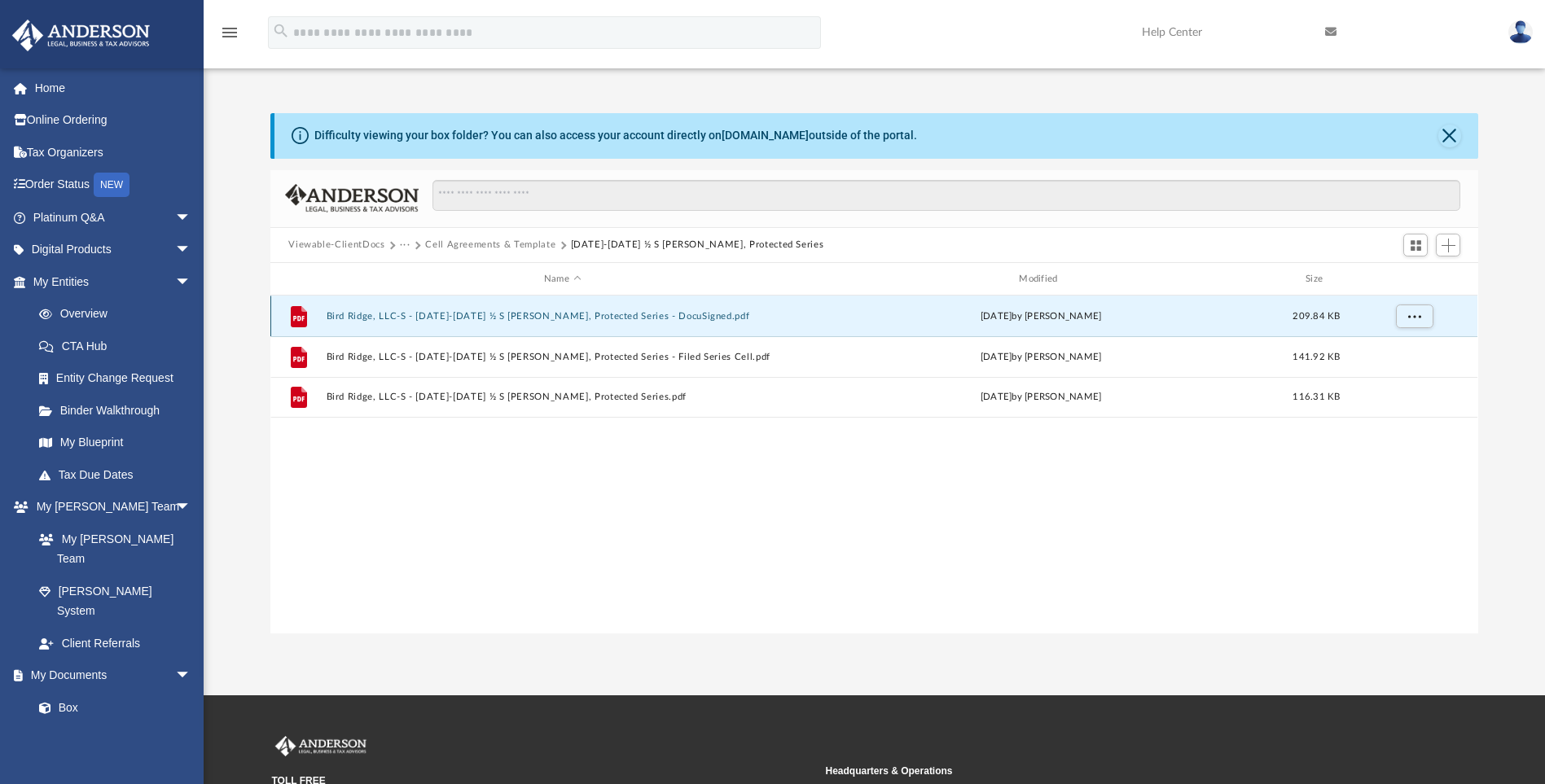
click at [434, 320] on button "Bird Ridge, LLC-S - [DATE]-[DATE] ½ S [PERSON_NAME], Protected Series - DocuSig…" at bounding box center [562, 316] width 472 height 10
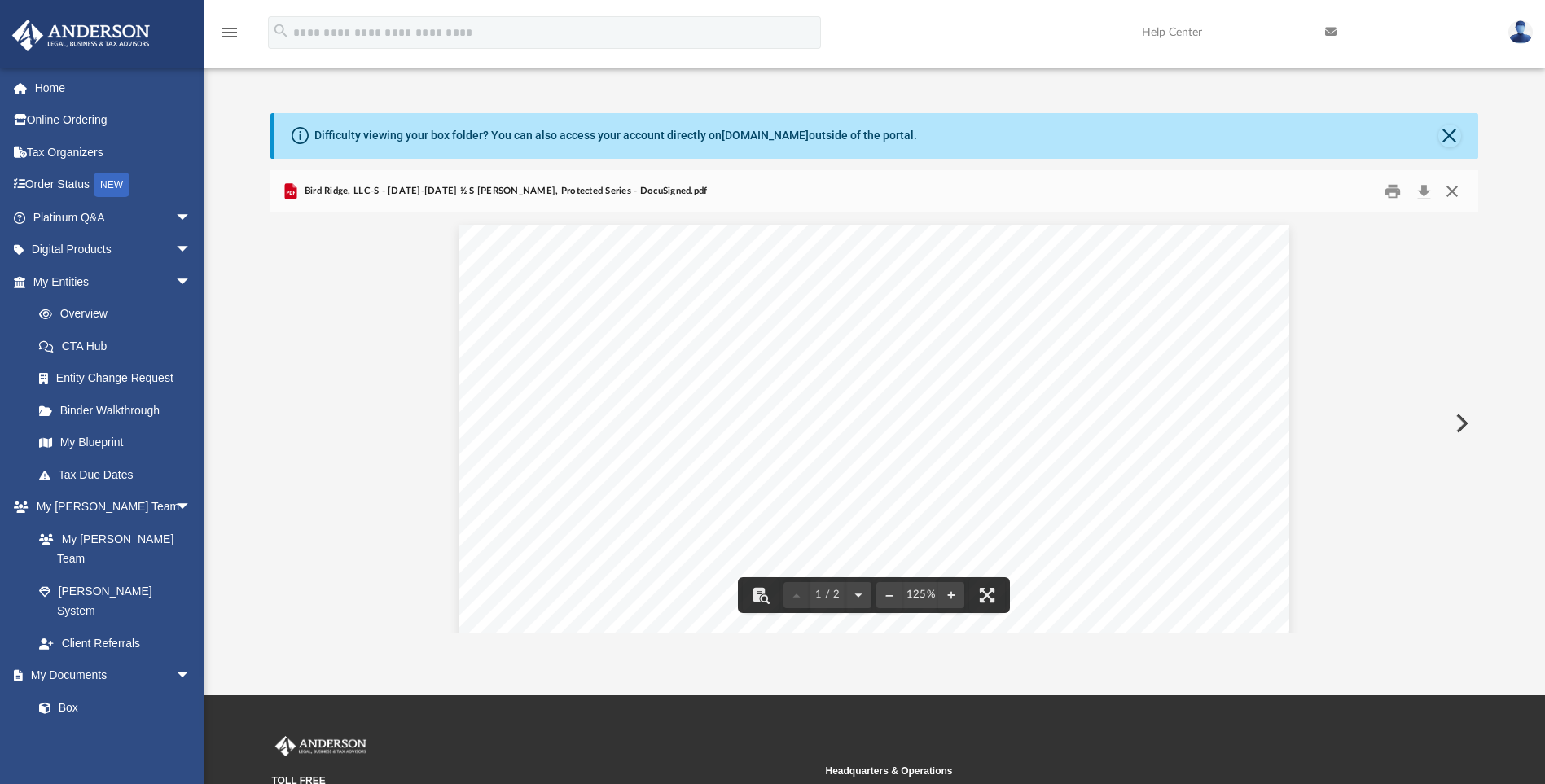
click at [1456, 190] on button "Close" at bounding box center [1452, 191] width 29 height 26
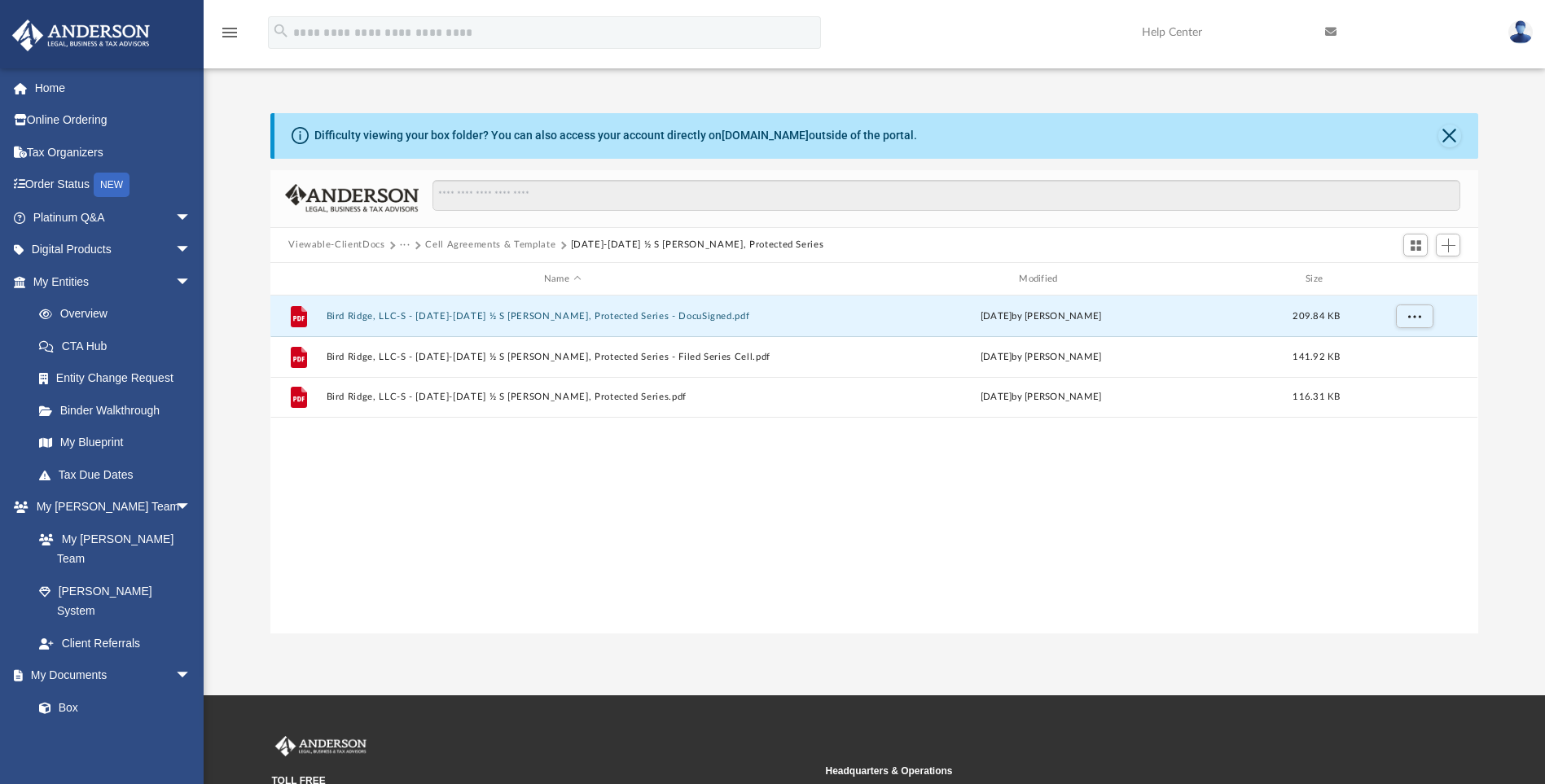
click at [525, 241] on button "Cell Agreements & Template" at bounding box center [490, 244] width 130 height 14
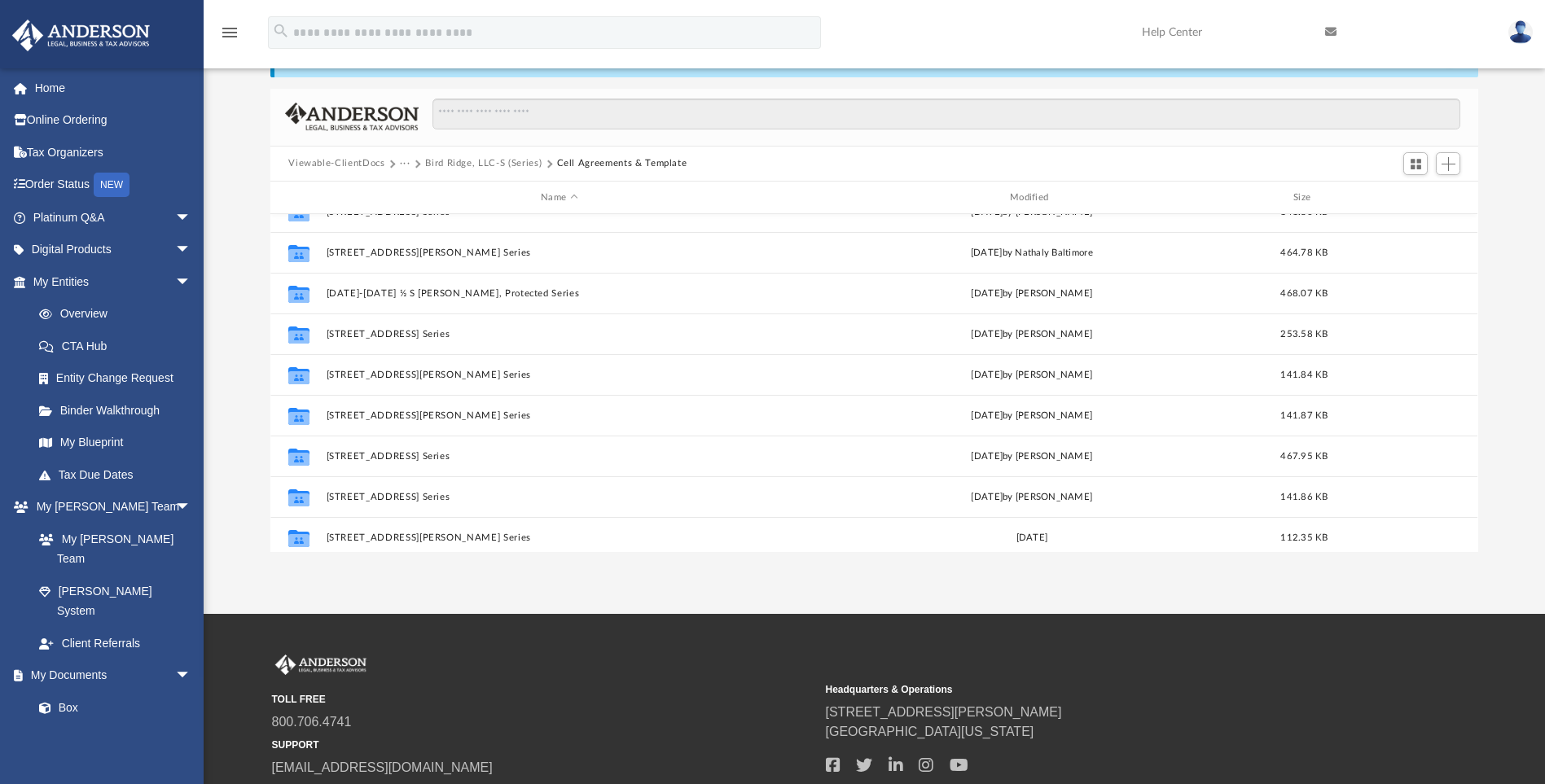
scroll to position [192, 0]
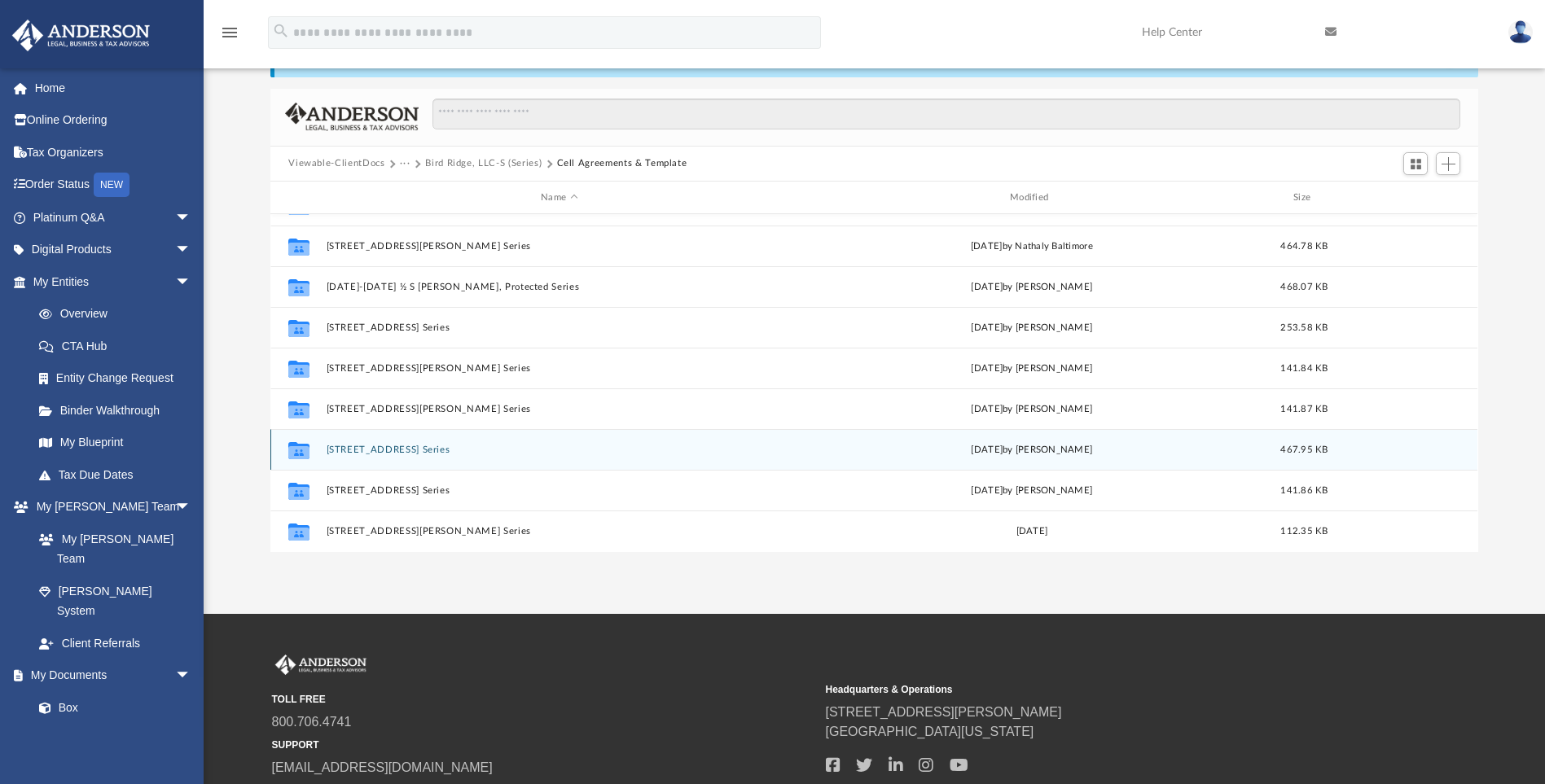
click at [437, 447] on button "[STREET_ADDRESS] Series" at bounding box center [559, 449] width 466 height 10
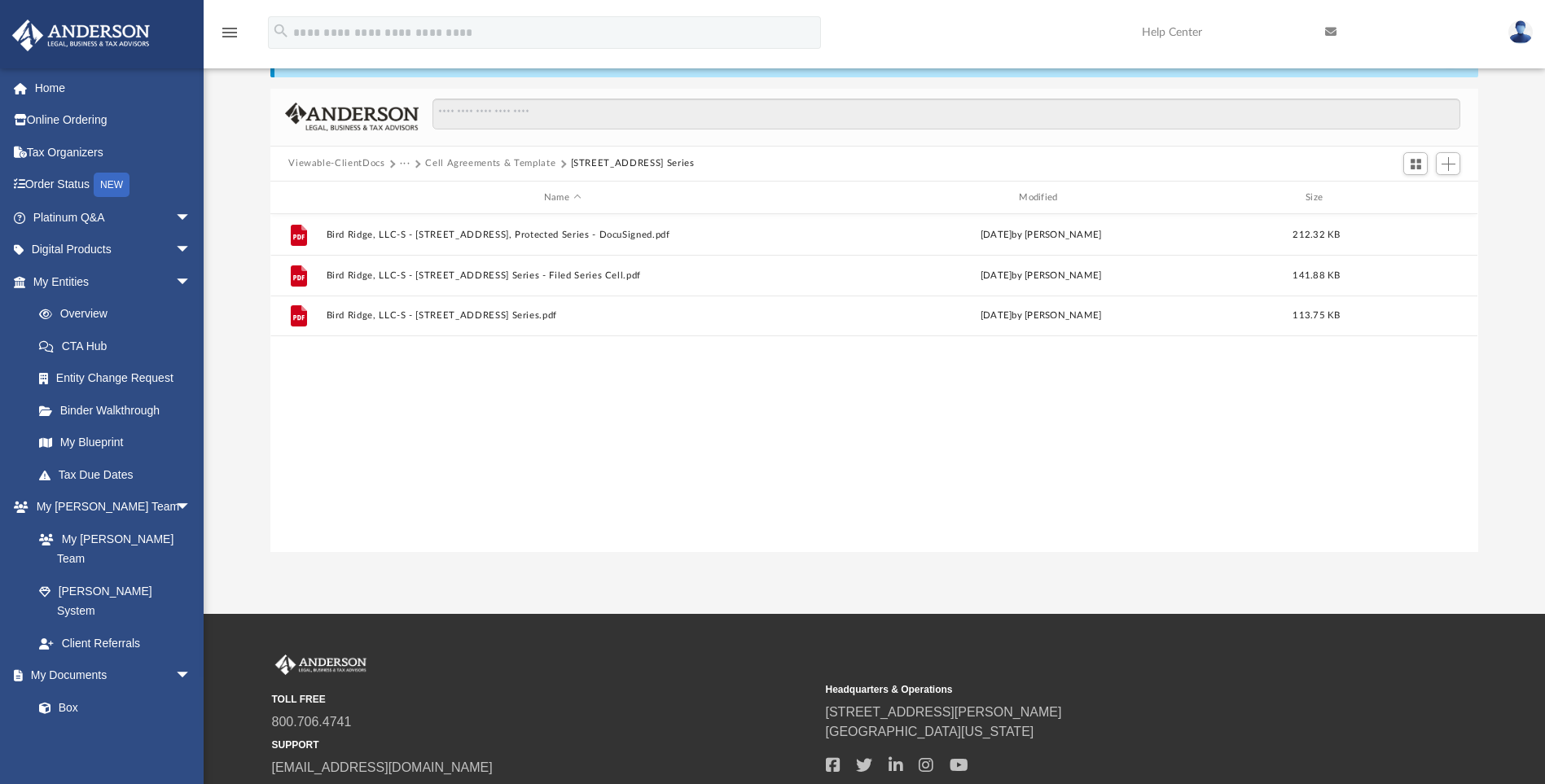
scroll to position [0, 0]
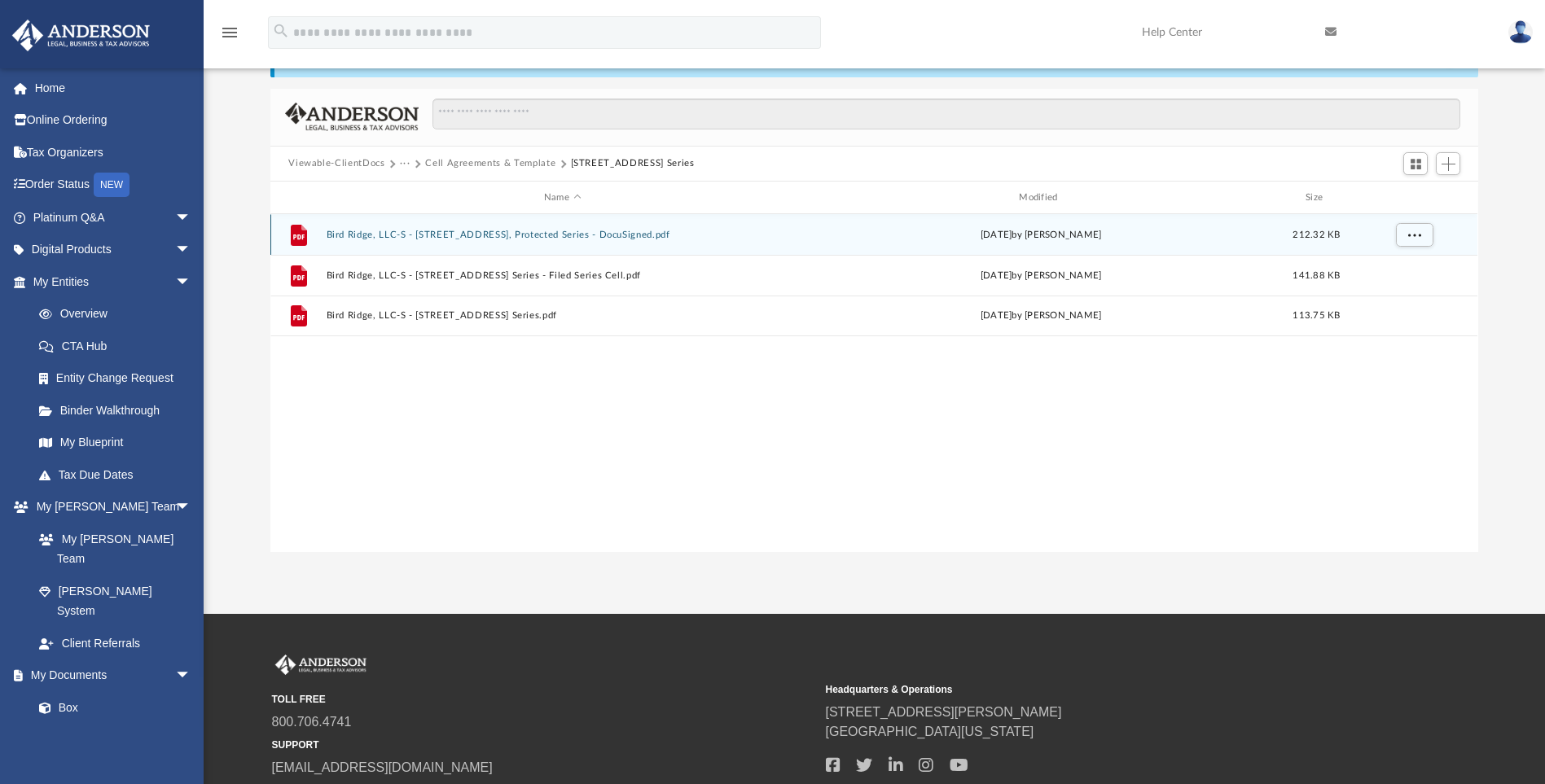
click at [497, 228] on div "File Bird Ridge, LLC-S - [STREET_ADDRESS], Protected Series - DocuSigned.pdf [D…" at bounding box center [873, 234] width 1207 height 41
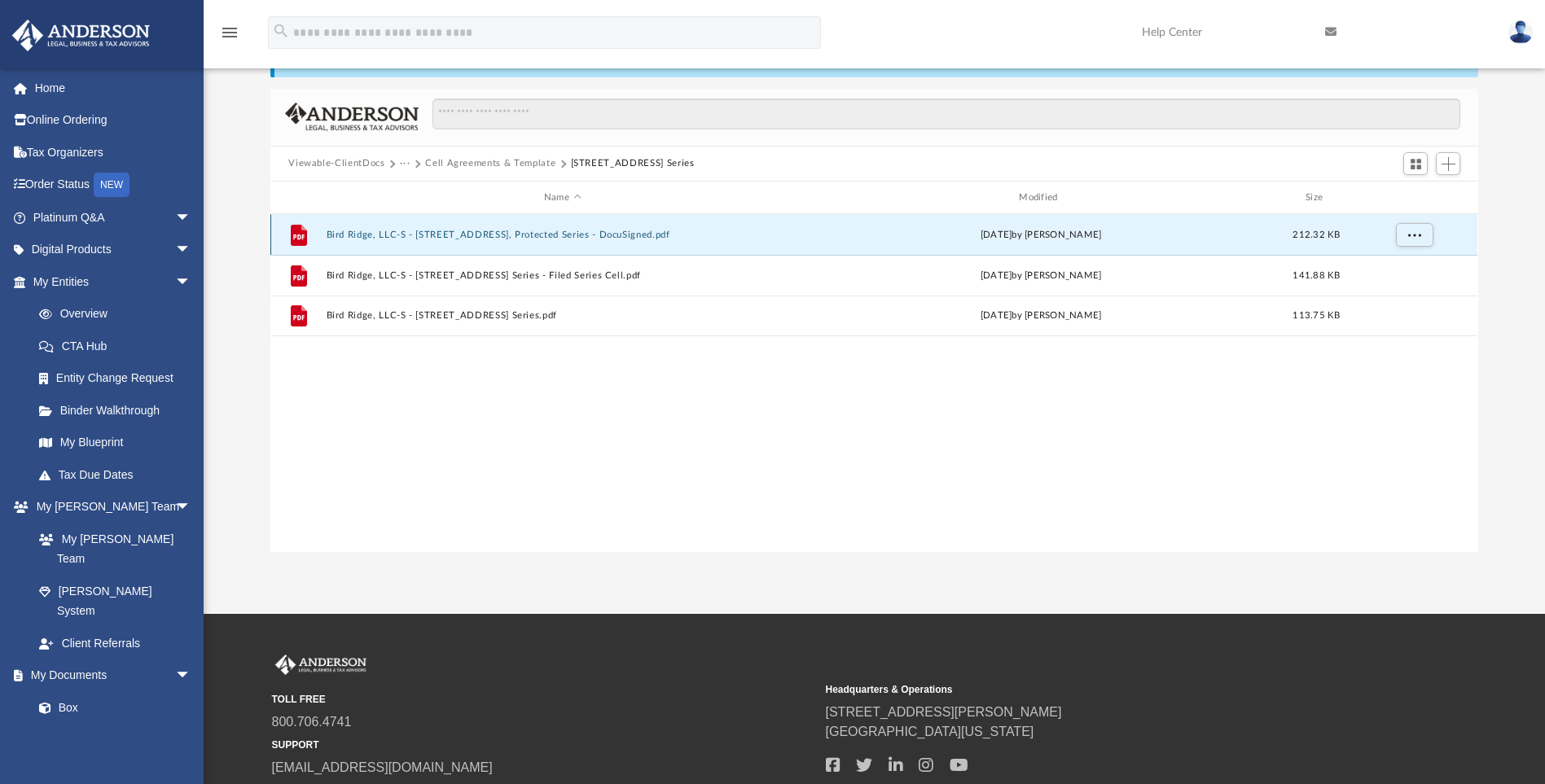
click at [497, 232] on button "Bird Ridge, LLC-S - [STREET_ADDRESS], Protected Series - DocuSigned.pdf" at bounding box center [562, 235] width 472 height 10
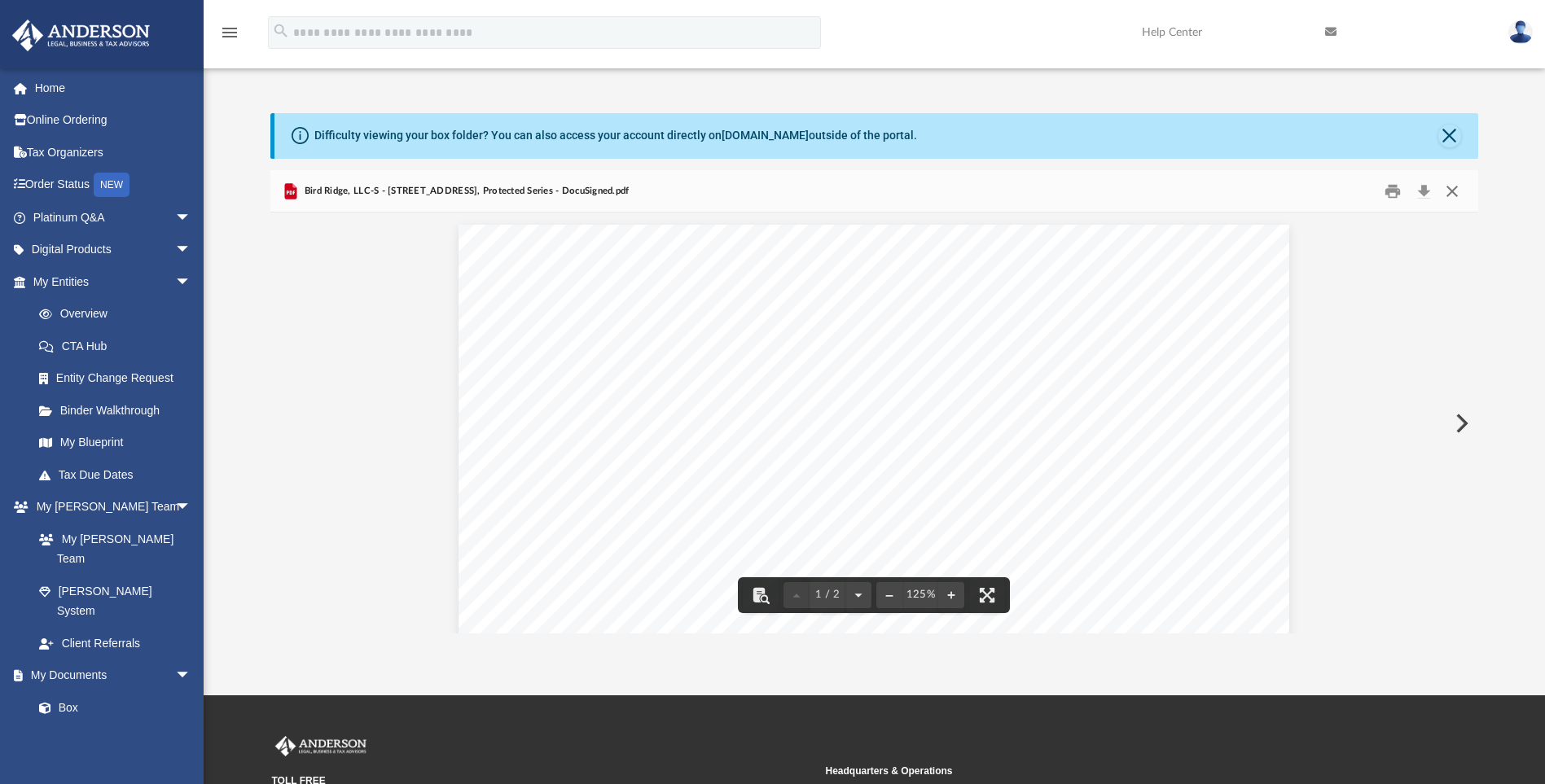
drag, startPoint x: 1441, startPoint y: 196, endPoint x: 1455, endPoint y: 192, distance: 14.6
click at [1446, 195] on button "Close" at bounding box center [1452, 191] width 29 height 26
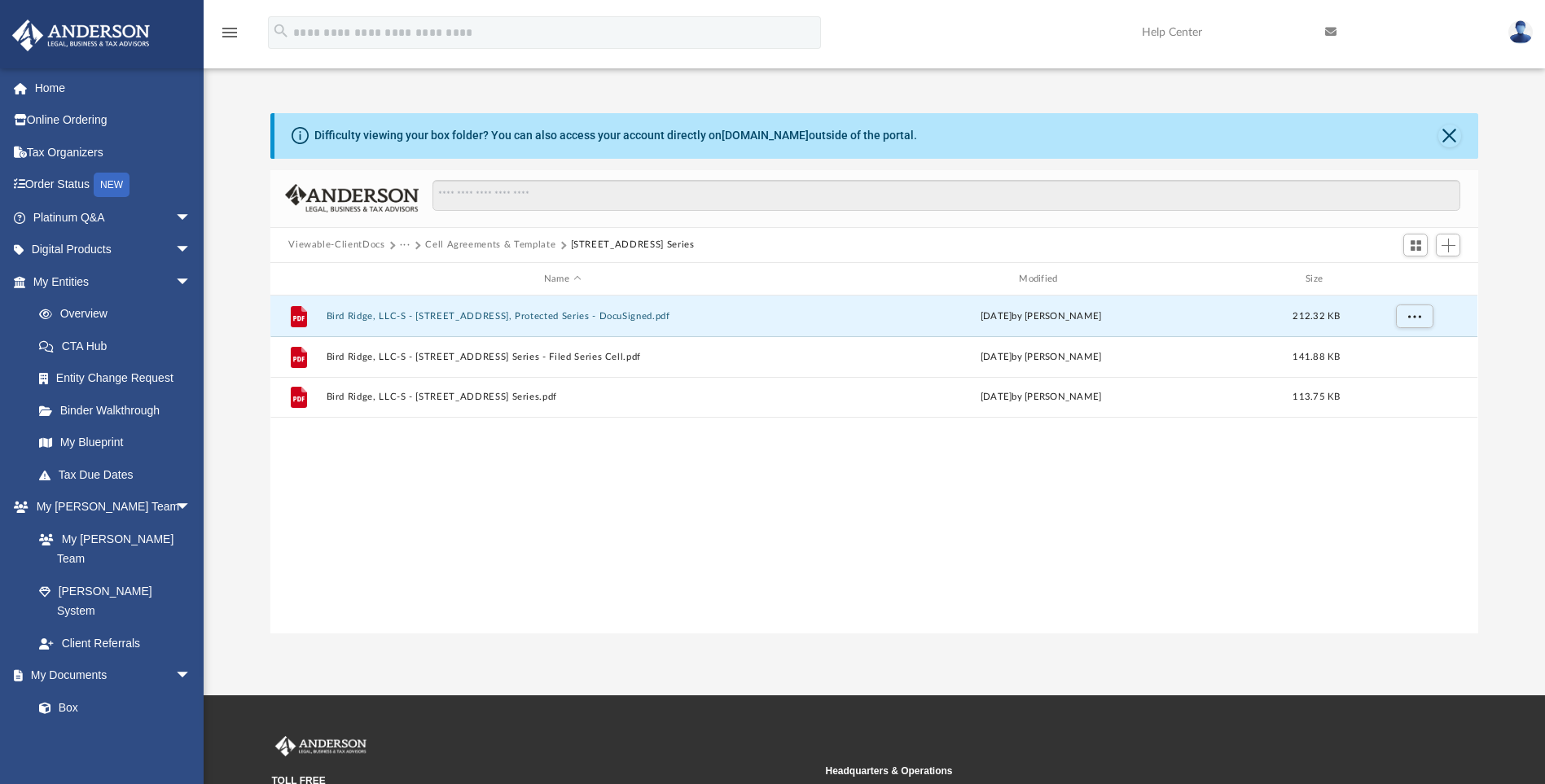
click at [520, 243] on button "Cell Agreements & Template" at bounding box center [490, 244] width 130 height 14
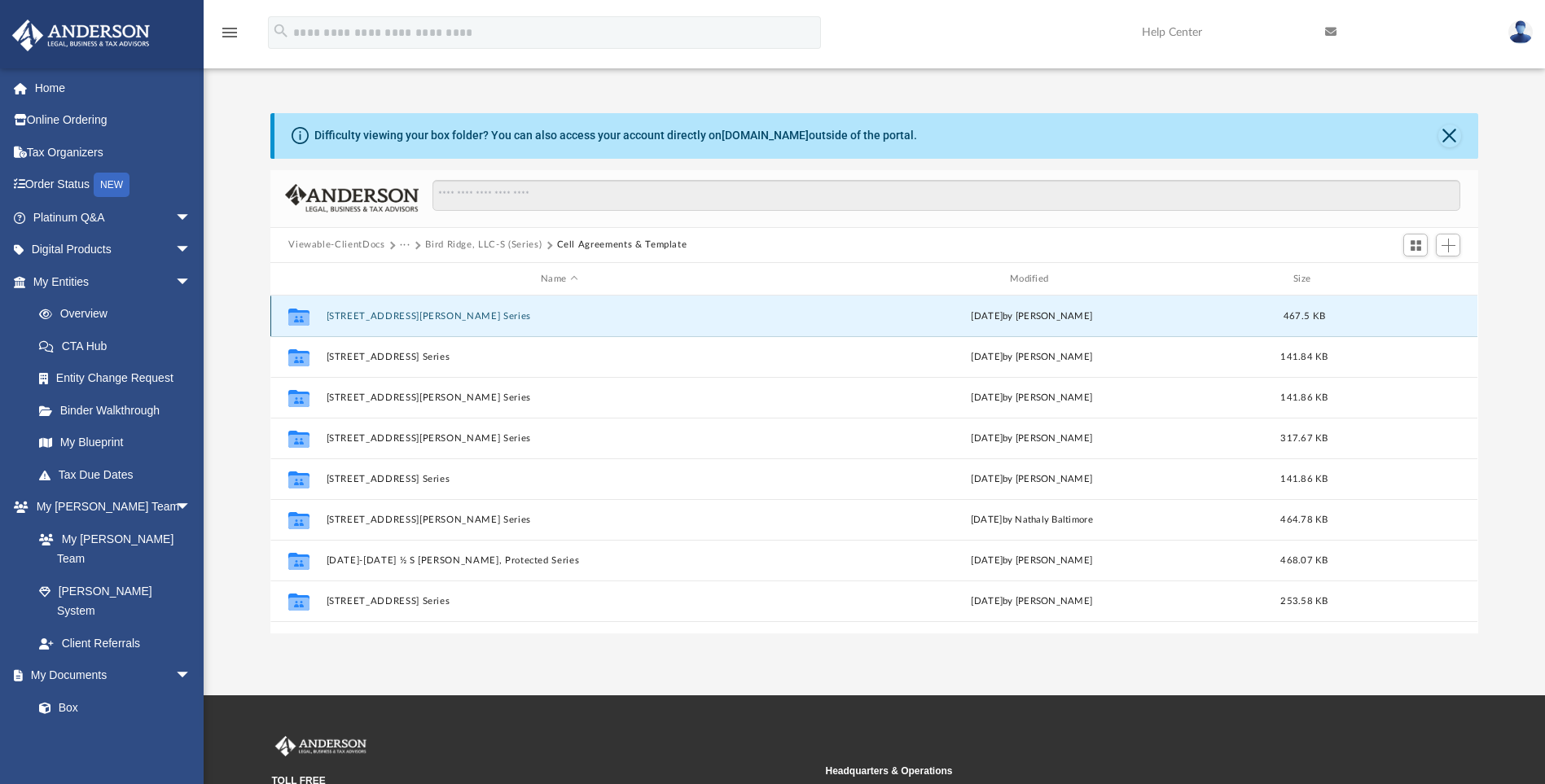
click at [460, 314] on button "[STREET_ADDRESS][PERSON_NAME] Series" at bounding box center [559, 316] width 466 height 10
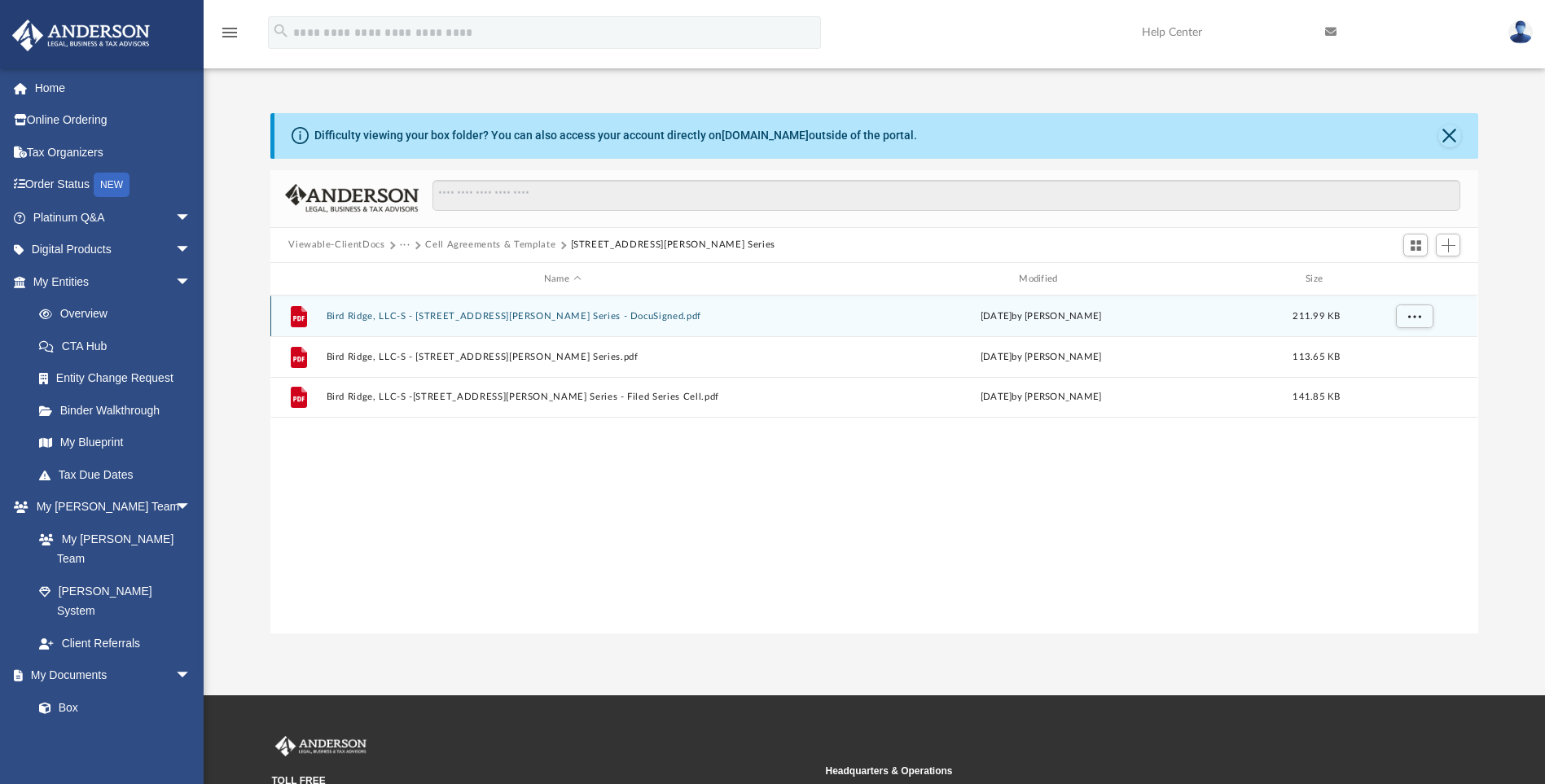
click at [524, 316] on button "Bird Ridge, LLC-S - [STREET_ADDRESS][PERSON_NAME] Series - DocuSigned.pdf" at bounding box center [562, 316] width 472 height 10
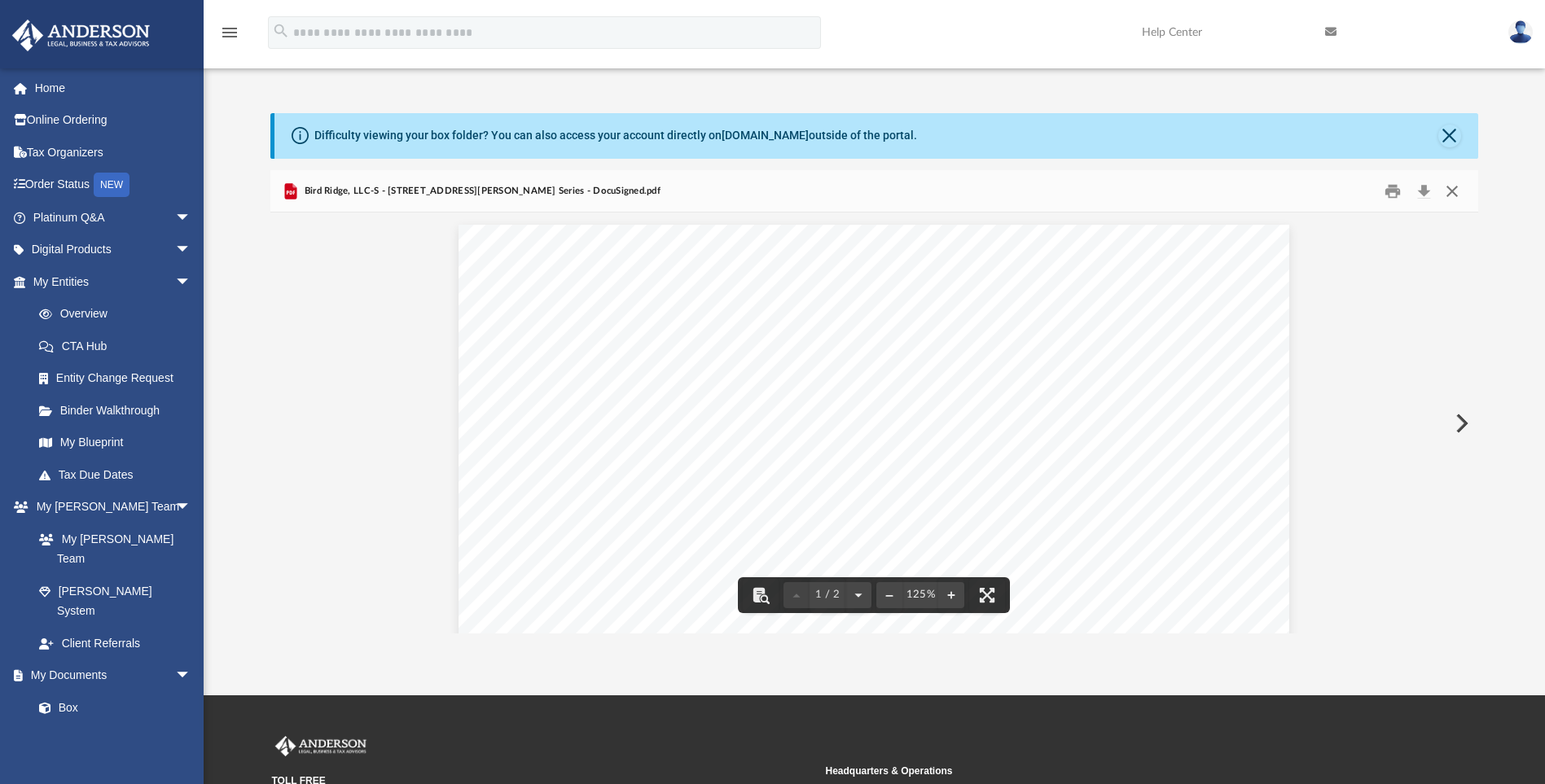
click at [1456, 187] on button "Close" at bounding box center [1452, 191] width 29 height 26
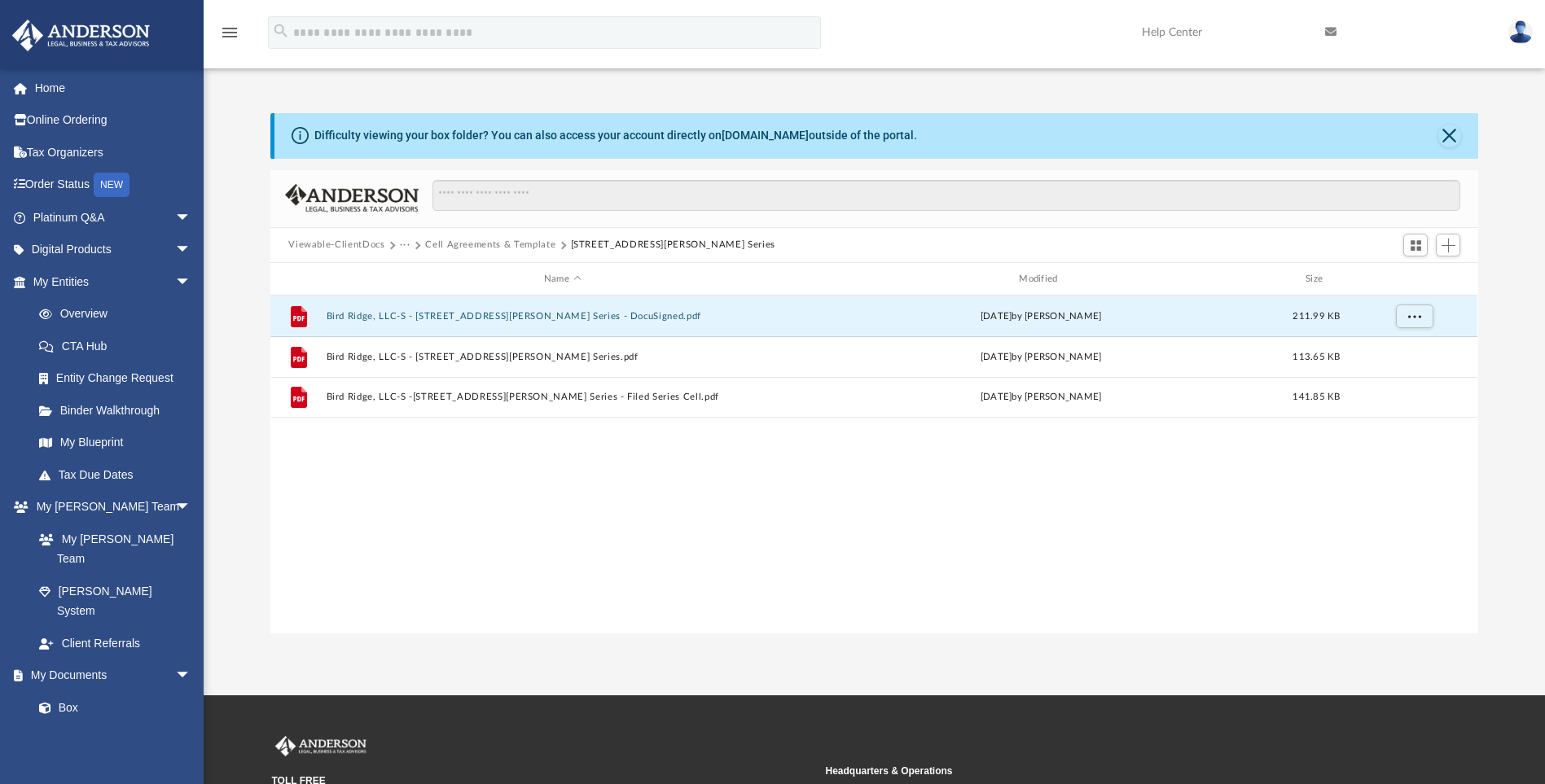
click at [533, 240] on button "Cell Agreements & Template" at bounding box center [490, 244] width 130 height 14
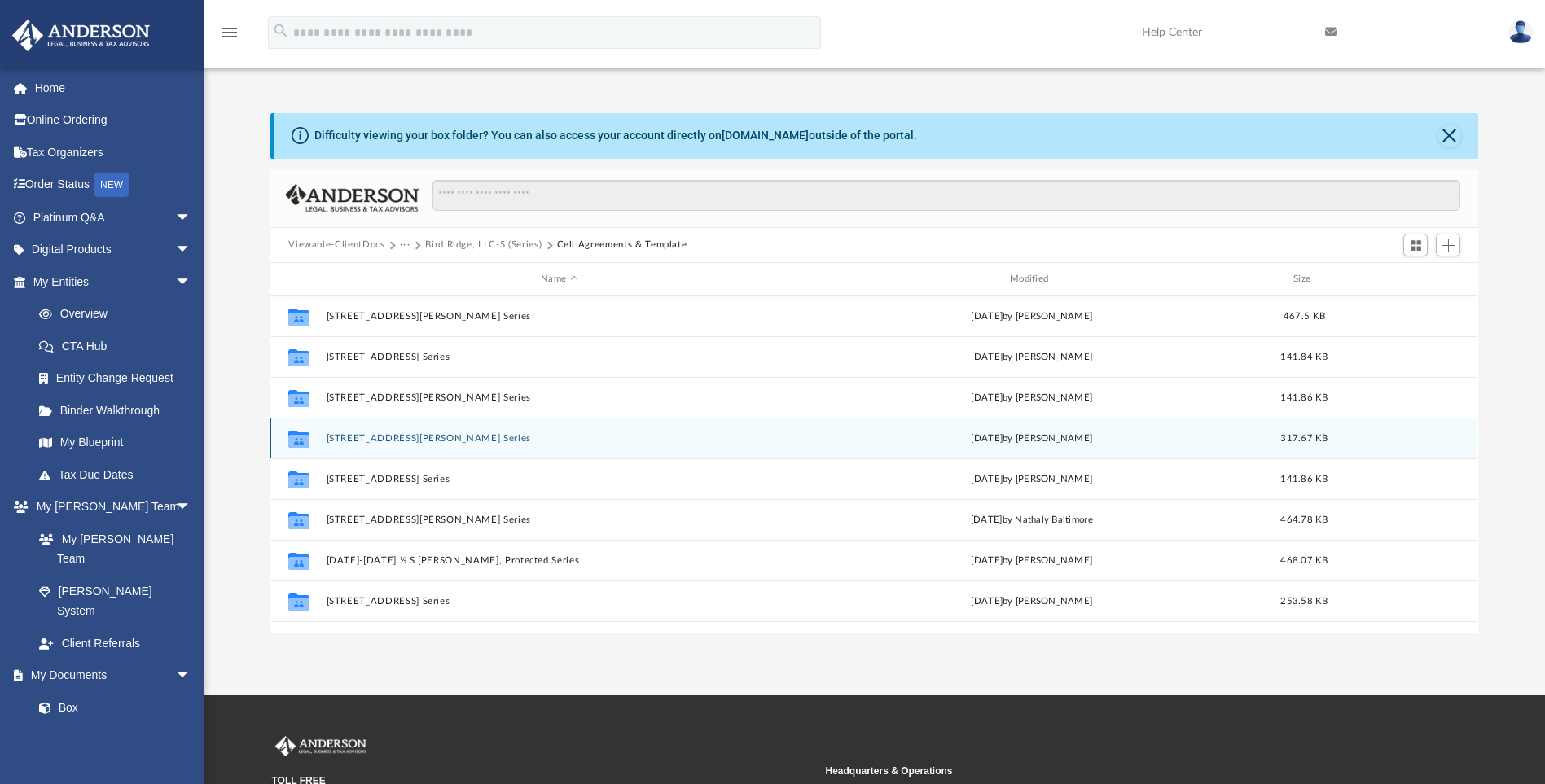
click at [414, 438] on button "[STREET_ADDRESS][PERSON_NAME] Series" at bounding box center [559, 438] width 466 height 10
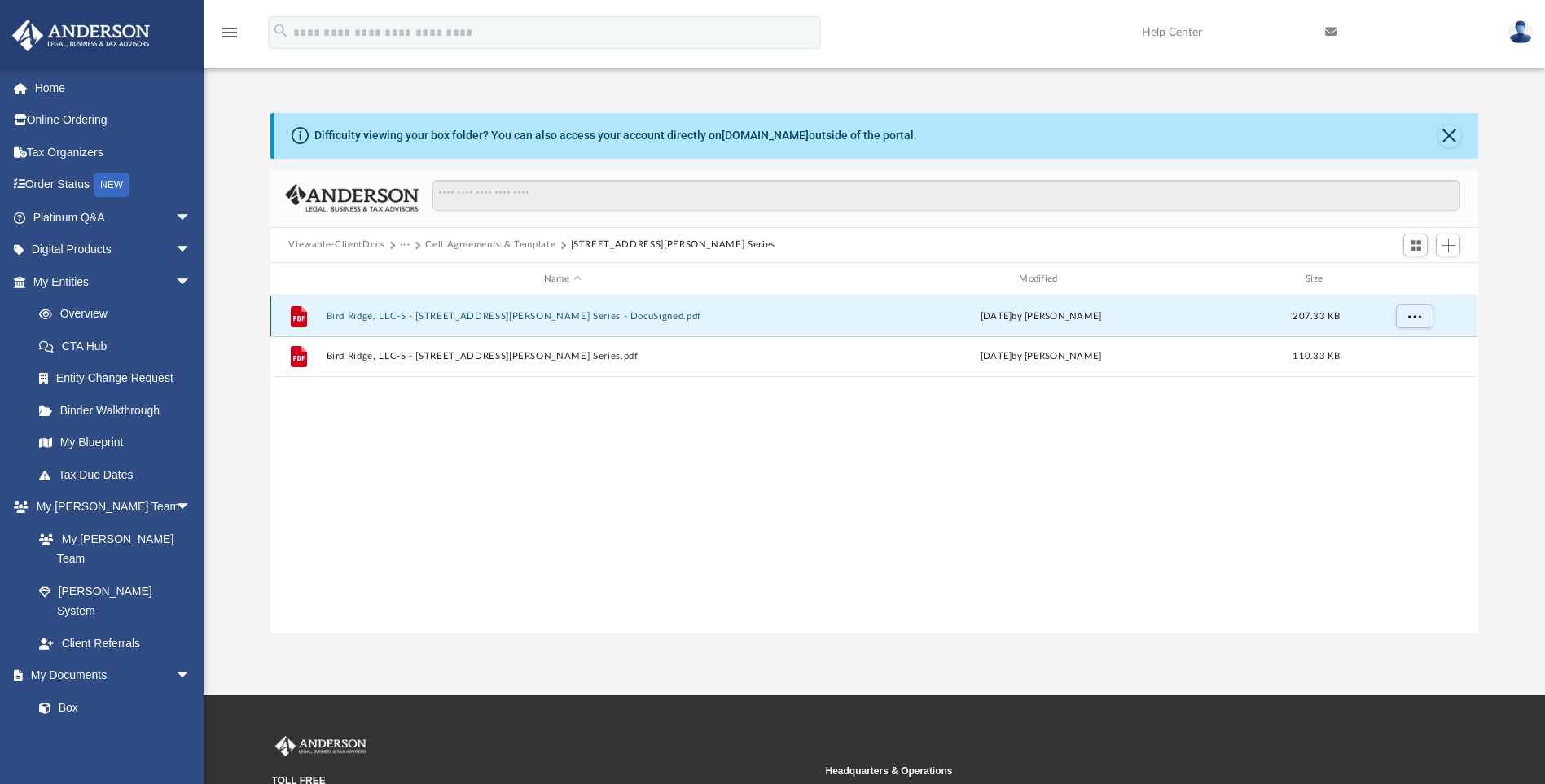
click at [500, 318] on button "Bird Ridge, LLC-S - [STREET_ADDRESS][PERSON_NAME] Series - DocuSigned.pdf" at bounding box center [562, 316] width 472 height 10
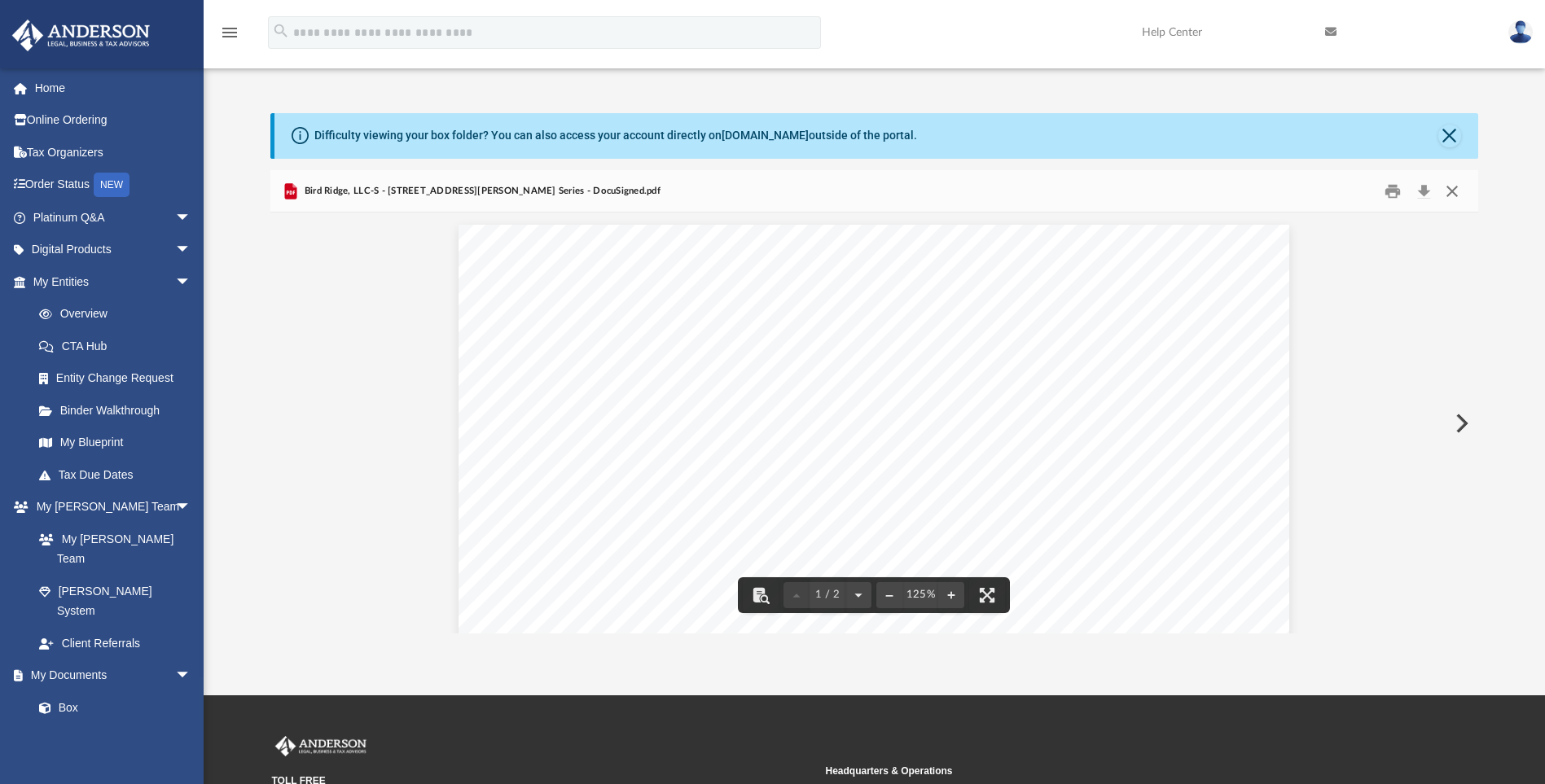
click at [1456, 193] on button "Close" at bounding box center [1452, 191] width 29 height 26
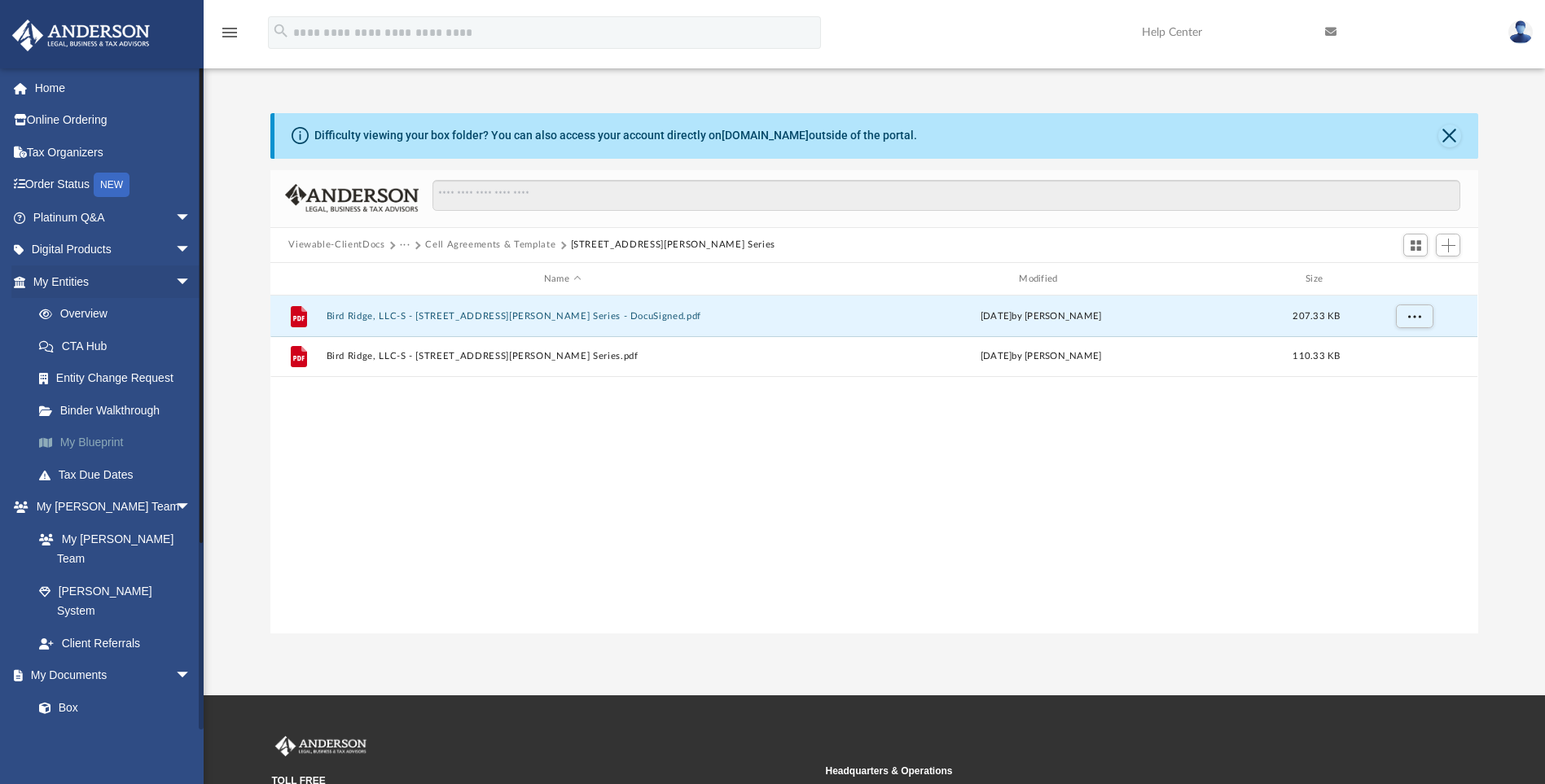
click at [101, 436] on link "My Blueprint" at bounding box center [119, 443] width 193 height 32
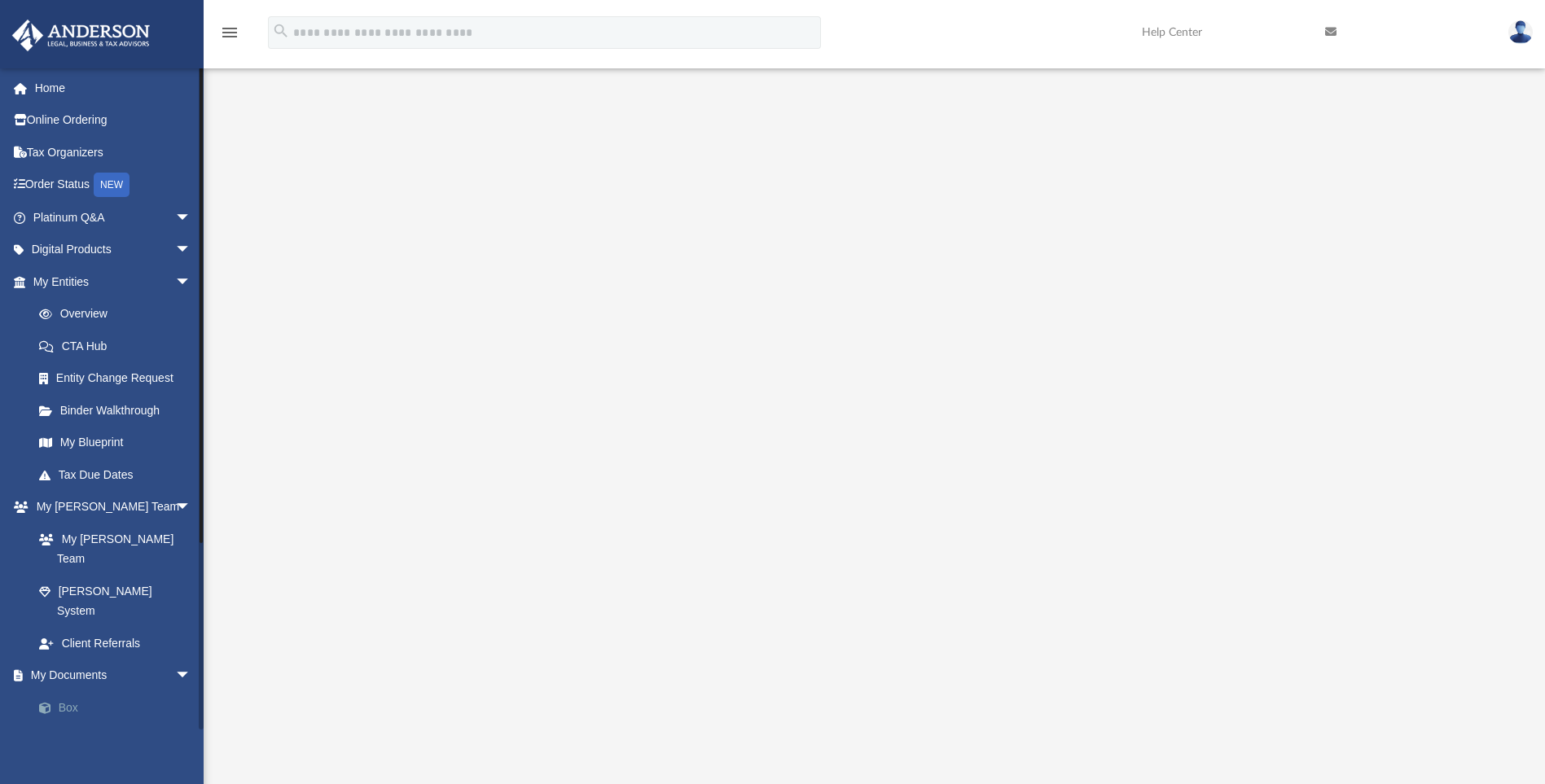
click at [81, 691] on link "Box" at bounding box center [119, 707] width 193 height 32
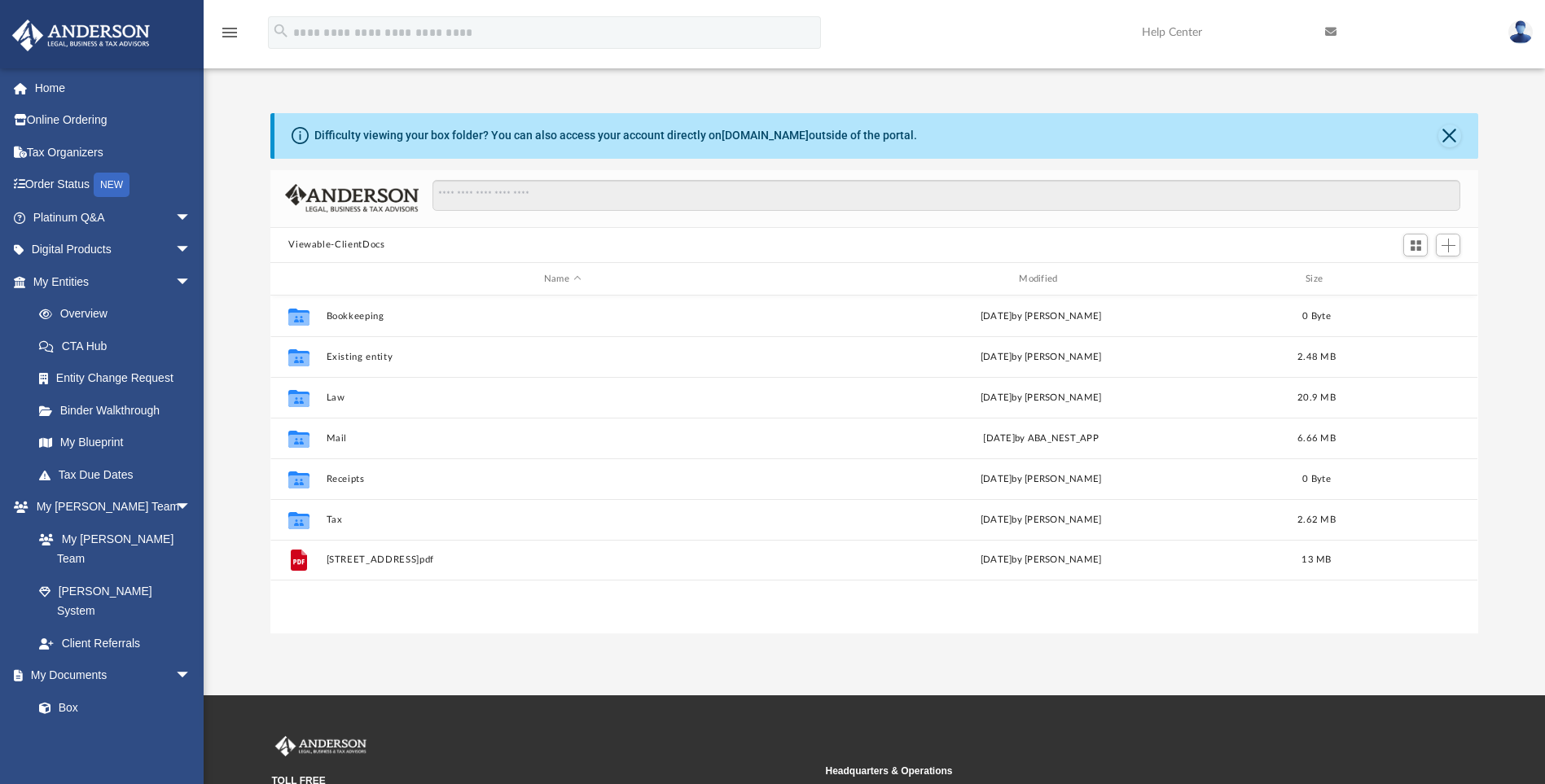
scroll to position [358, 1196]
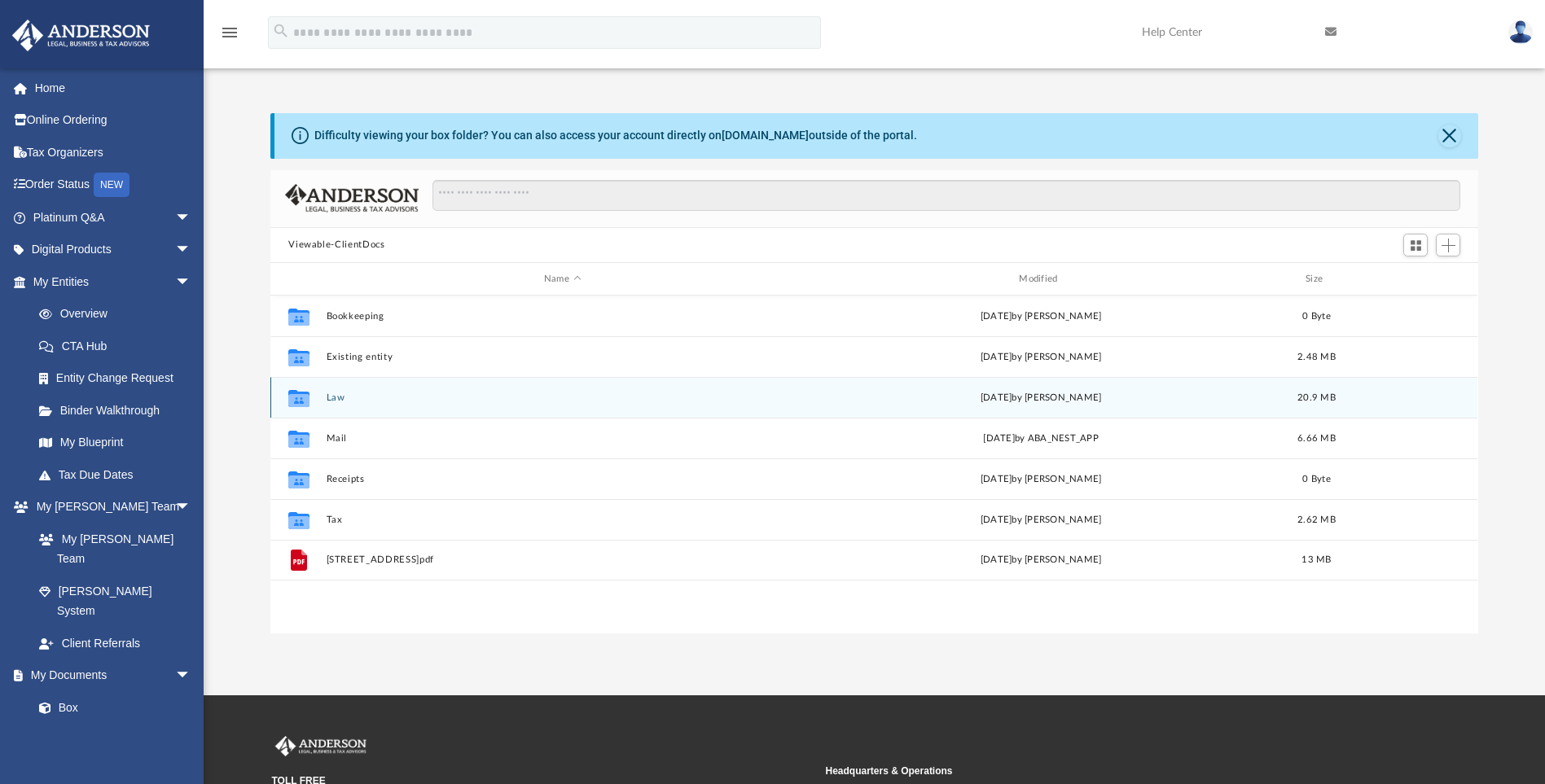
click at [335, 398] on button "Law" at bounding box center [562, 398] width 472 height 10
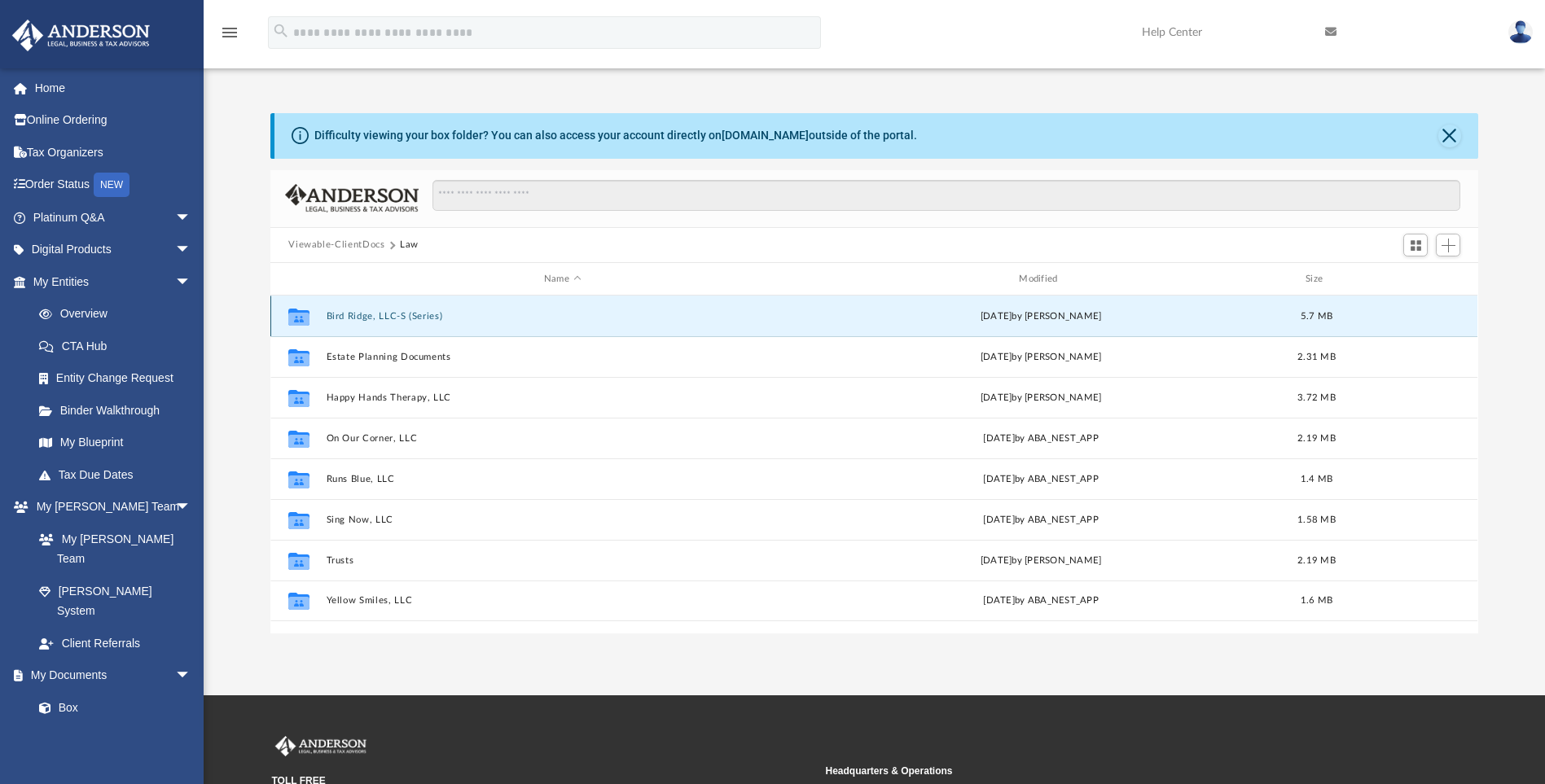
click at [382, 315] on button "Bird Ridge, LLC-S (Series)" at bounding box center [562, 316] width 472 height 10
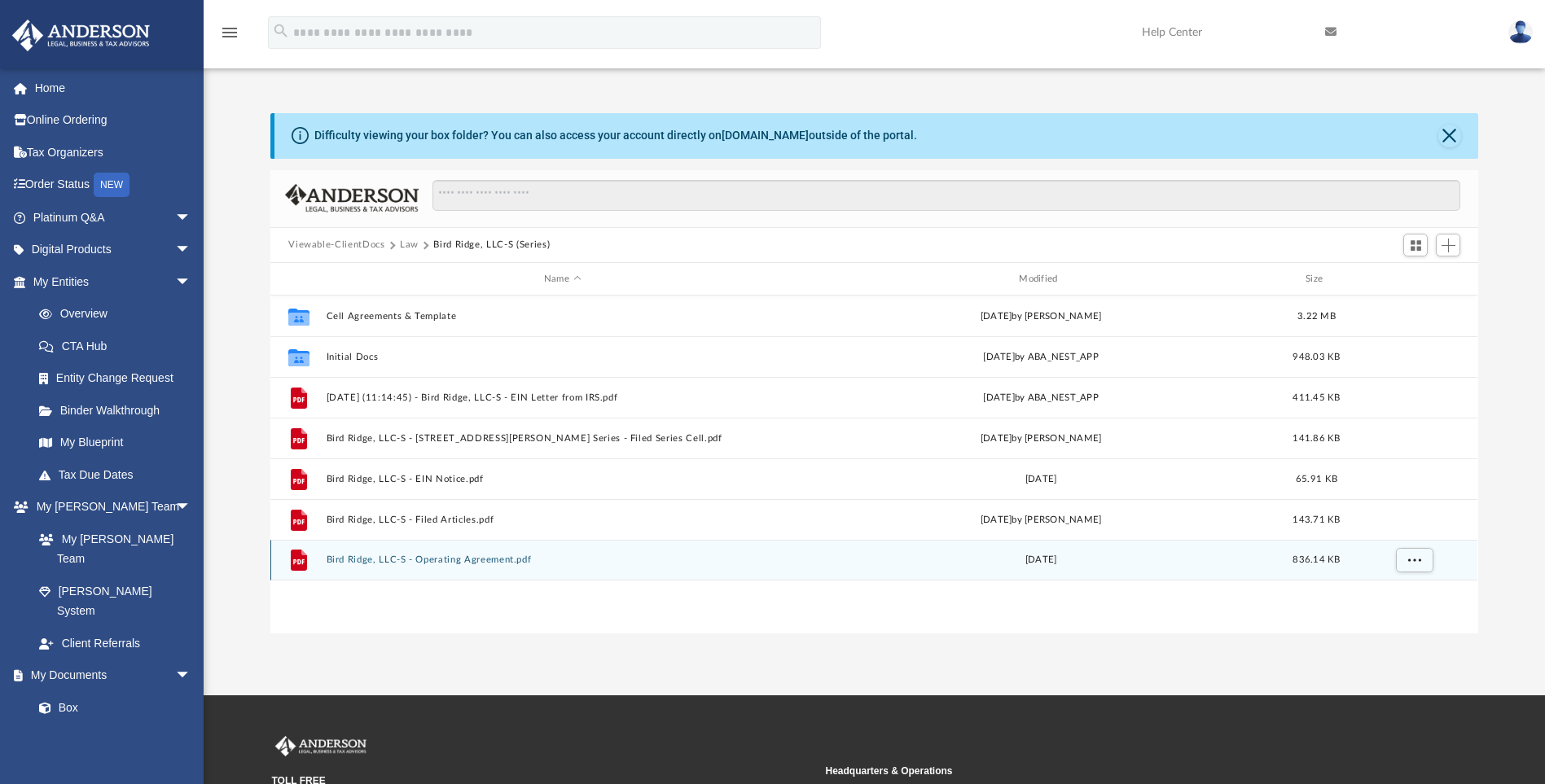
click at [434, 564] on button "Bird Ridge, LLC-S - Operating Agreement.pdf" at bounding box center [562, 560] width 472 height 10
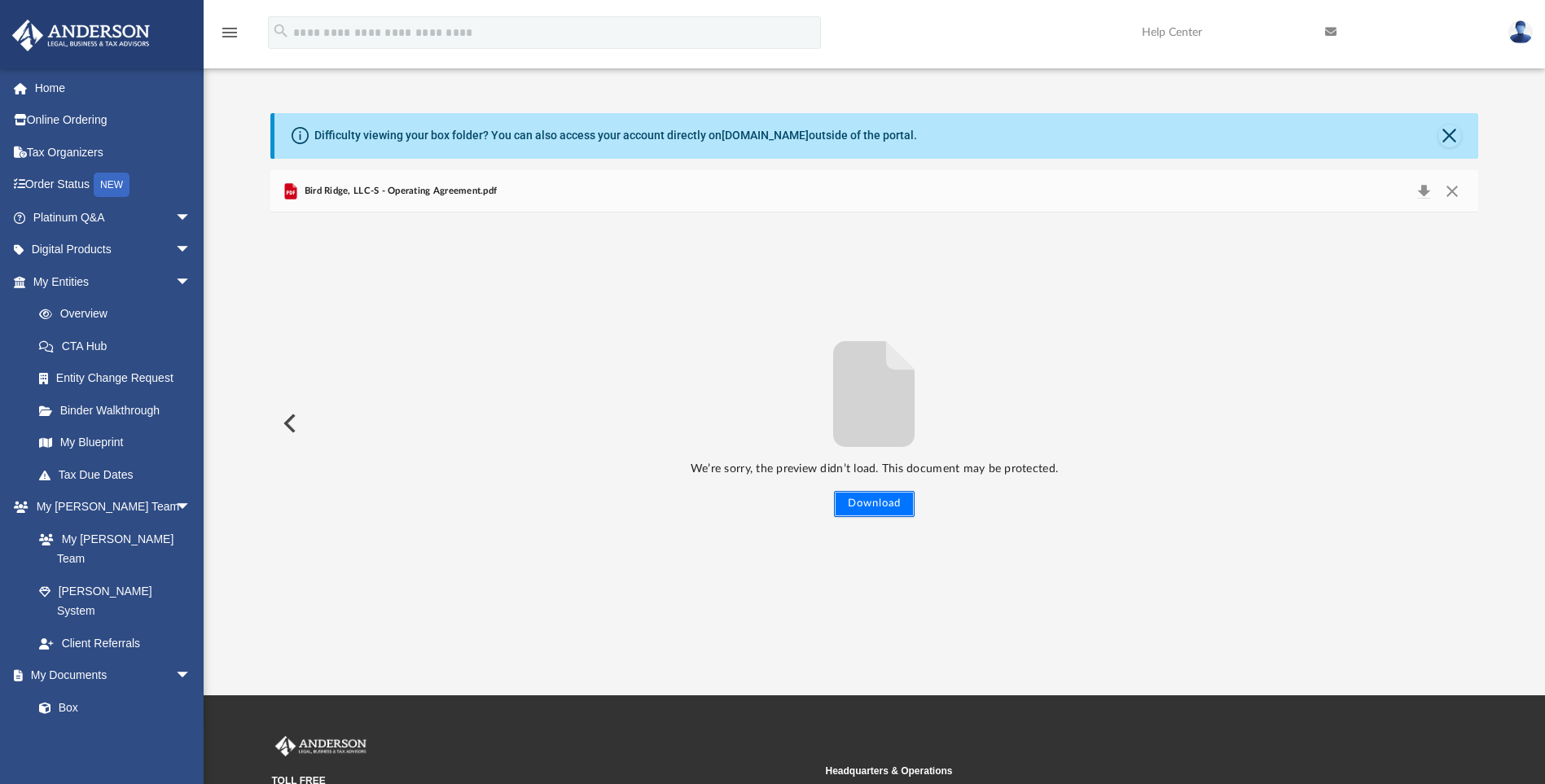
click at [873, 510] on button "Download" at bounding box center [874, 504] width 81 height 26
